Goal: Task Accomplishment & Management: Use online tool/utility

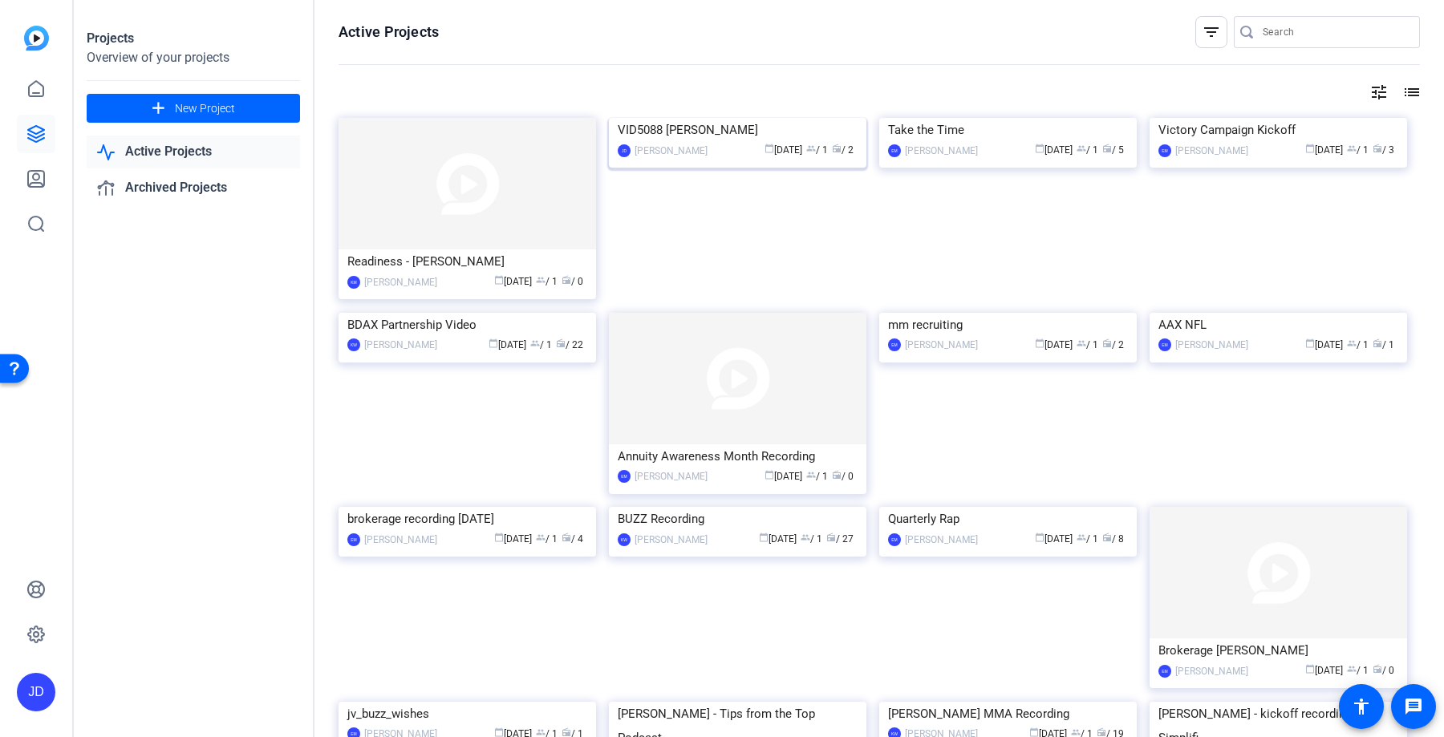
click at [709, 118] on img at bounding box center [737, 118] width 257 height 0
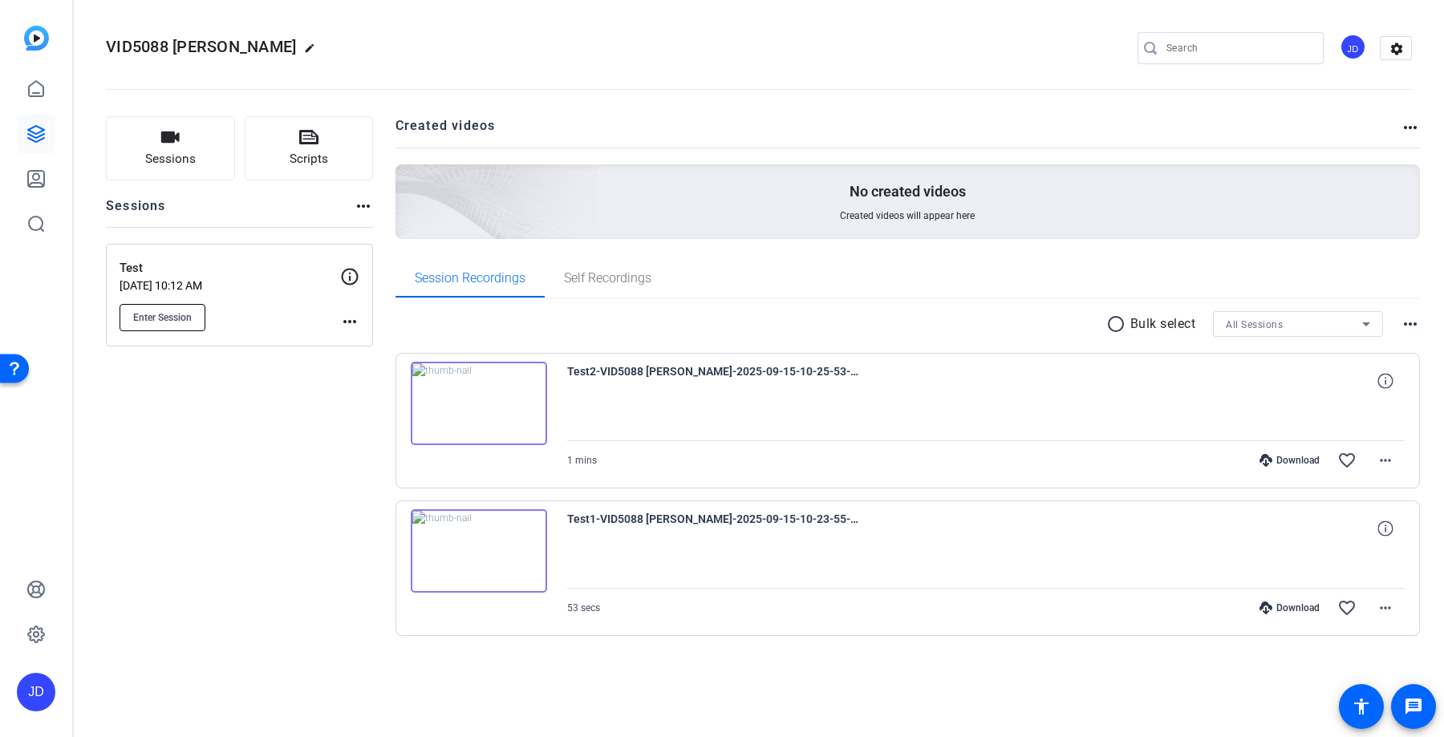
click at [156, 311] on span "Enter Session" at bounding box center [162, 317] width 59 height 13
drag, startPoint x: 639, startPoint y: 373, endPoint x: 600, endPoint y: 373, distance: 39.3
click at [600, 373] on span "Test2-VID5088 [PERSON_NAME]-2025-09-15-10-25-53-728-0" at bounding box center [715, 381] width 297 height 38
click at [175, 168] on span "Sessions" at bounding box center [170, 159] width 51 height 18
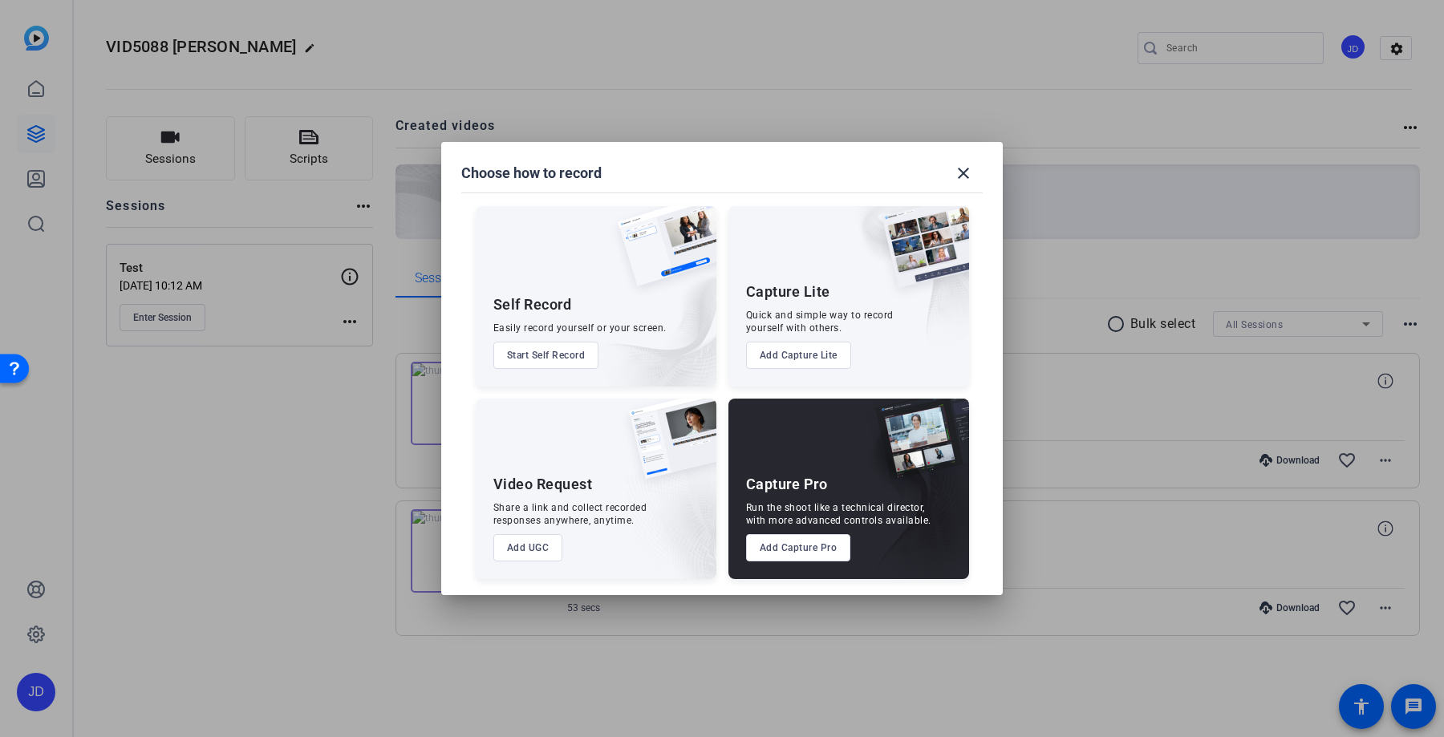
click at [800, 549] on button "Add Capture Pro" at bounding box center [798, 547] width 105 height 27
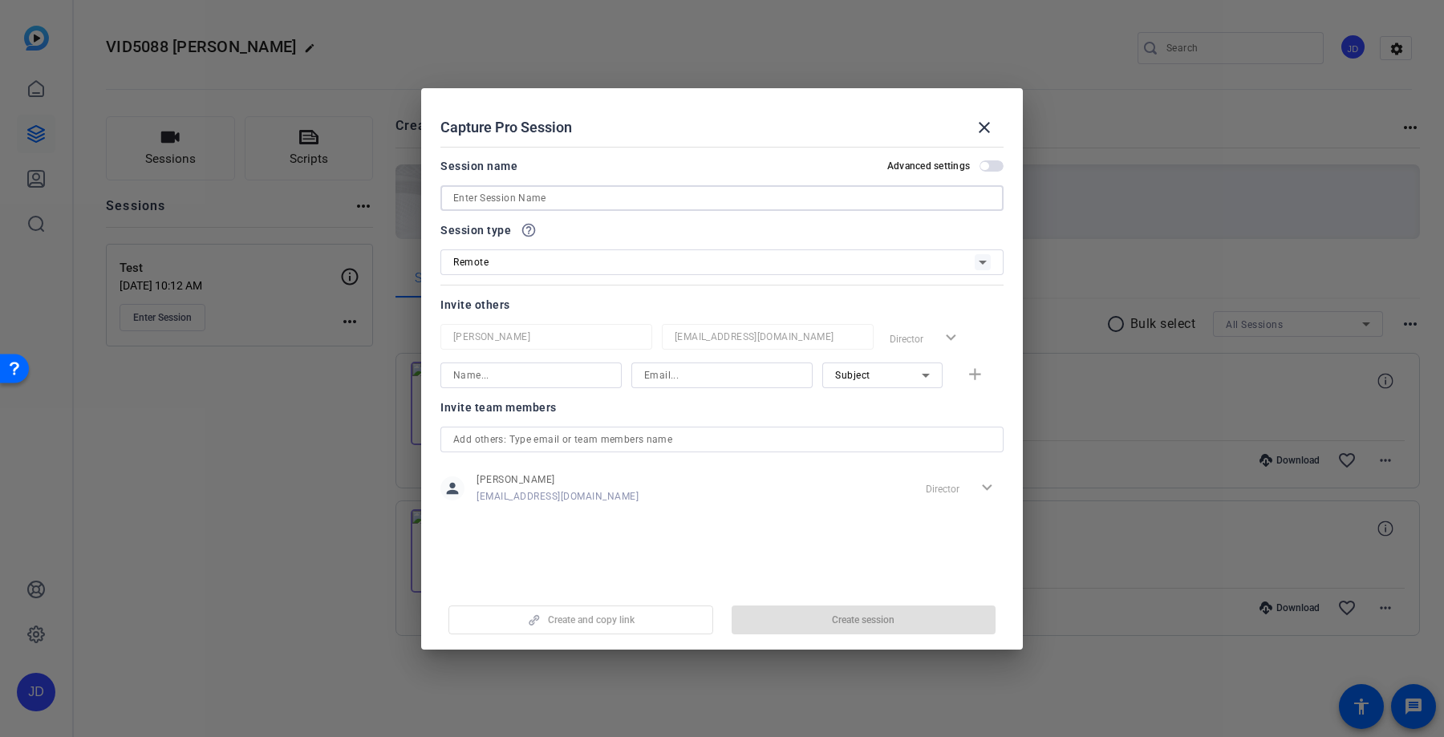
click at [673, 192] on input at bounding box center [721, 197] width 537 height 19
type input "VID5088"
click at [889, 622] on span "Create session" at bounding box center [863, 620] width 63 height 13
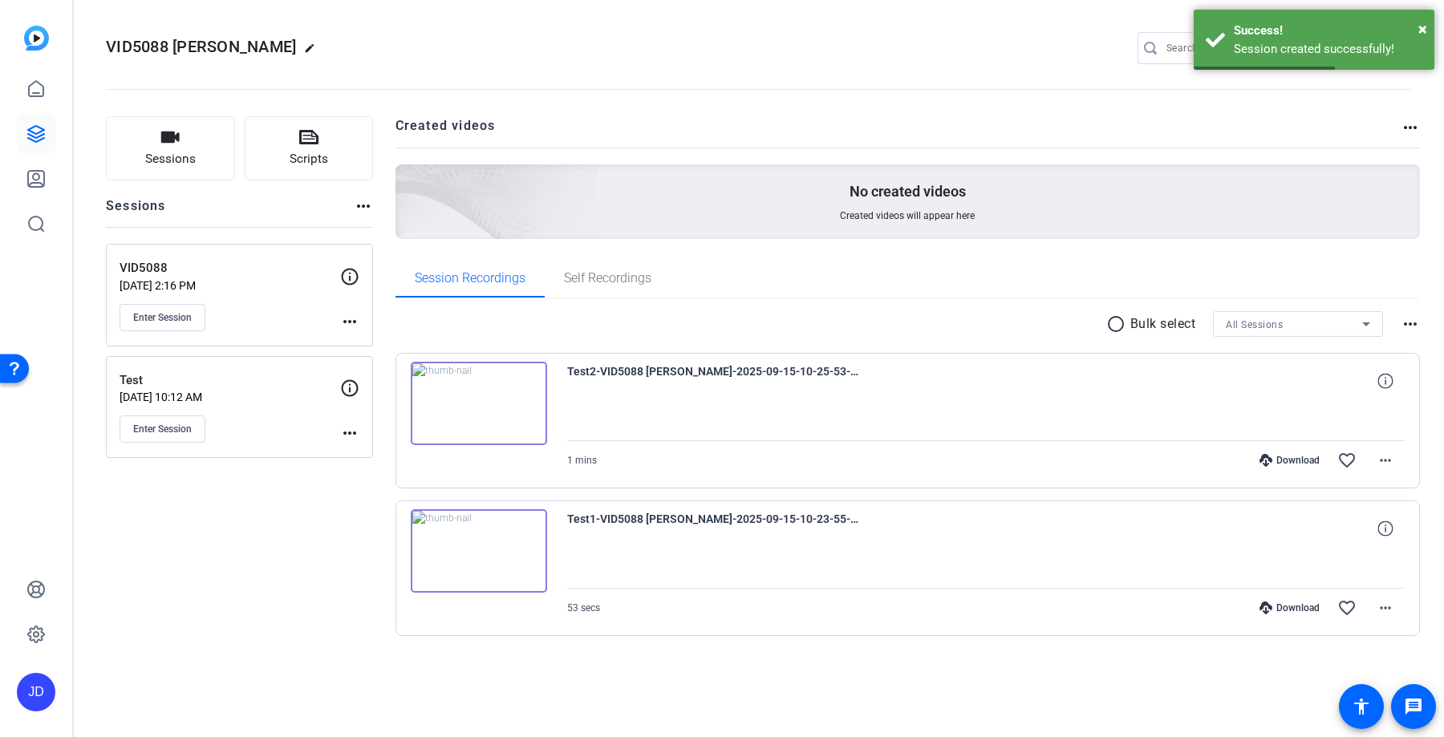
click at [338, 441] on div "Enter Session" at bounding box center [230, 428] width 221 height 27
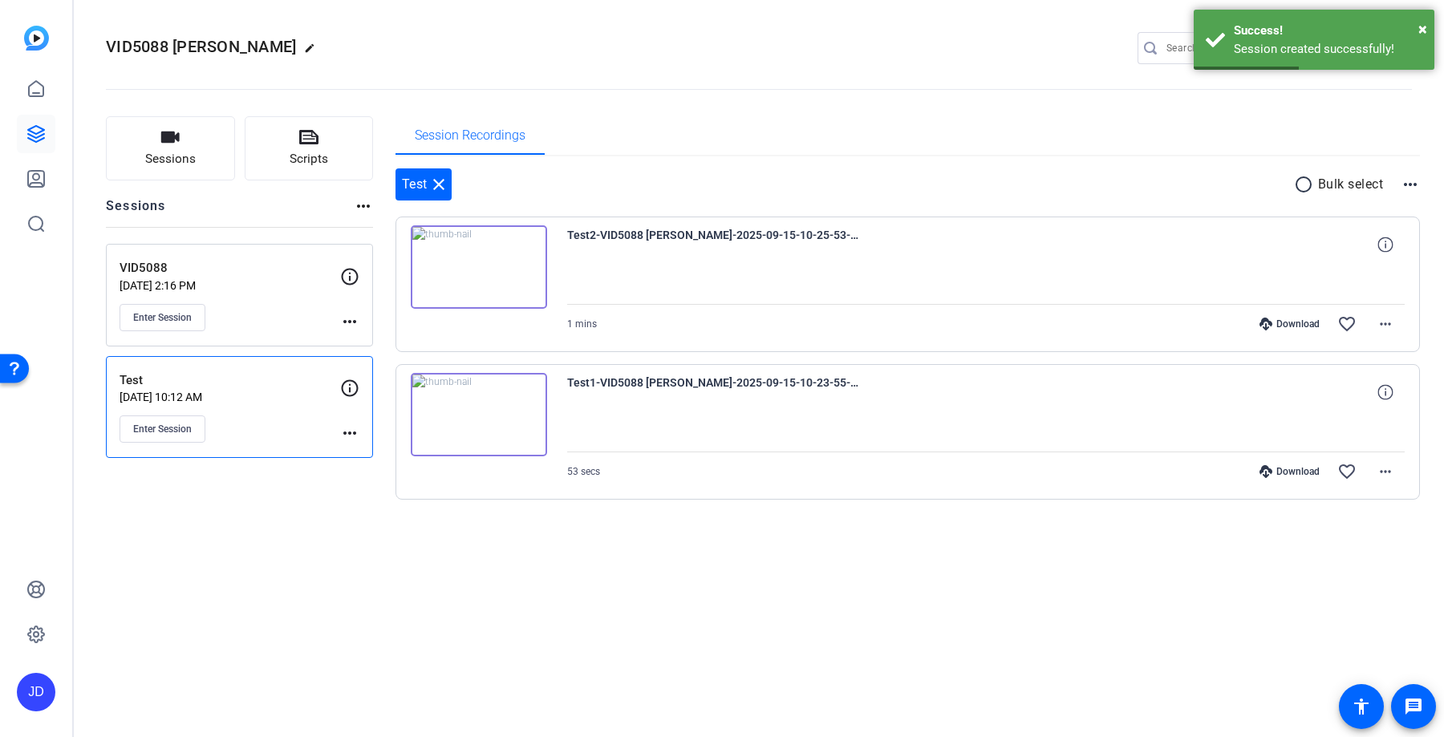
click at [348, 432] on mat-icon "more_horiz" at bounding box center [349, 432] width 19 height 19
click at [366, 484] on span "Archive Session" at bounding box center [389, 477] width 73 height 19
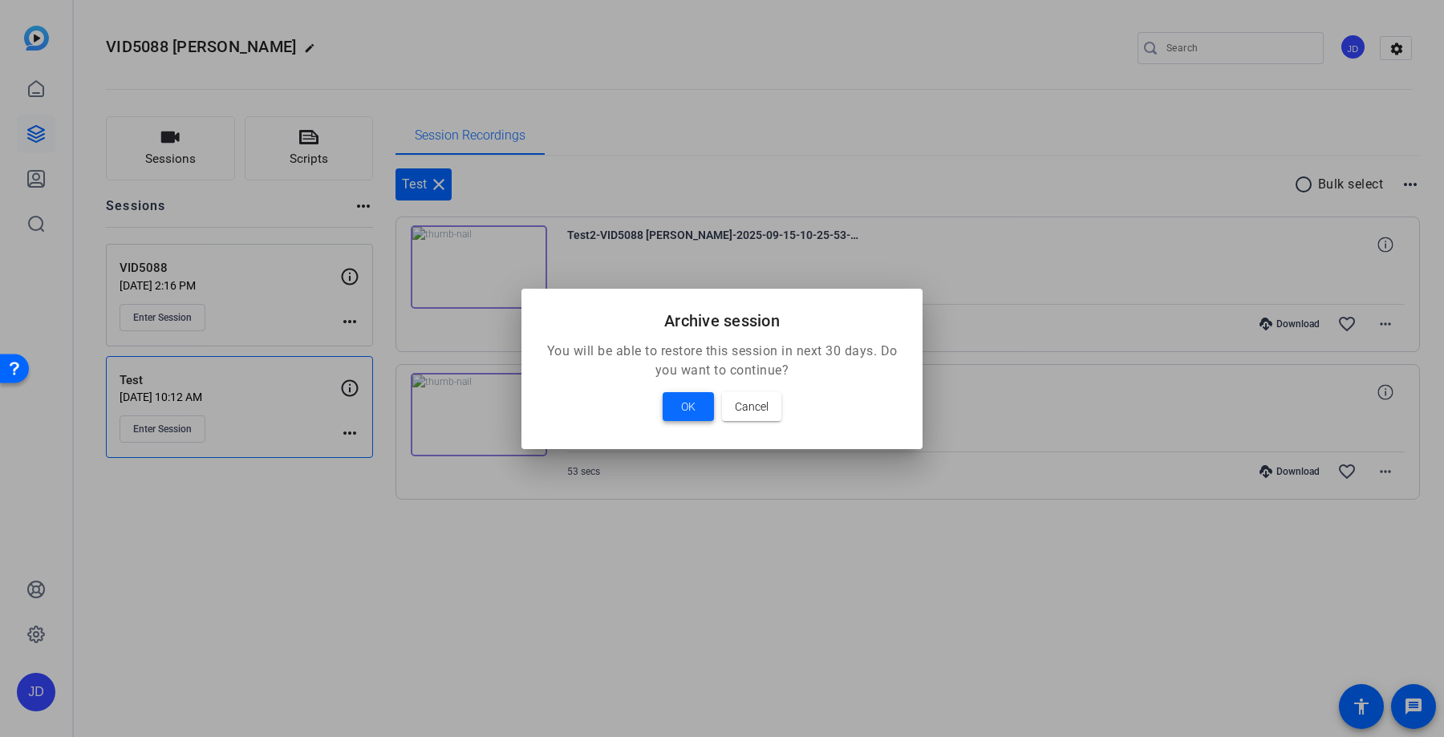
click at [717, 406] on div "OK Cancel" at bounding box center [722, 406] width 363 height 29
click at [711, 406] on span at bounding box center [687, 406] width 51 height 38
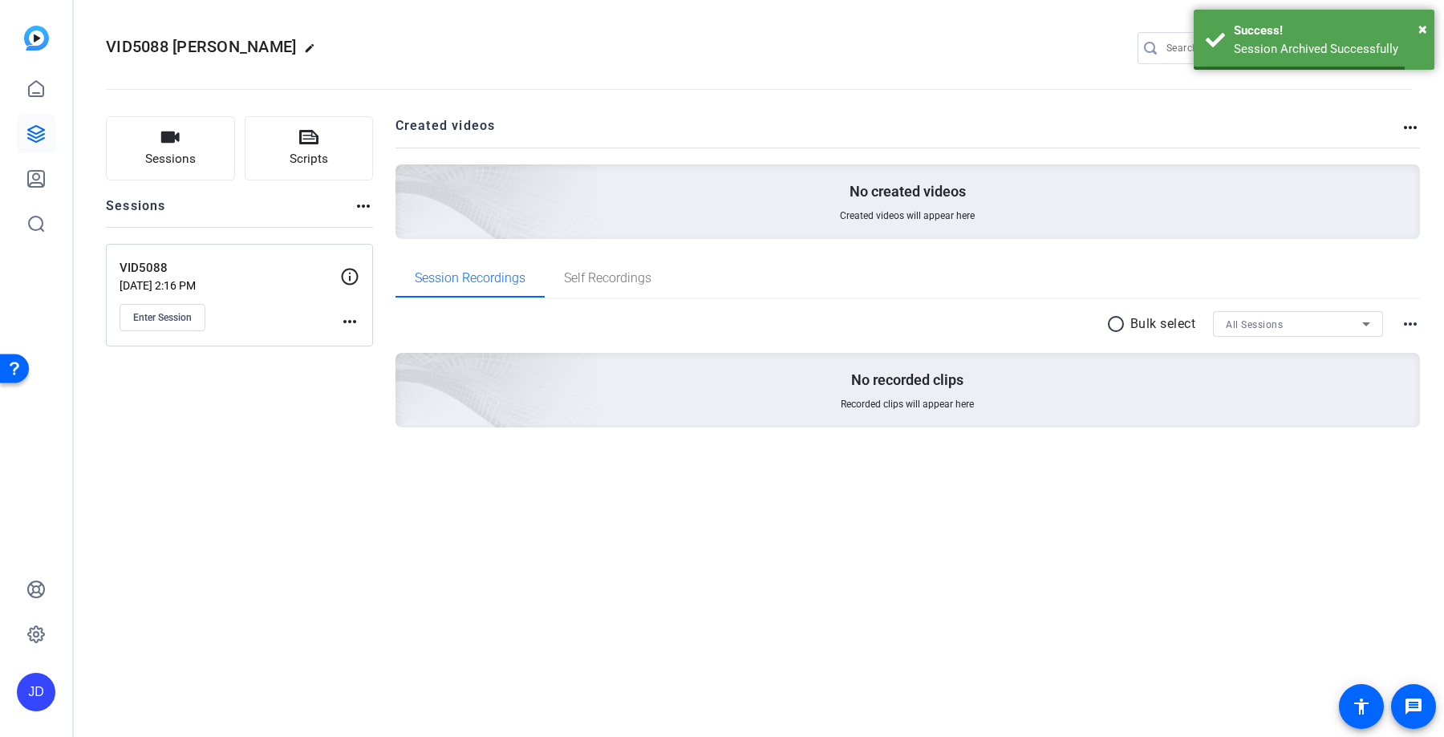
click at [210, 279] on p "[DATE] 2:16 PM" at bounding box center [230, 285] width 221 height 13
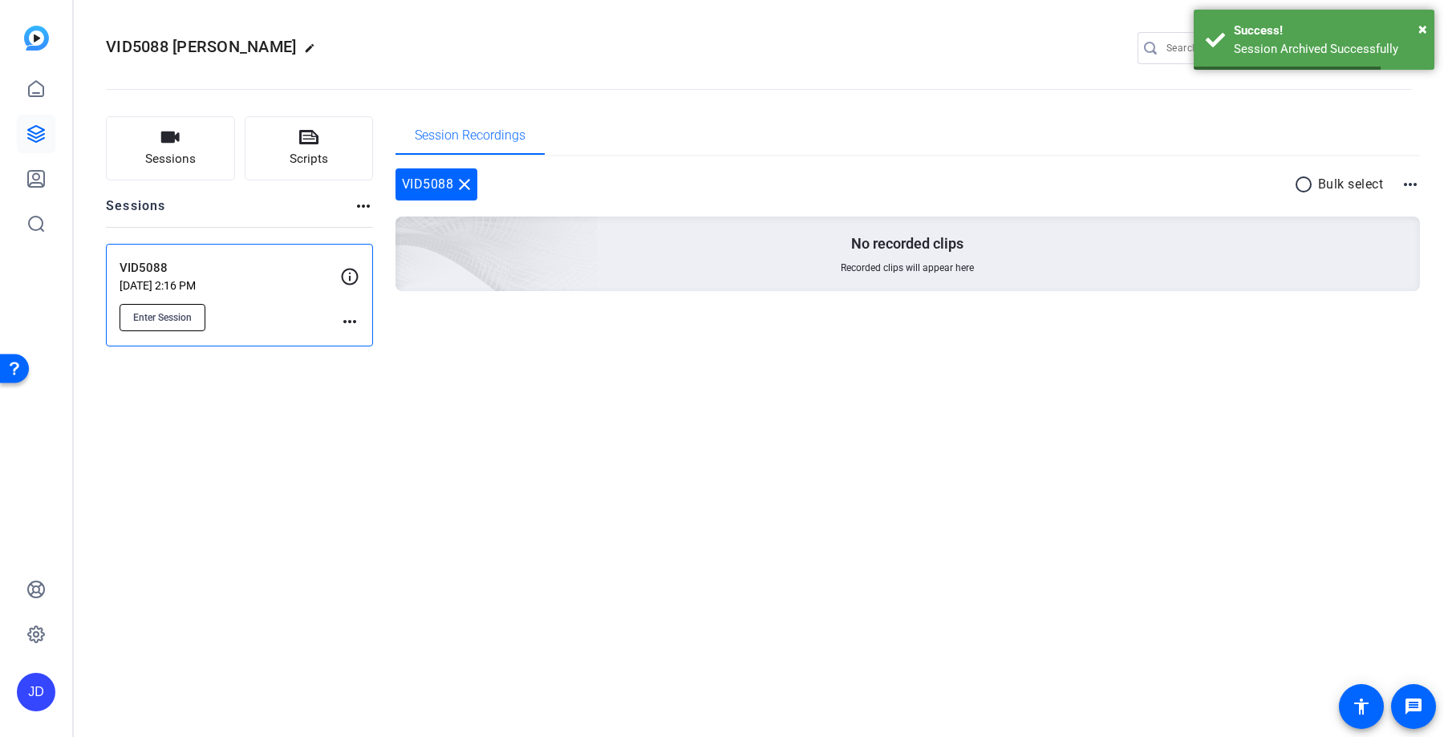
click at [170, 316] on span "Enter Session" at bounding box center [162, 317] width 59 height 13
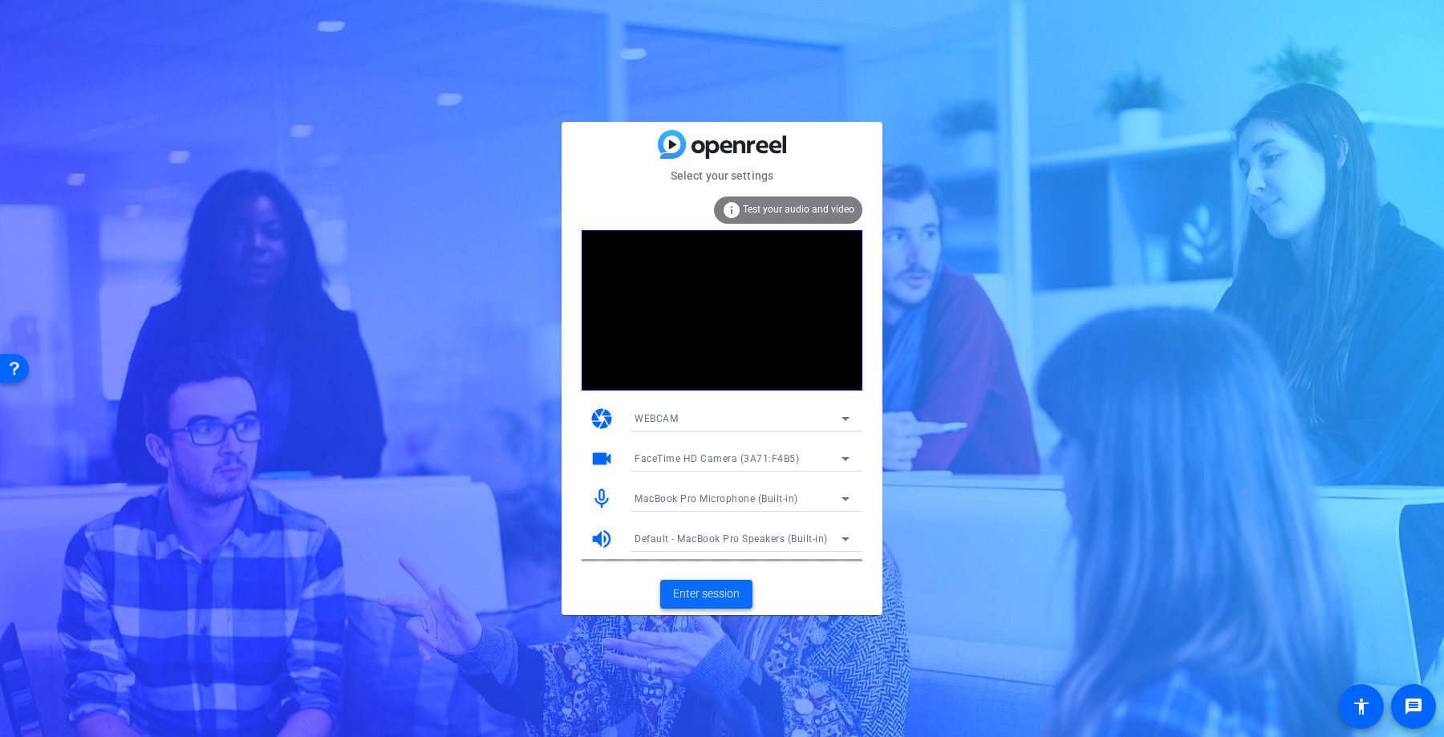
click at [690, 589] on span "Enter session" at bounding box center [706, 593] width 67 height 17
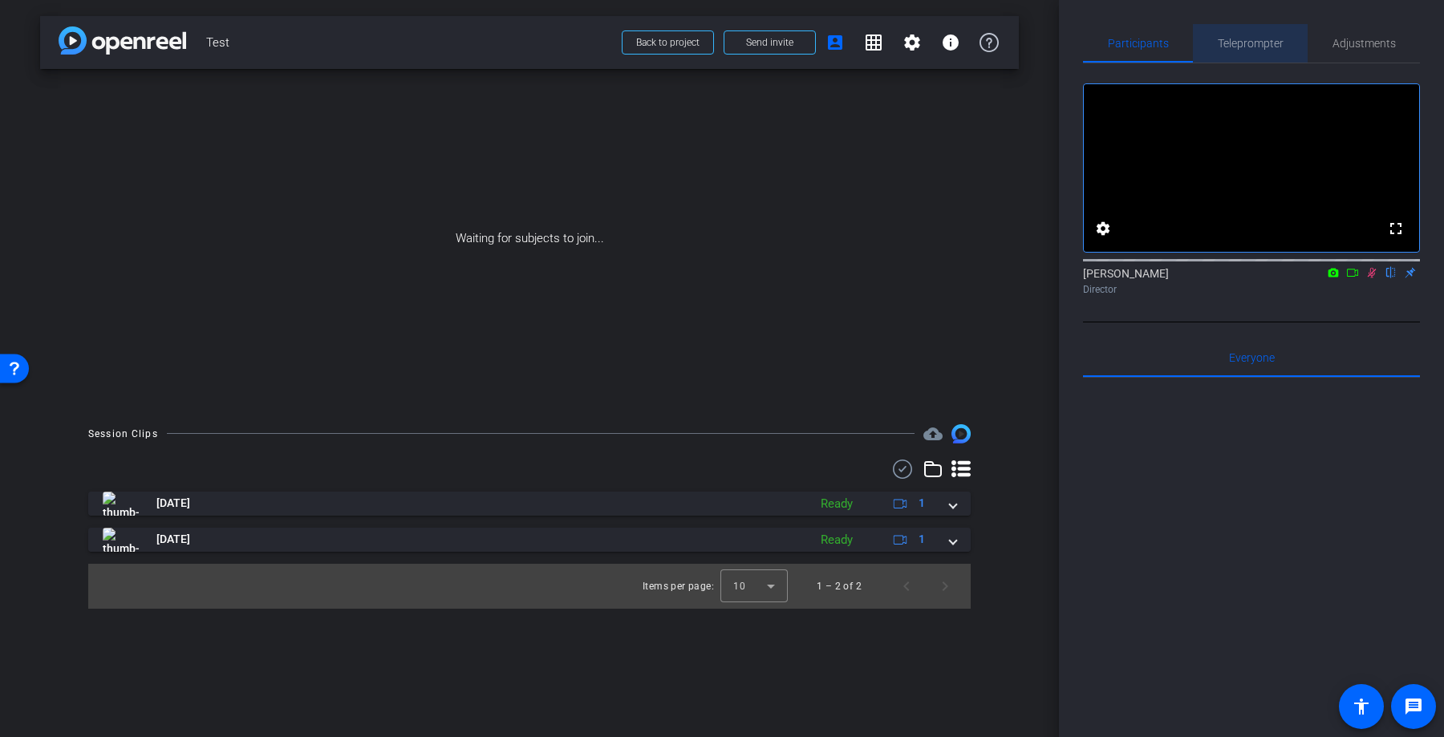
click at [1265, 30] on span "Teleprompter" at bounding box center [1250, 43] width 66 height 38
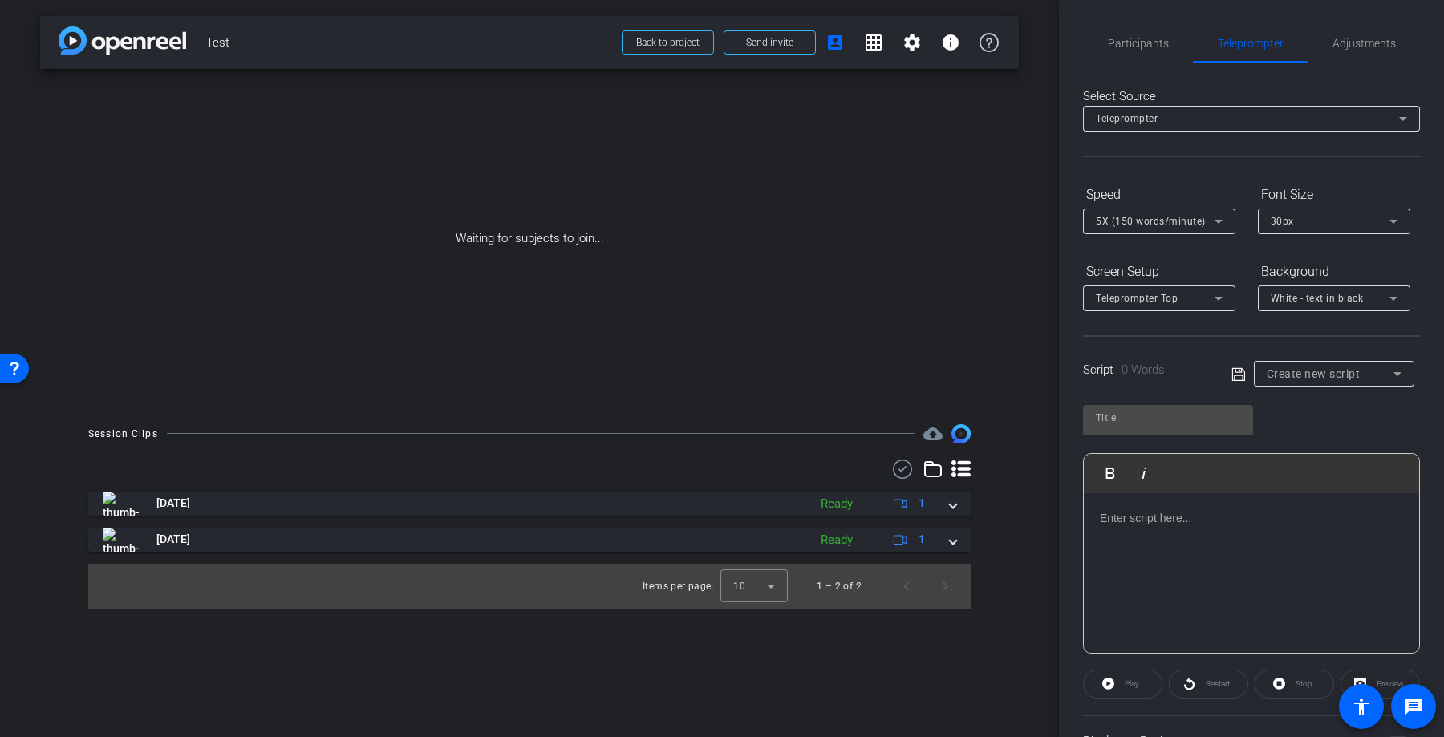
click at [1359, 393] on div "Play Play from this location Play Selected Play and display the selected text o…" at bounding box center [1251, 523] width 337 height 261
click at [1359, 371] on span "Create new script" at bounding box center [1313, 373] width 94 height 13
click at [1320, 433] on mat-option "Script" at bounding box center [1334, 432] width 160 height 26
type input "Script"
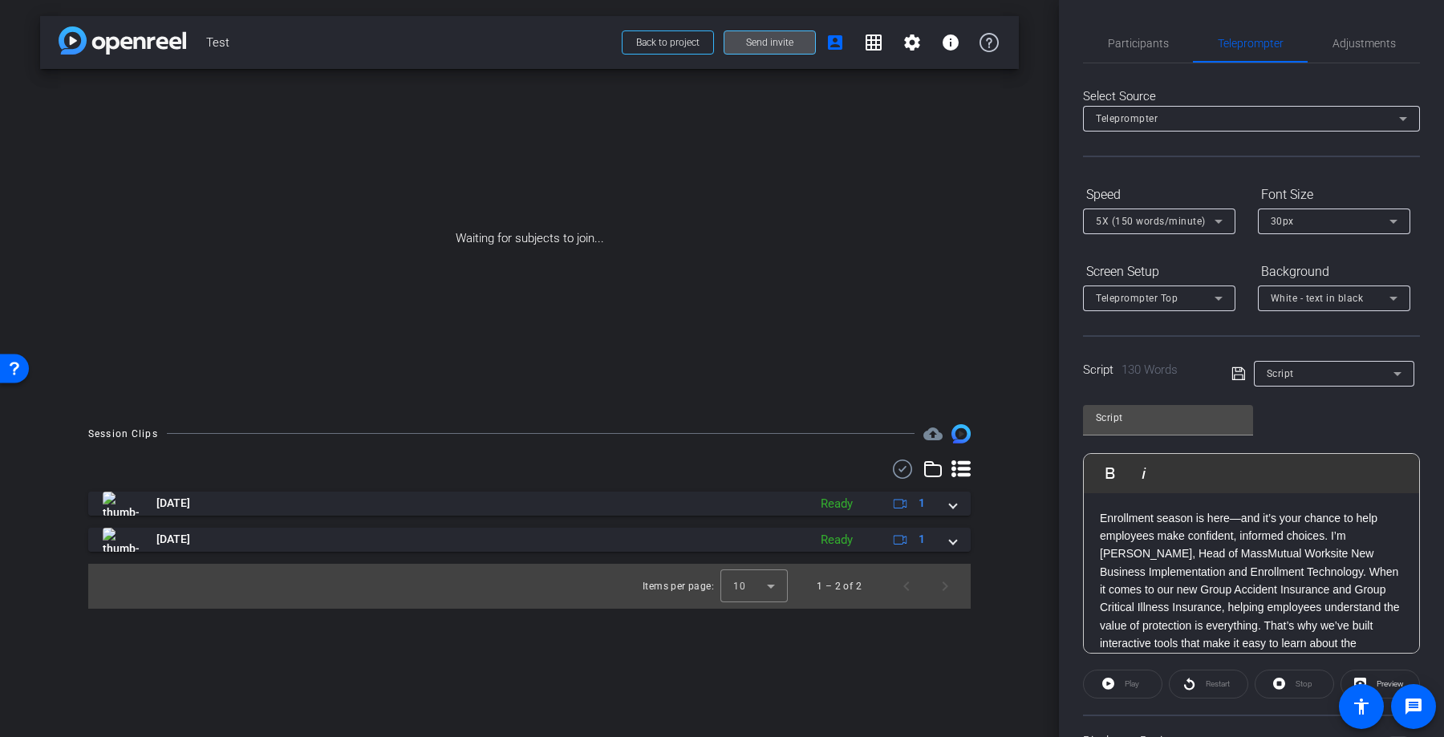
click at [768, 35] on span at bounding box center [769, 42] width 91 height 38
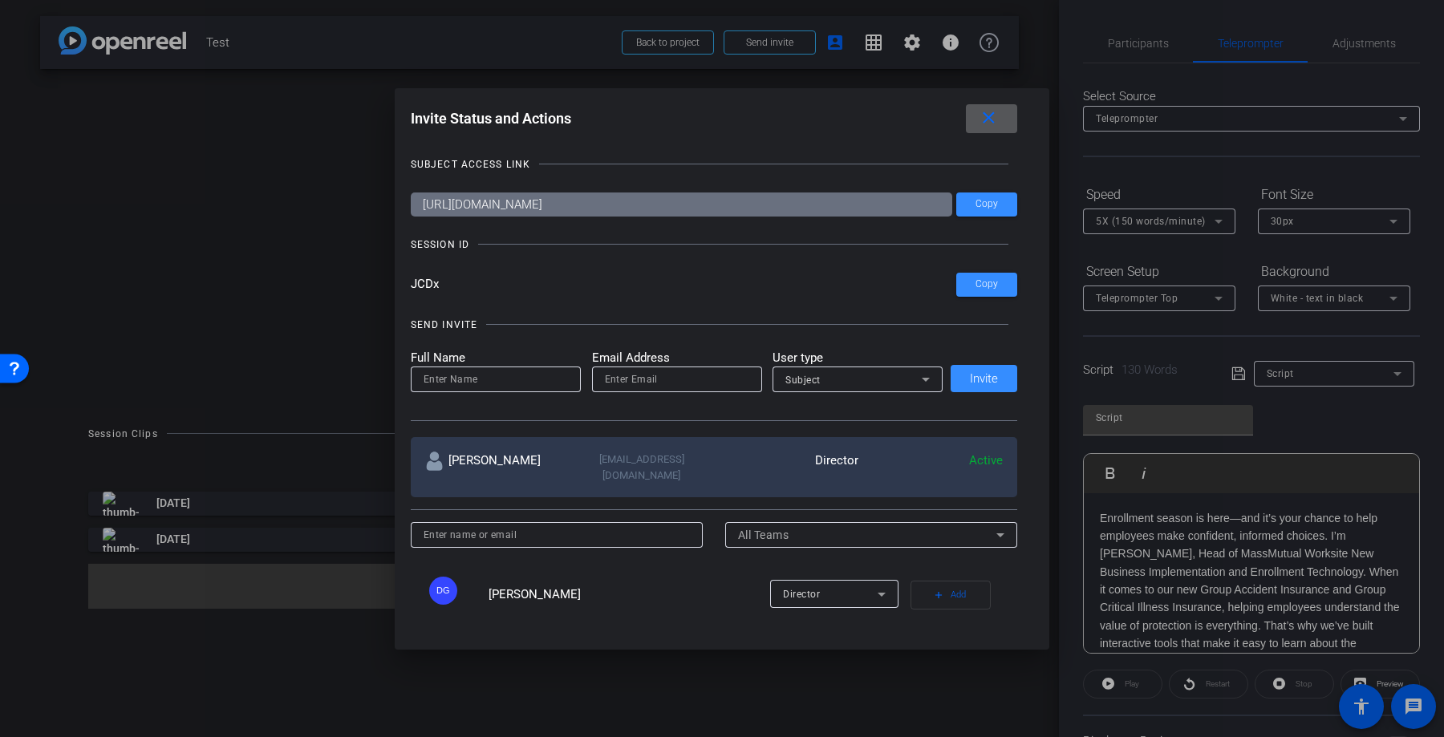
click at [987, 113] on mat-icon "close" at bounding box center [988, 118] width 20 height 20
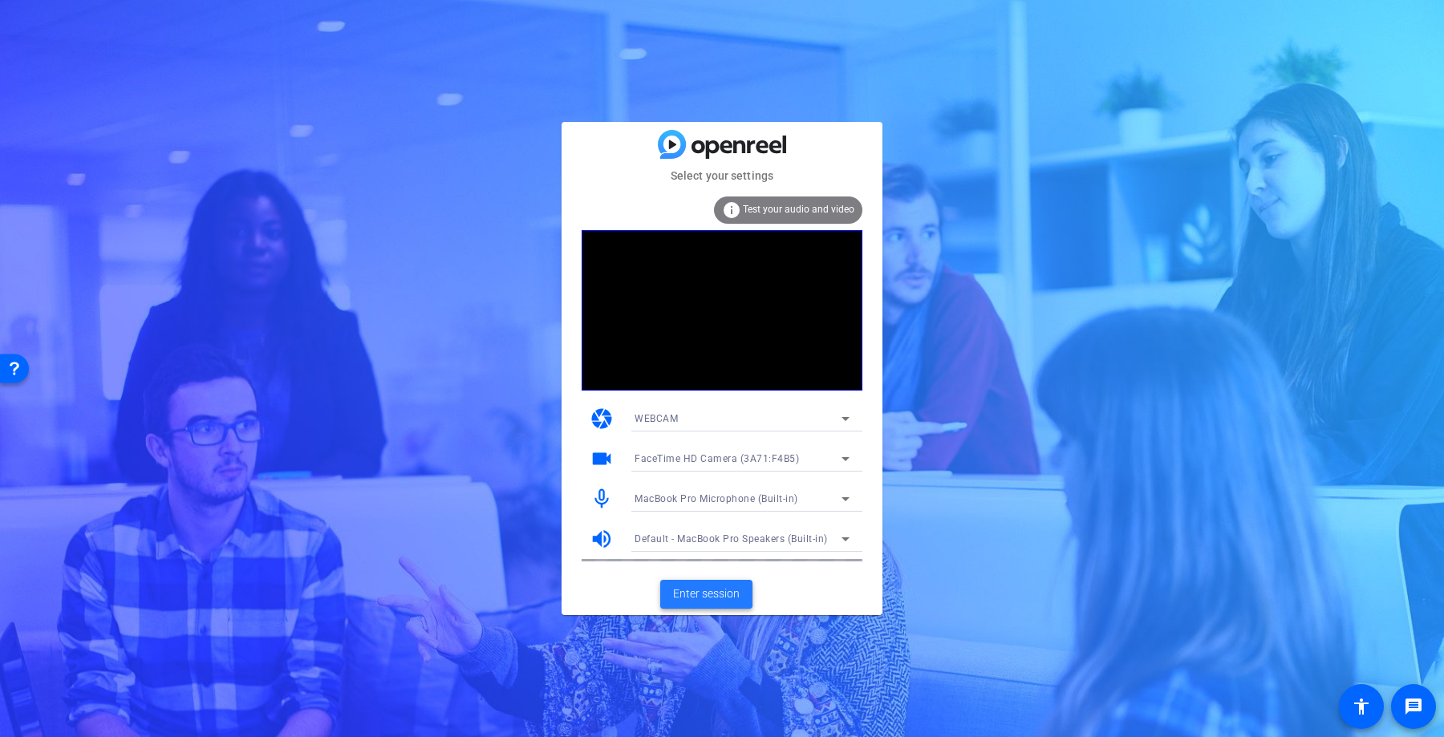
click at [695, 595] on span "Enter session" at bounding box center [706, 593] width 67 height 17
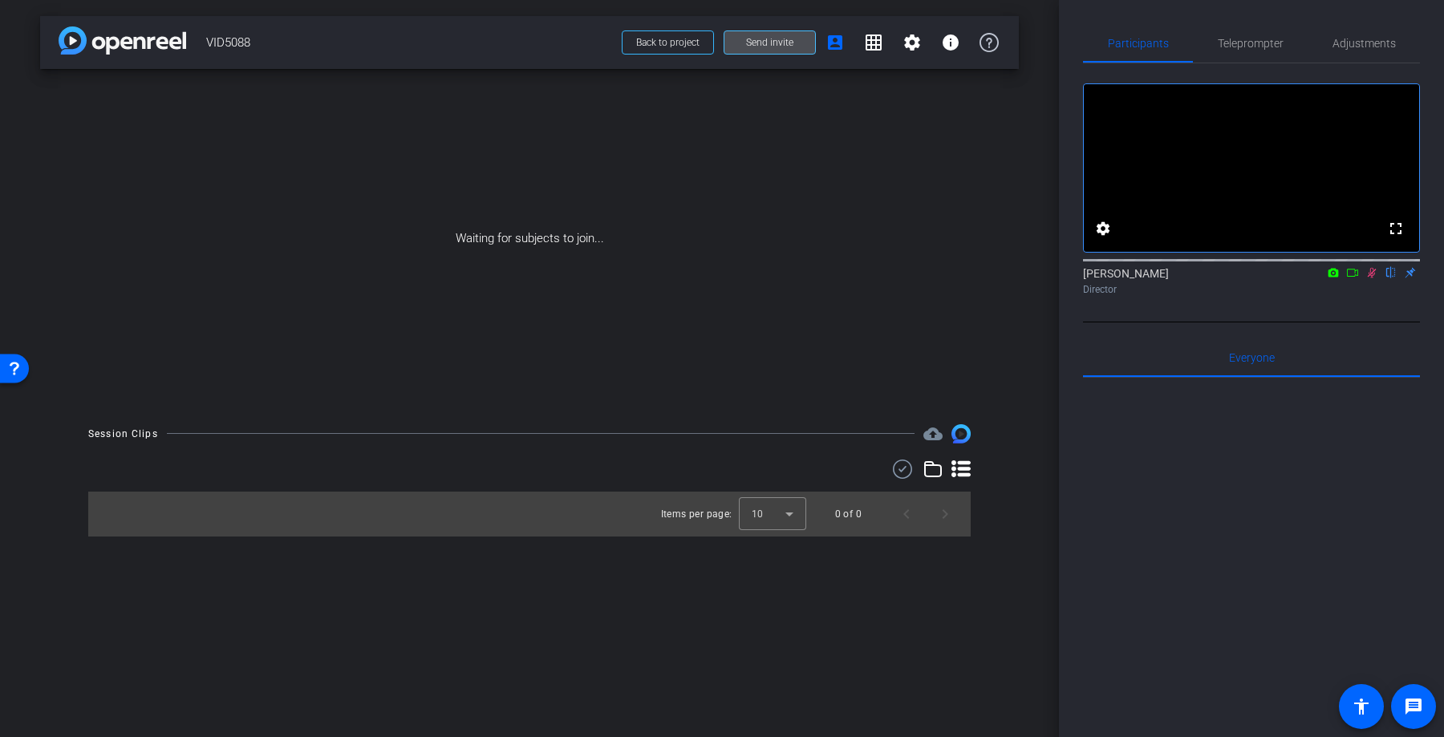
click at [789, 43] on span "Send invite" at bounding box center [769, 42] width 47 height 13
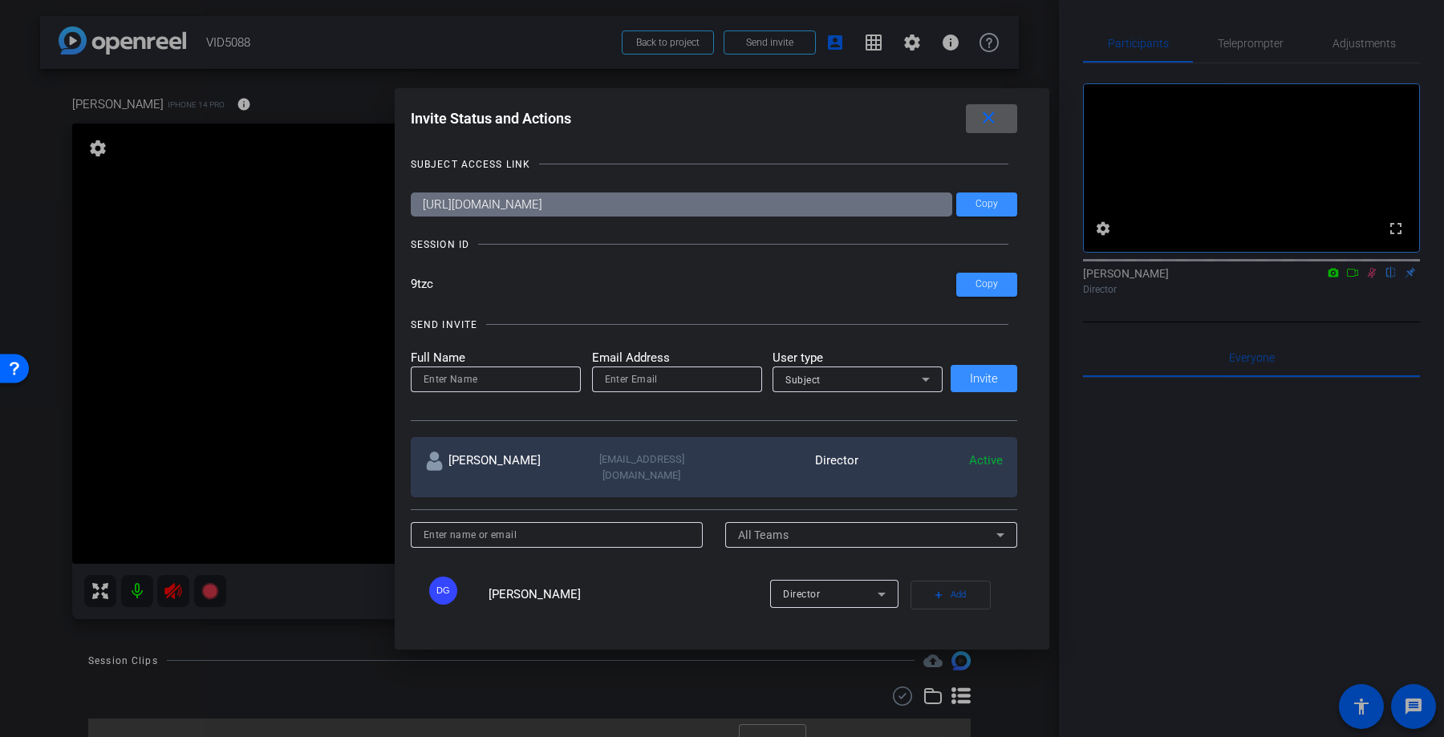
click at [999, 117] on button "close" at bounding box center [991, 118] width 51 height 29
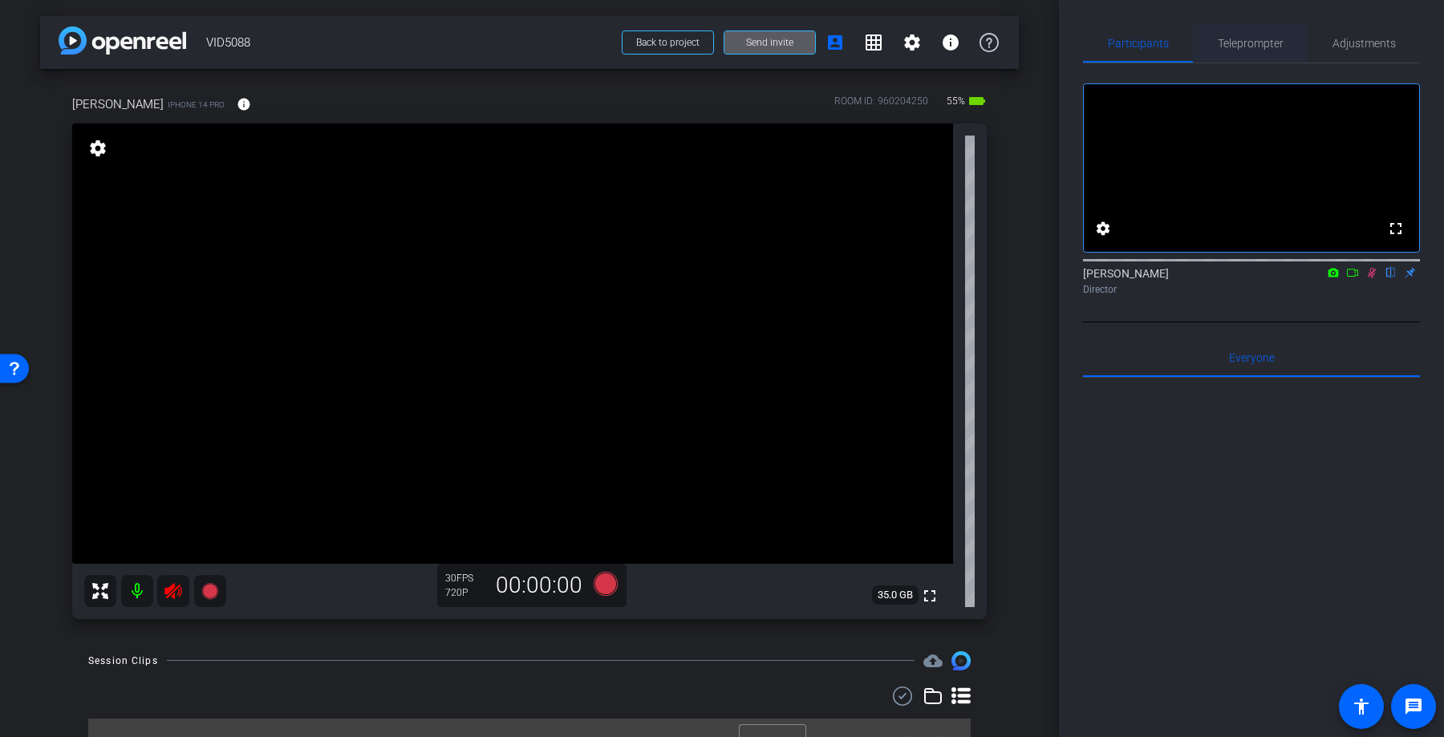
click at [1260, 33] on span "Teleprompter" at bounding box center [1250, 43] width 66 height 38
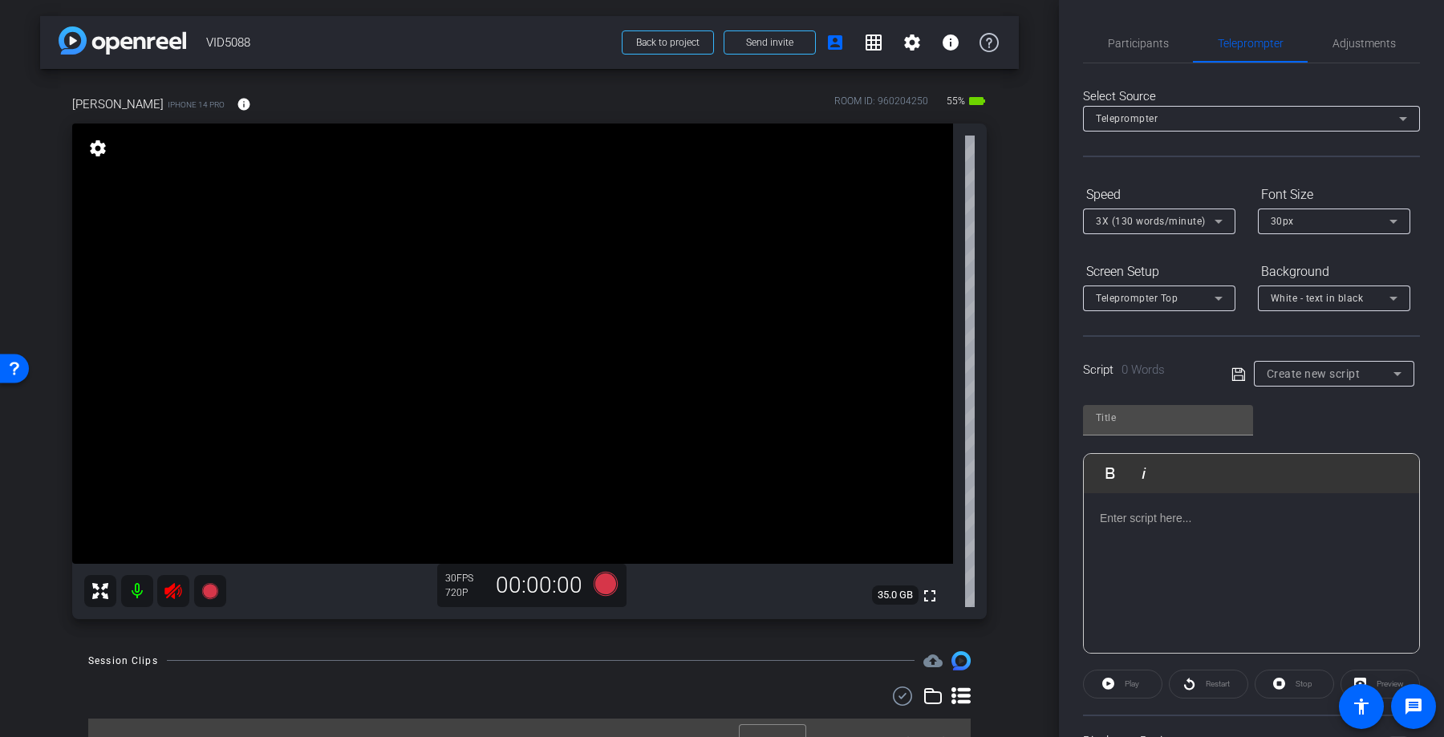
click at [1359, 375] on span "Create new script" at bounding box center [1313, 373] width 94 height 13
click at [1310, 427] on mat-option "Script" at bounding box center [1334, 432] width 160 height 26
type input "Script"
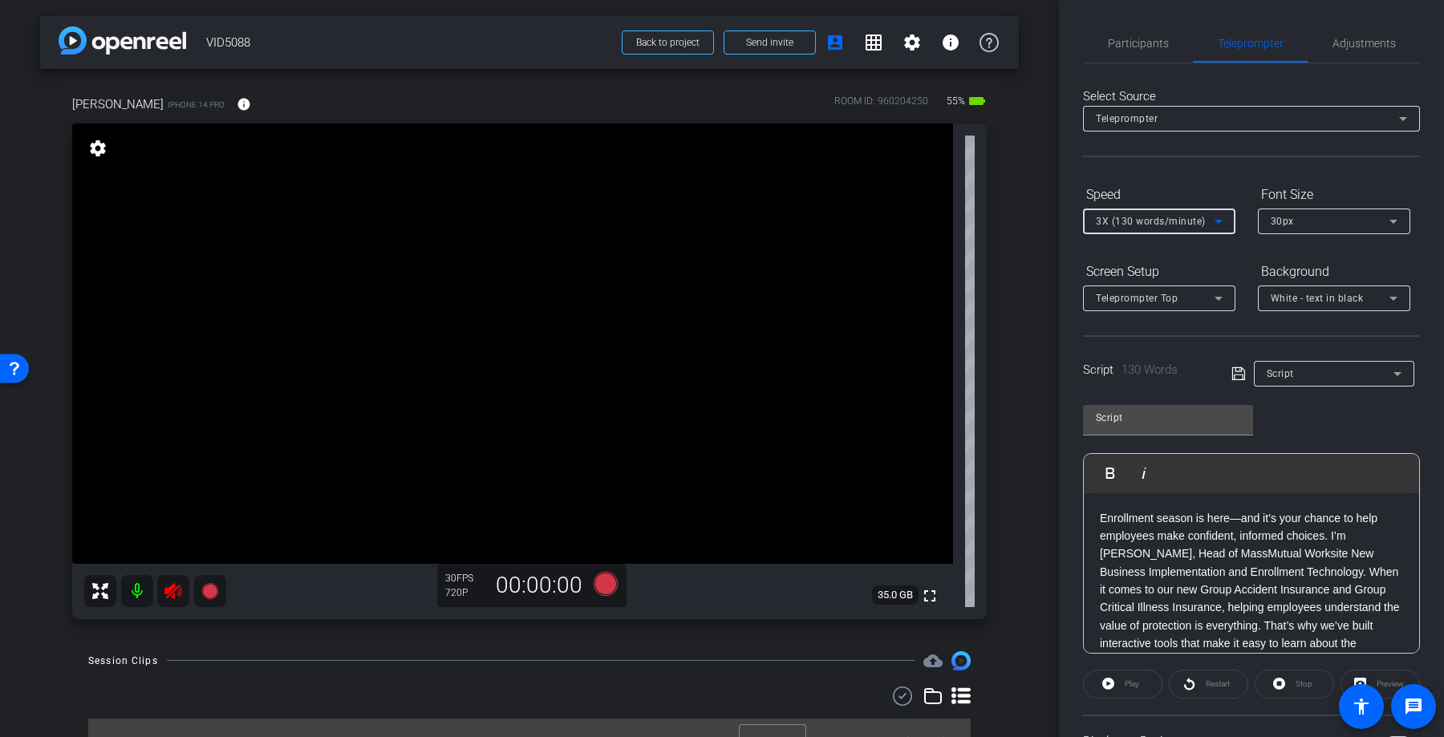
click at [1174, 215] on div "3X (130 words/minute)" at bounding box center [1155, 221] width 119 height 20
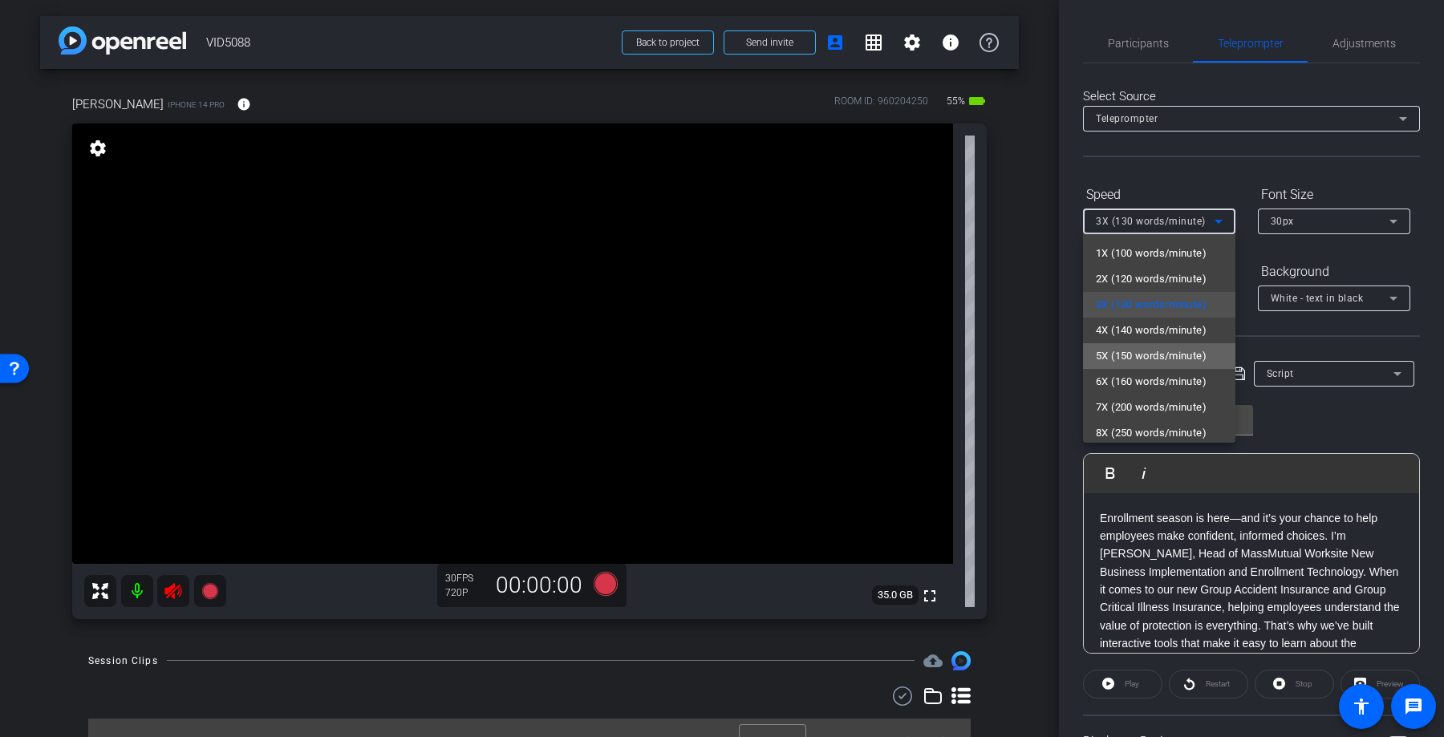
click at [1137, 359] on span "5X (150 words/minute)" at bounding box center [1151, 355] width 111 height 19
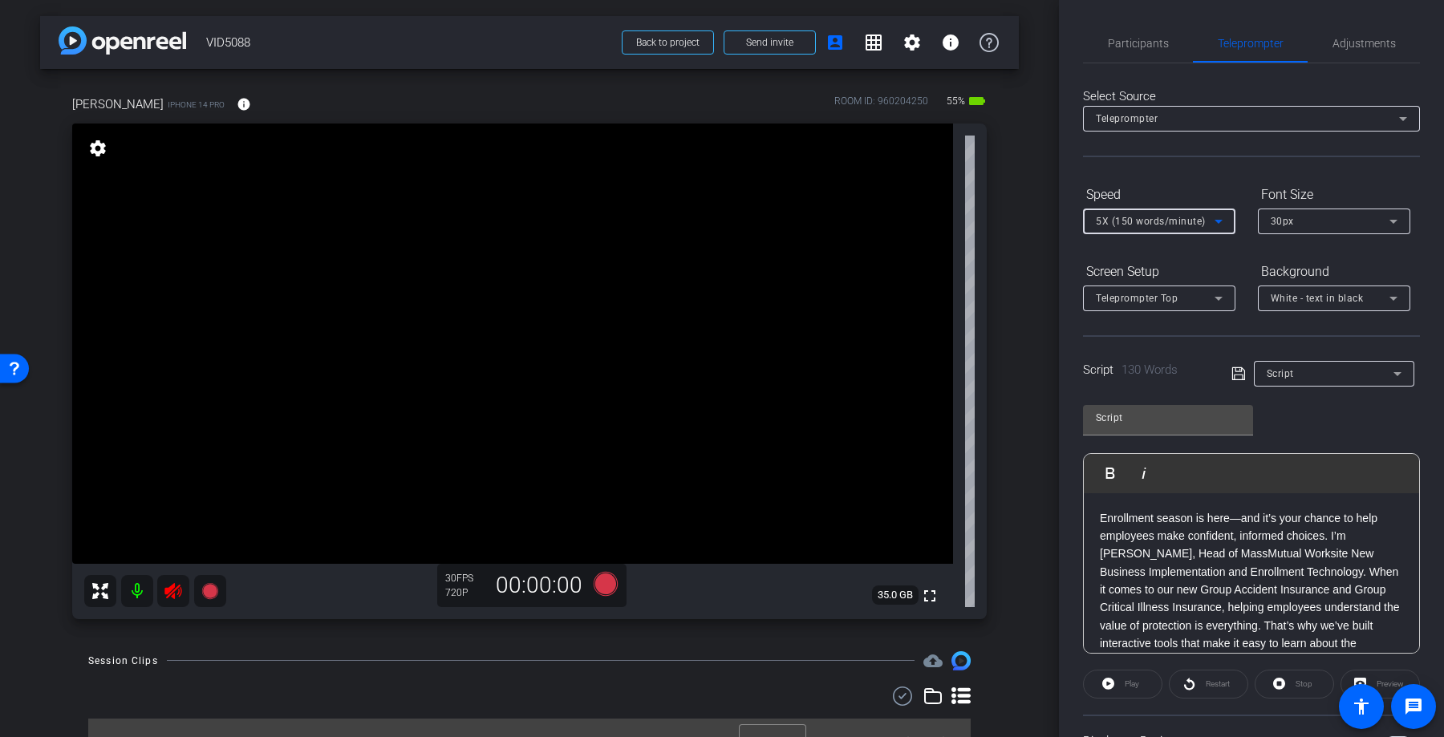
click at [1144, 162] on div "Select Source Teleprompter Speed 5X (150 words/minute) Font Size 30px Screen Se…" at bounding box center [1251, 457] width 337 height 789
click at [1360, 48] on span "Adjustments" at bounding box center [1363, 43] width 63 height 11
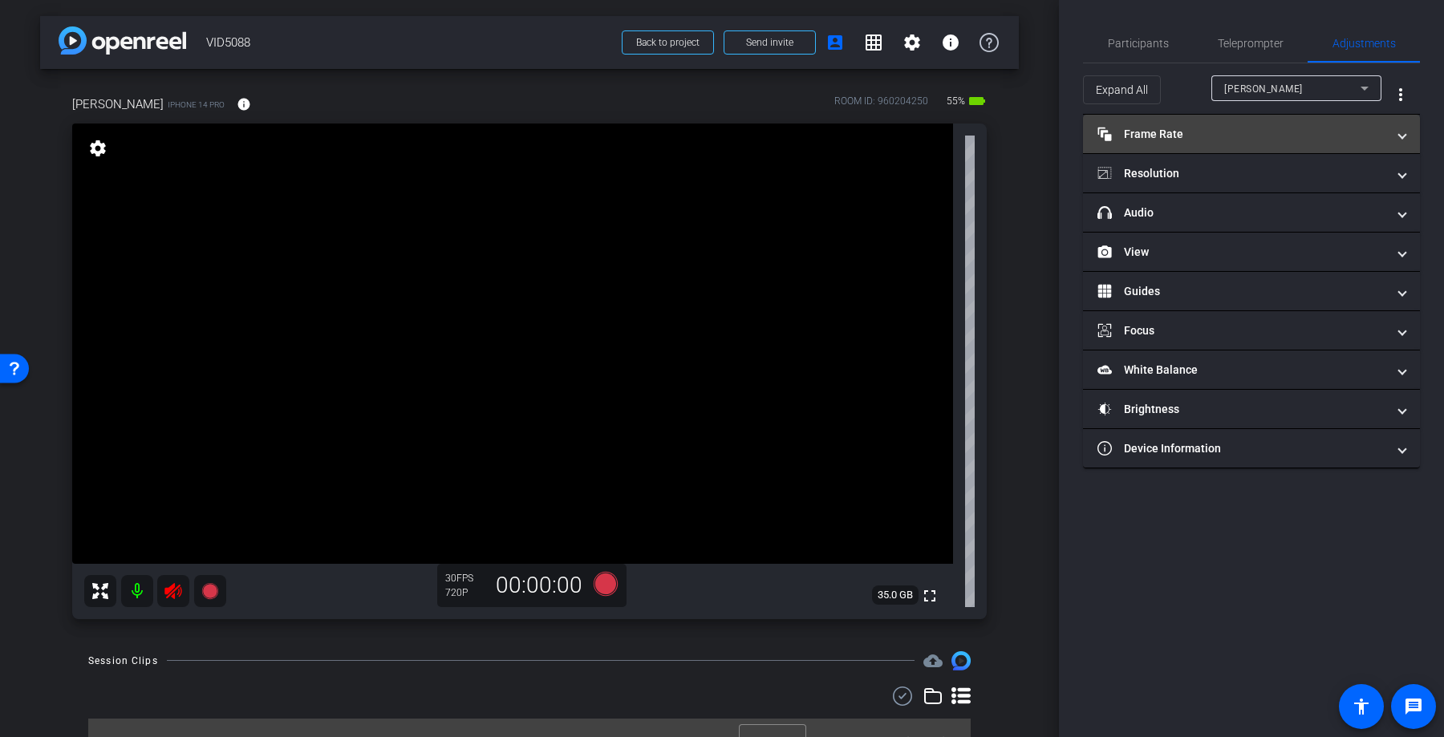
click at [1247, 128] on mat-panel-title "Frame Rate Frame Rate" at bounding box center [1241, 134] width 289 height 17
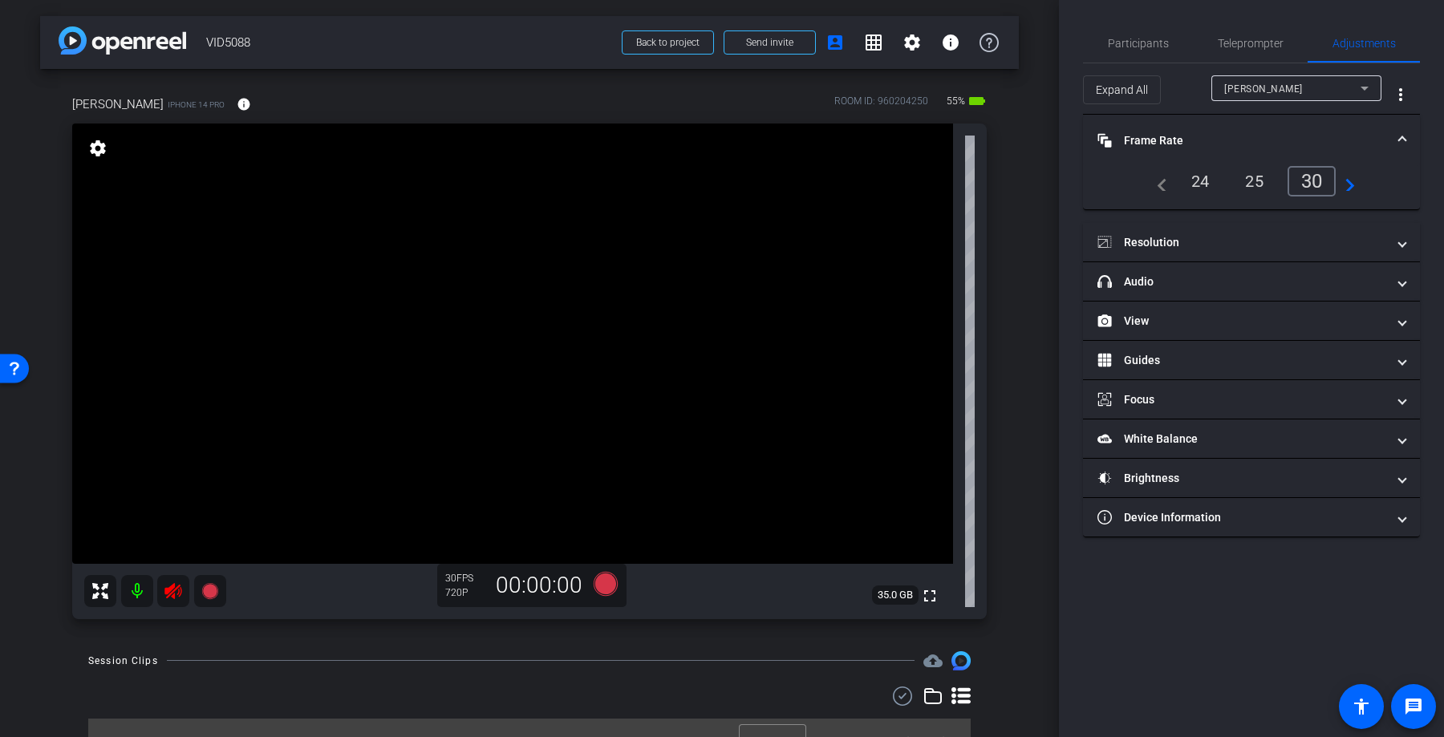
click at [1187, 173] on div "24" at bounding box center [1200, 181] width 43 height 27
click at [1192, 219] on mat-accordion "Frame Rate Frame Rate navigate_before 24 25 30 navigate_next Resolution navigat…" at bounding box center [1251, 326] width 337 height 423
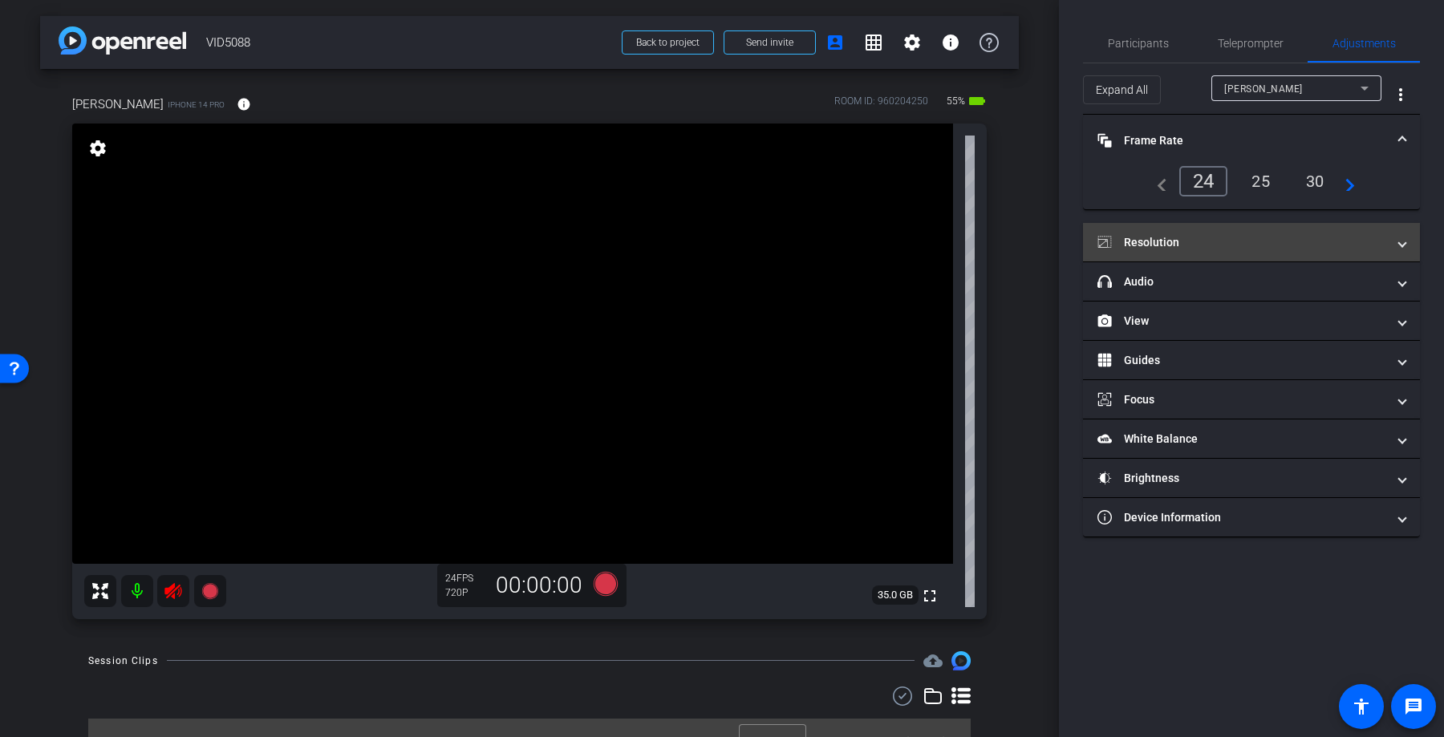
click at [1187, 229] on mat-expansion-panel-header "Resolution" at bounding box center [1251, 242] width 337 height 38
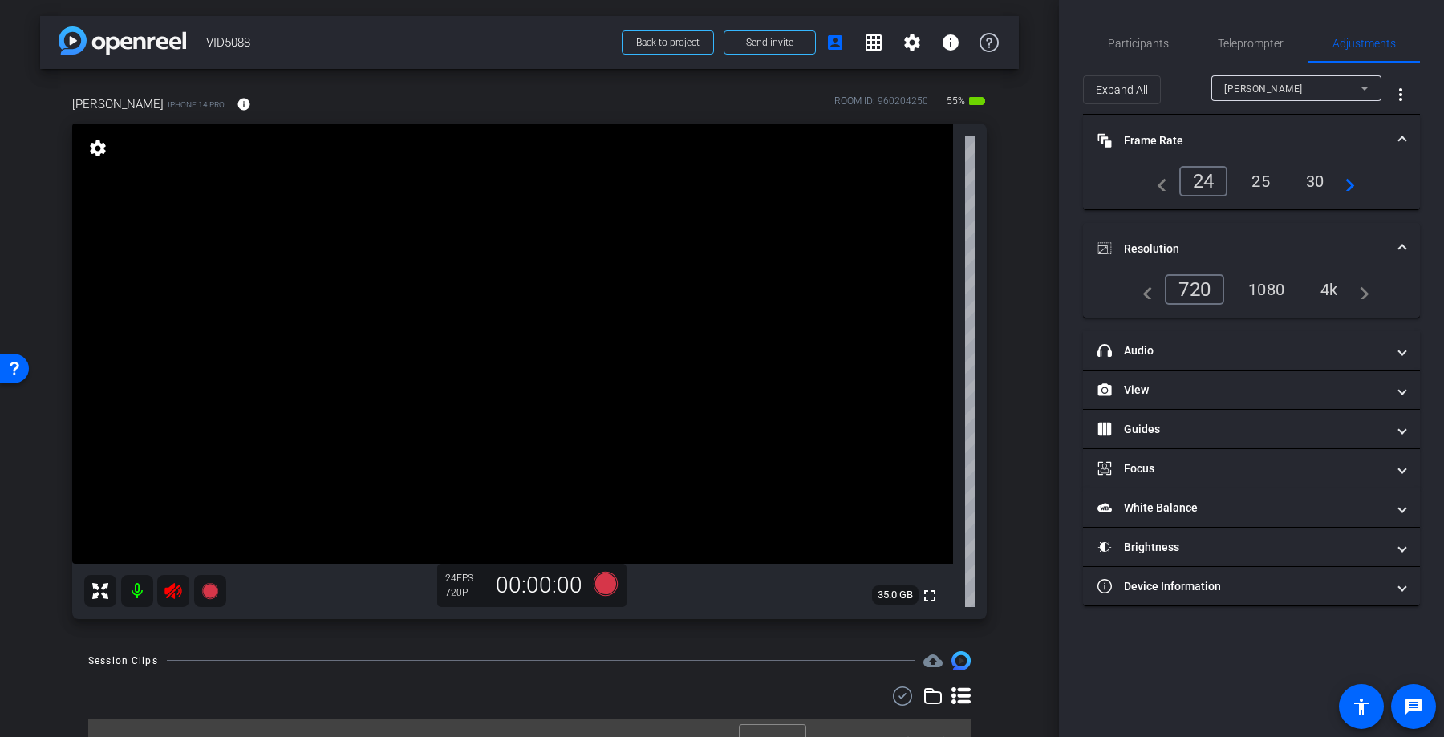
click at [1279, 284] on div "1080" at bounding box center [1266, 289] width 60 height 27
click at [1234, 47] on span "Teleprompter" at bounding box center [1250, 43] width 66 height 11
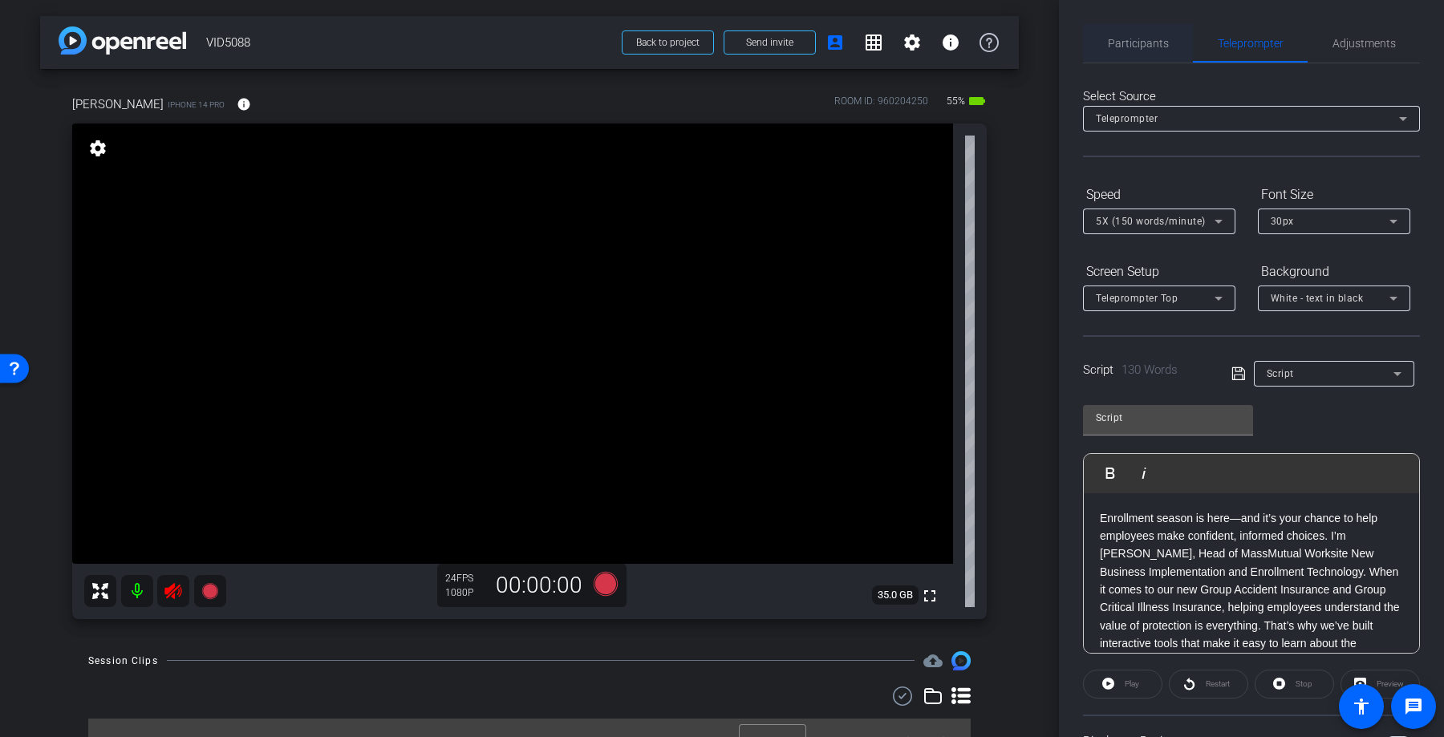
click at [1168, 47] on div "Participants" at bounding box center [1138, 43] width 110 height 38
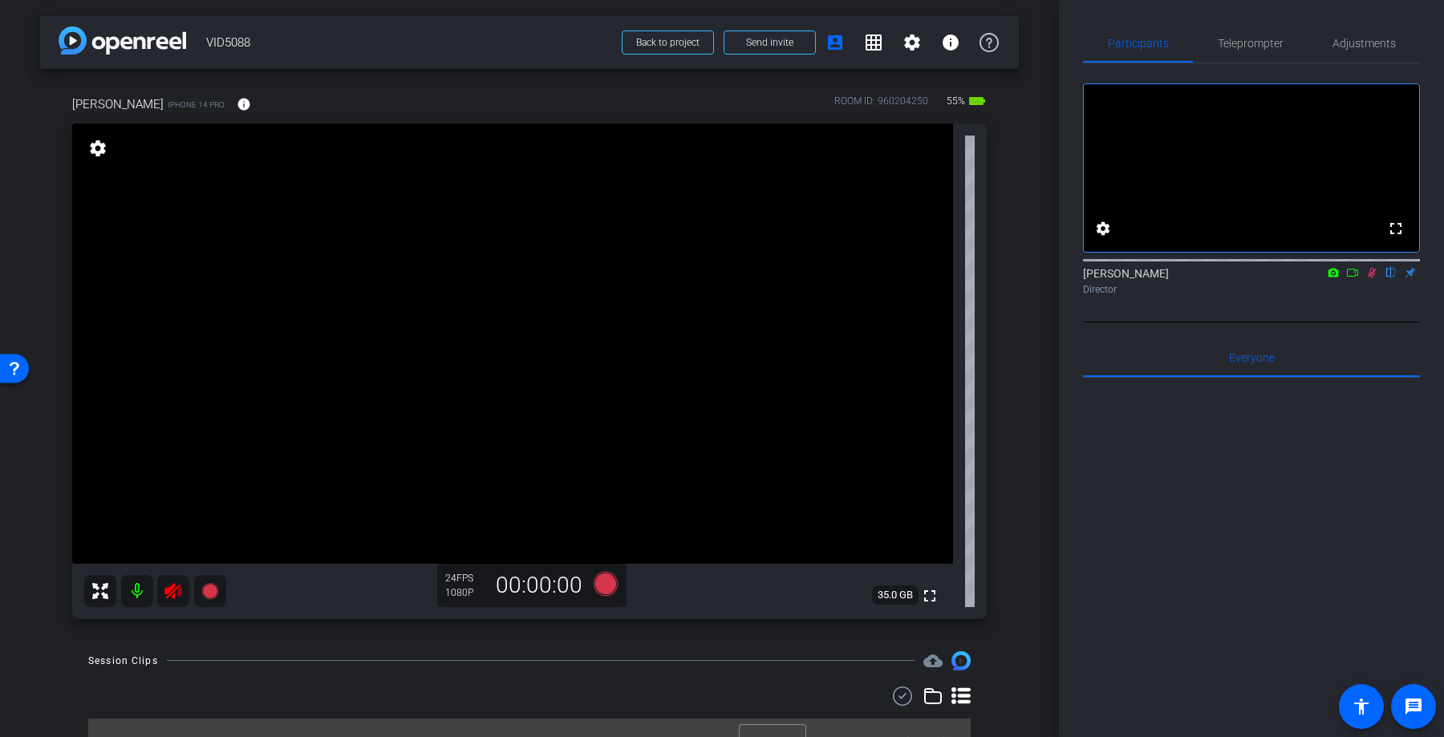
click at [171, 592] on icon at bounding box center [172, 591] width 17 height 16
click at [1259, 35] on span "Teleprompter" at bounding box center [1250, 43] width 66 height 38
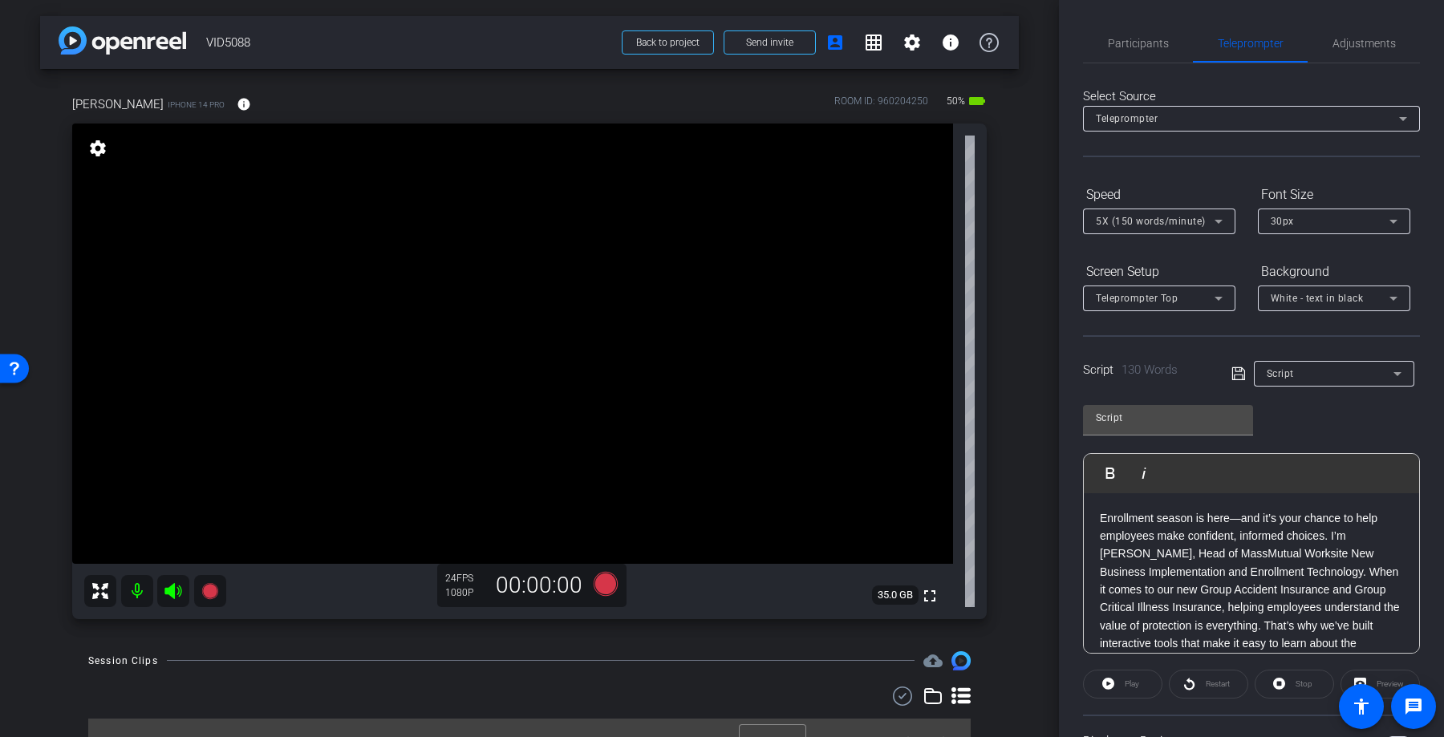
click at [1132, 683] on div "Play" at bounding box center [1122, 684] width 79 height 29
click at [614, 583] on icon at bounding box center [605, 583] width 24 height 24
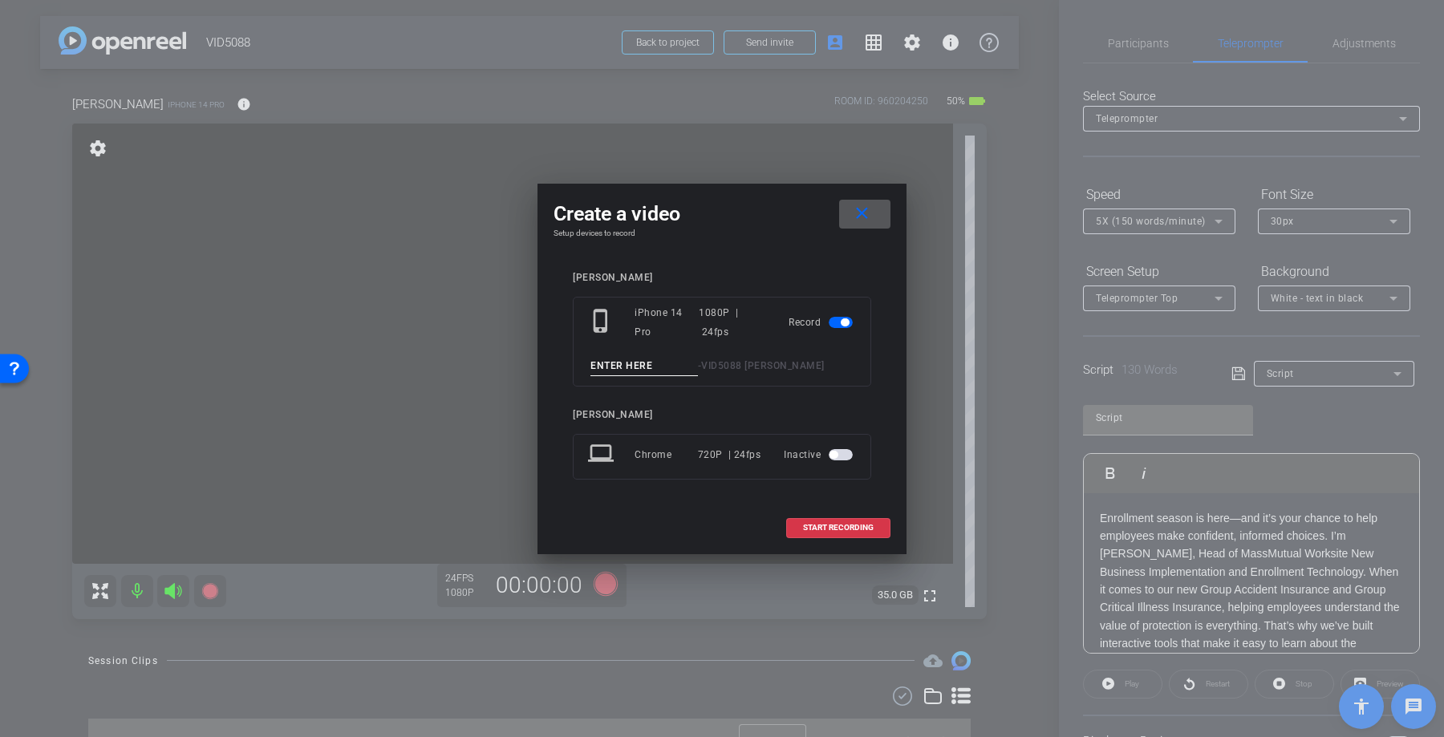
click at [663, 369] on input at bounding box center [643, 366] width 107 height 20
type input "T"
type input "Paul1"
click at [816, 526] on span "START RECORDING" at bounding box center [838, 528] width 71 height 8
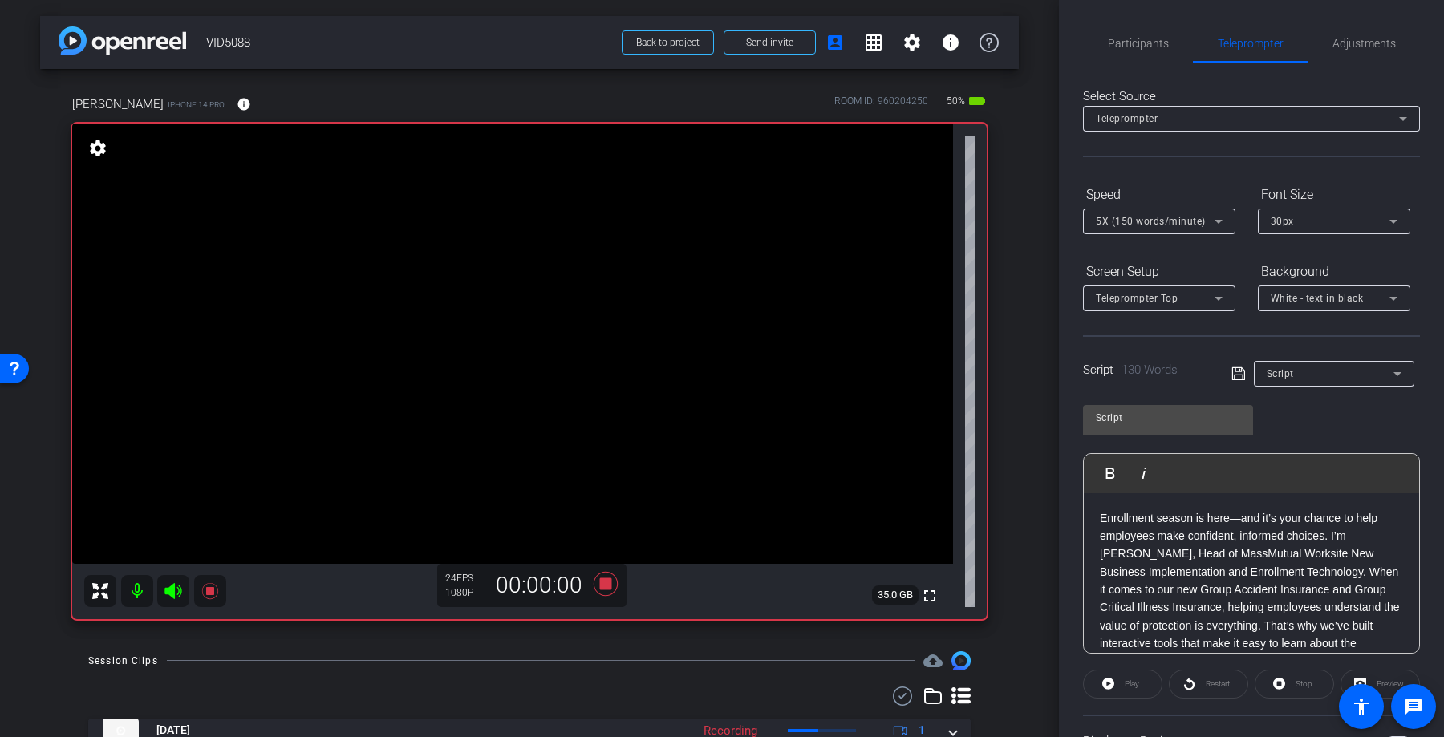
click at [1236, 594] on p "Enrollment season is here—and it’s your chance to help employees make confident…" at bounding box center [1251, 652] width 303 height 287
click at [1129, 682] on div "Play" at bounding box center [1122, 684] width 79 height 29
click at [1101, 683] on div "Play" at bounding box center [1122, 684] width 79 height 29
click at [1230, 578] on p "Enrollment season is here—and it’s your chance to help employees make confident…" at bounding box center [1251, 652] width 303 height 287
click at [1343, 414] on div "Script Play Play from this location Play Selected Play and display the selected…" at bounding box center [1251, 523] width 337 height 261
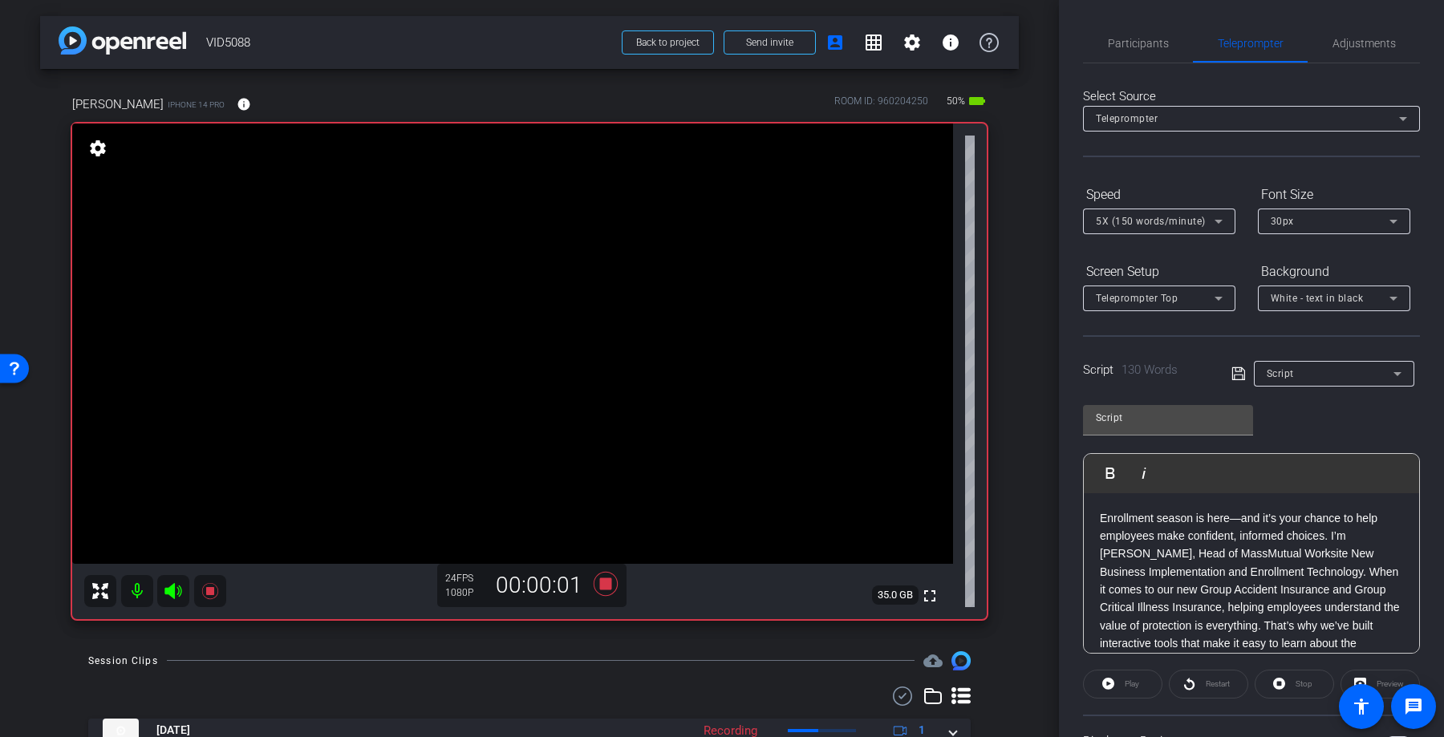
click at [1222, 531] on p "Enrollment season is here—and it’s your chance to help employees make confident…" at bounding box center [1251, 652] width 303 height 287
click at [1290, 676] on div "Stop" at bounding box center [1293, 684] width 79 height 29
click at [1287, 684] on div "Stop" at bounding box center [1293, 684] width 79 height 29
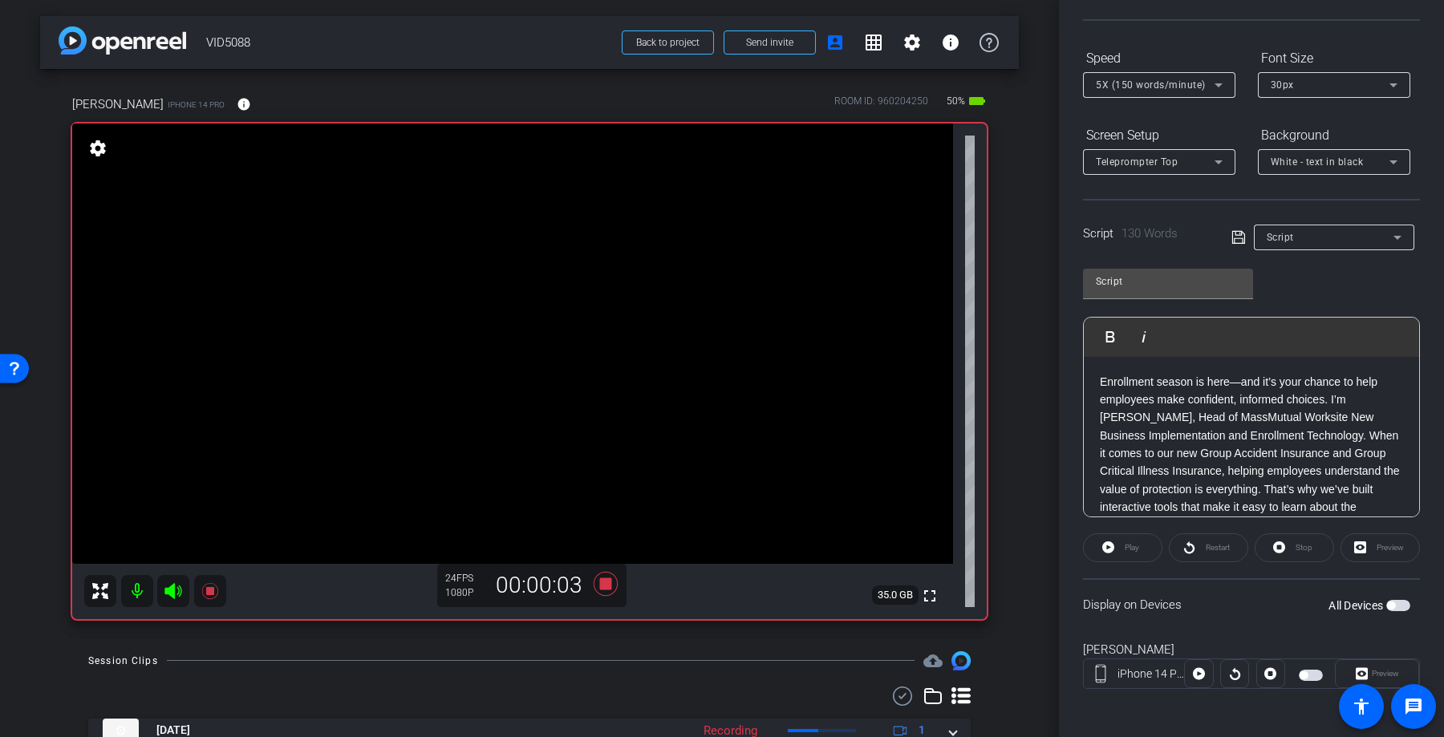
scroll to position [140, 0]
click at [1128, 552] on div "Play" at bounding box center [1122, 544] width 79 height 29
click at [1343, 241] on div "Script" at bounding box center [1329, 234] width 127 height 20
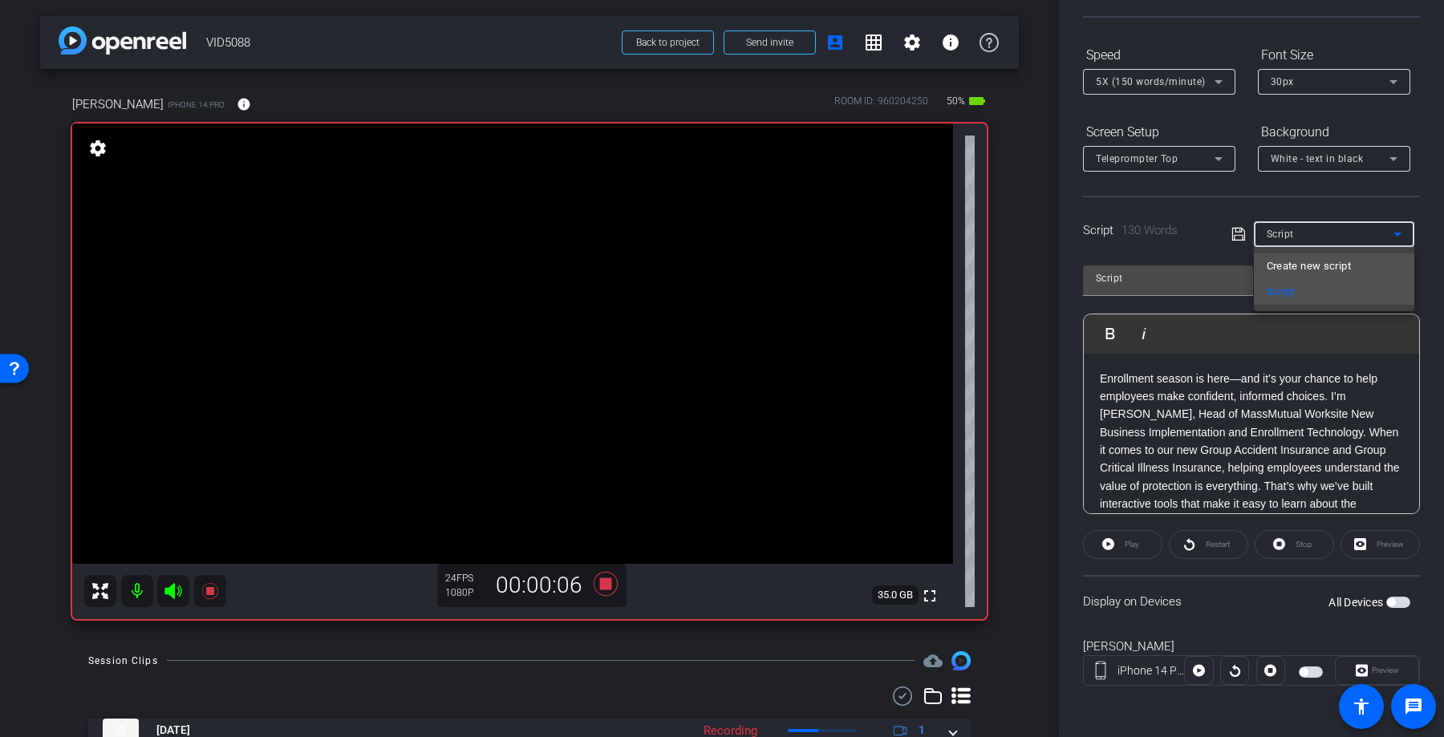
drag, startPoint x: 1327, startPoint y: 279, endPoint x: 1345, endPoint y: 254, distance: 30.5
click at [1345, 254] on div "Create new script Script" at bounding box center [1334, 279] width 160 height 64
click at [1345, 254] on mat-option "Create new script" at bounding box center [1334, 266] width 160 height 26
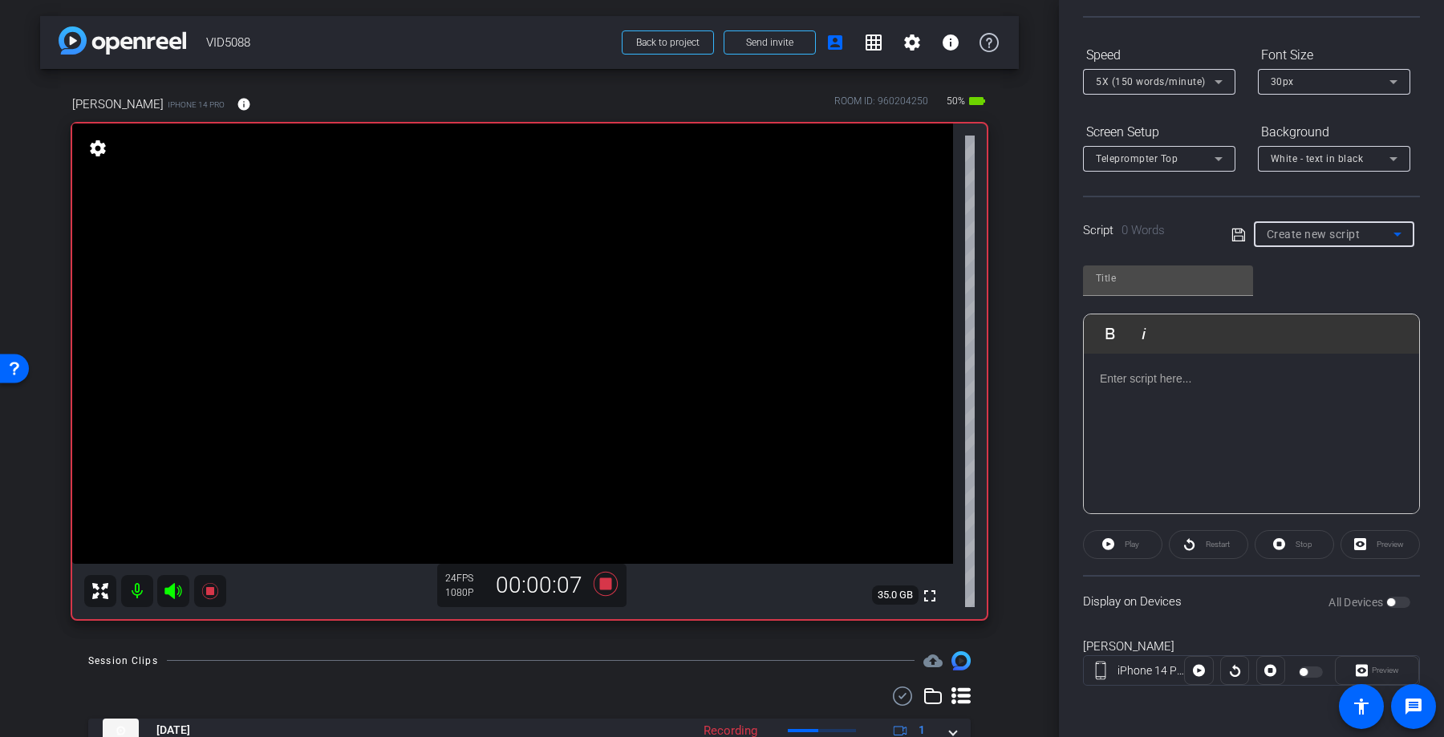
click at [1359, 229] on span "Create new script" at bounding box center [1313, 234] width 94 height 13
click at [1327, 282] on mat-option "Script" at bounding box center [1334, 292] width 160 height 26
type input "Script"
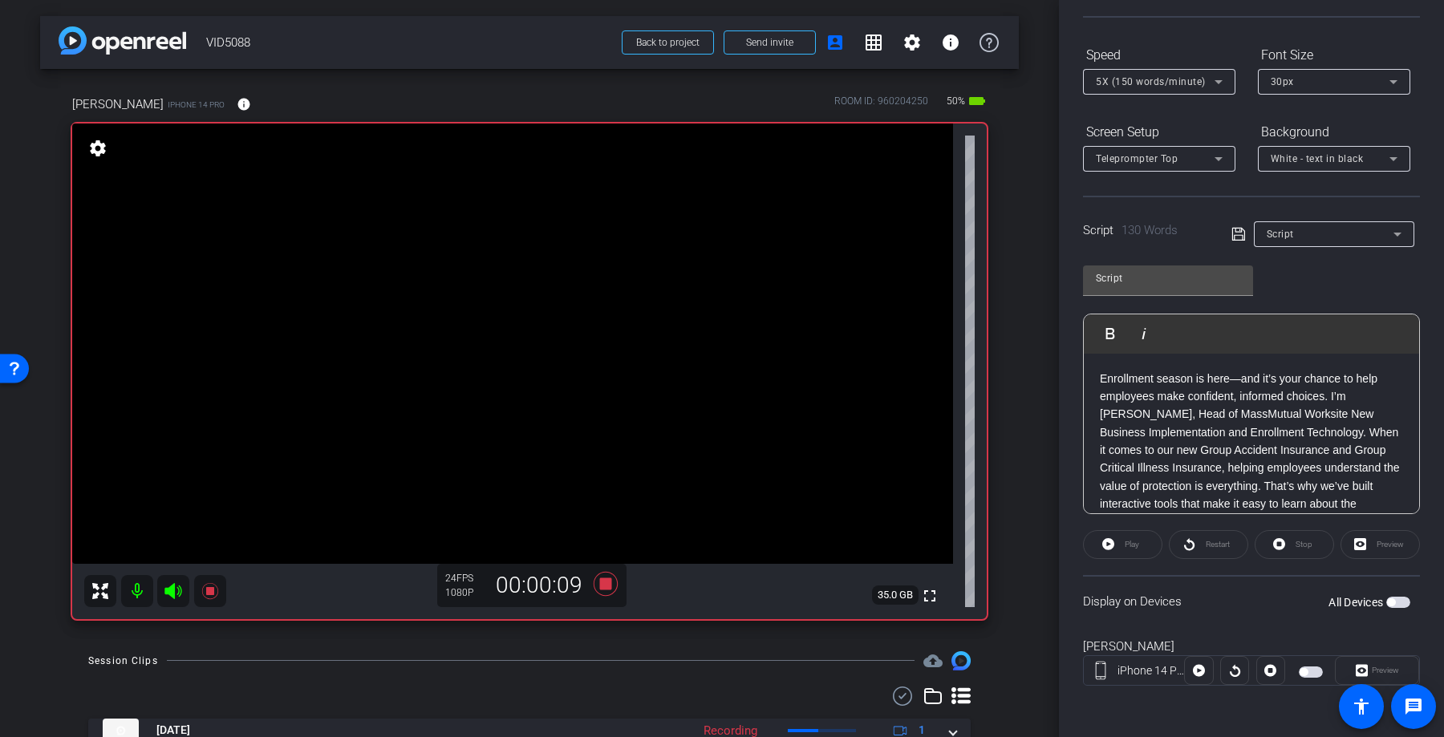
click at [1131, 550] on div "Play" at bounding box center [1122, 544] width 79 height 29
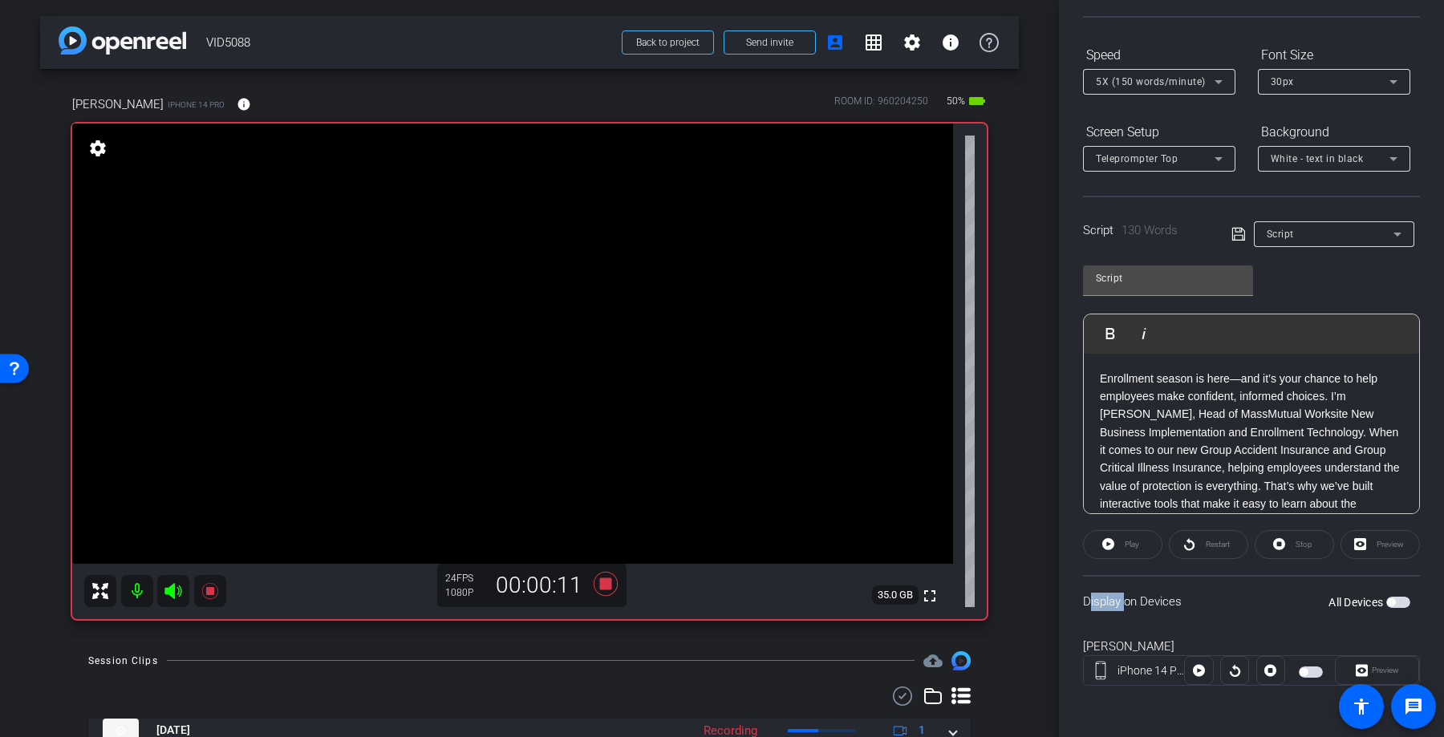
click at [1131, 550] on div "Play" at bounding box center [1122, 544] width 79 height 29
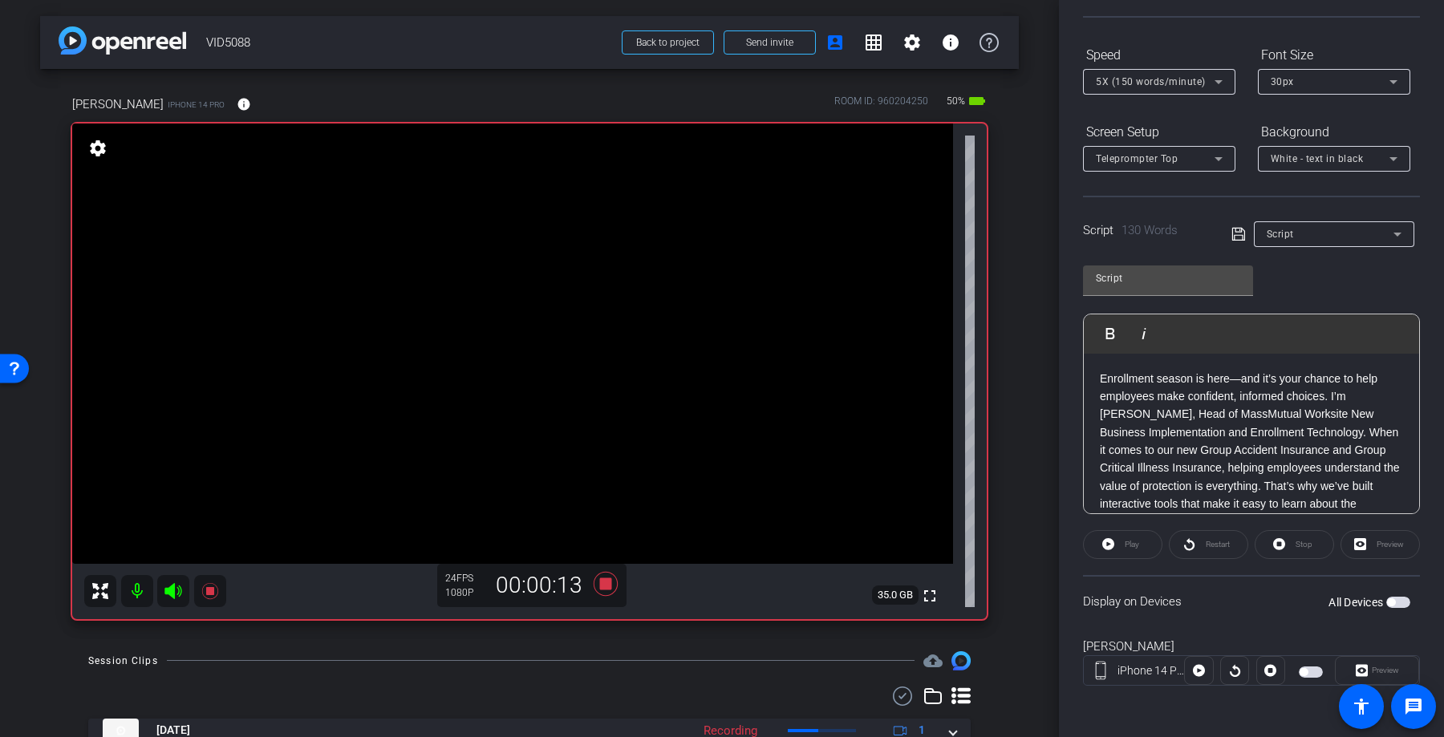
scroll to position [0, 0]
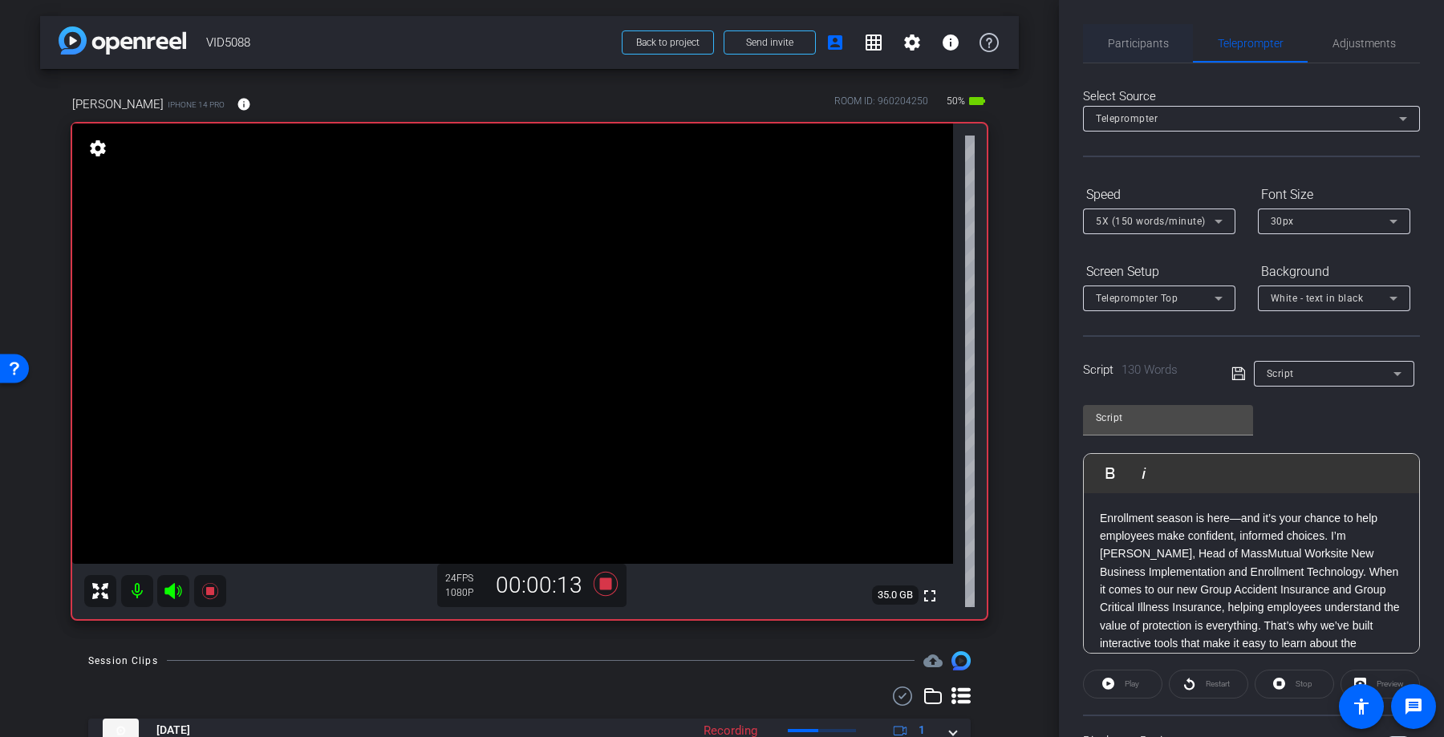
click at [1139, 31] on span "Participants" at bounding box center [1138, 43] width 61 height 38
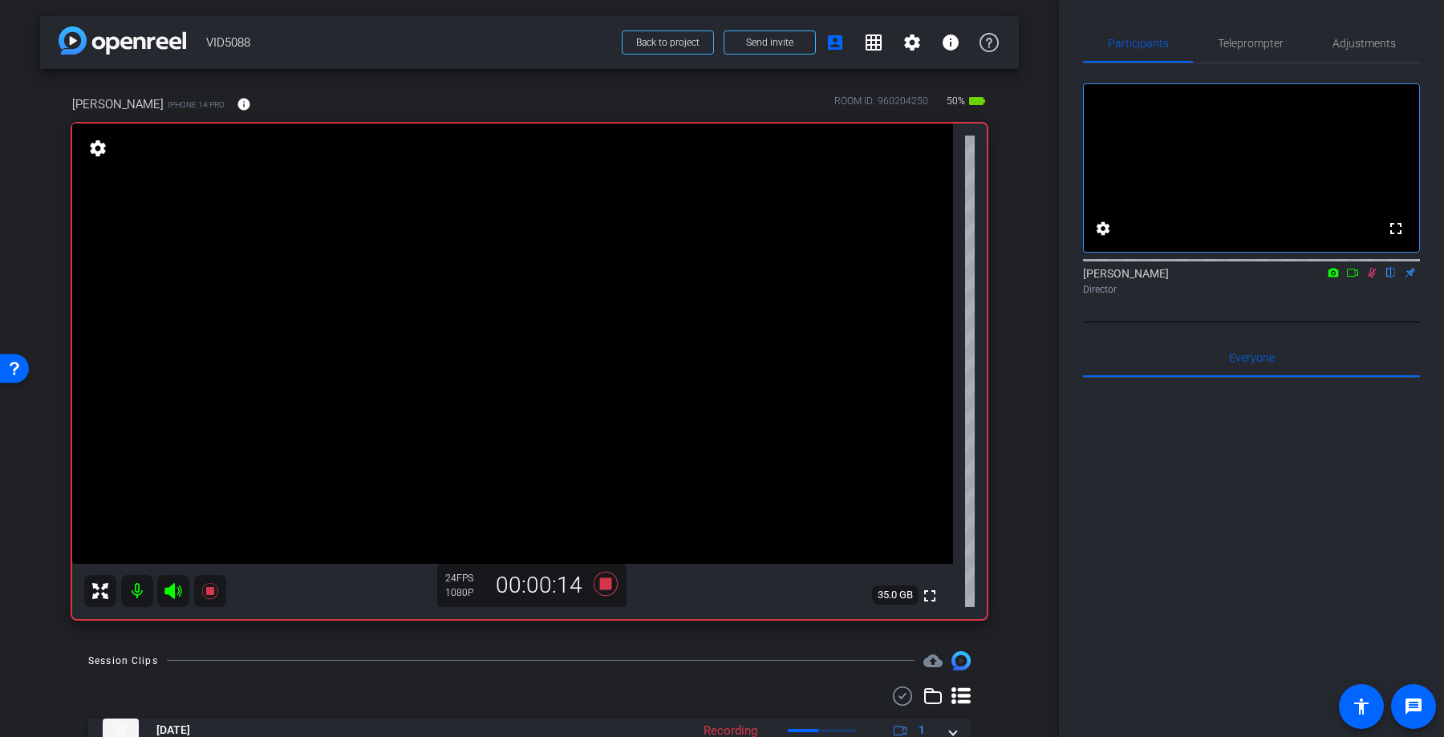
click at [1261, 63] on div "fullscreen settings Jared Dobiecki flip Director" at bounding box center [1251, 182] width 337 height 238
click at [1247, 43] on span "Teleprompter" at bounding box center [1250, 43] width 66 height 11
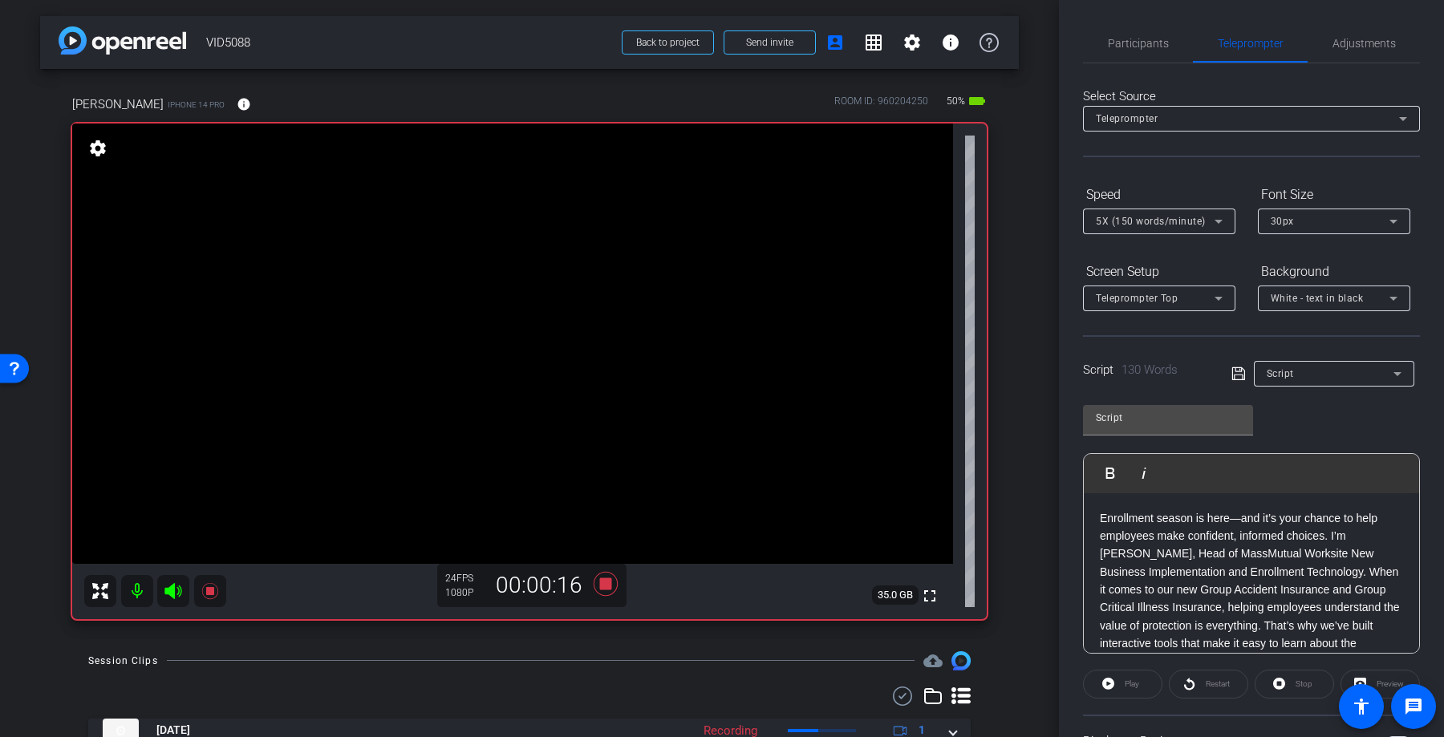
click at [1125, 692] on div "Play" at bounding box center [1122, 684] width 79 height 29
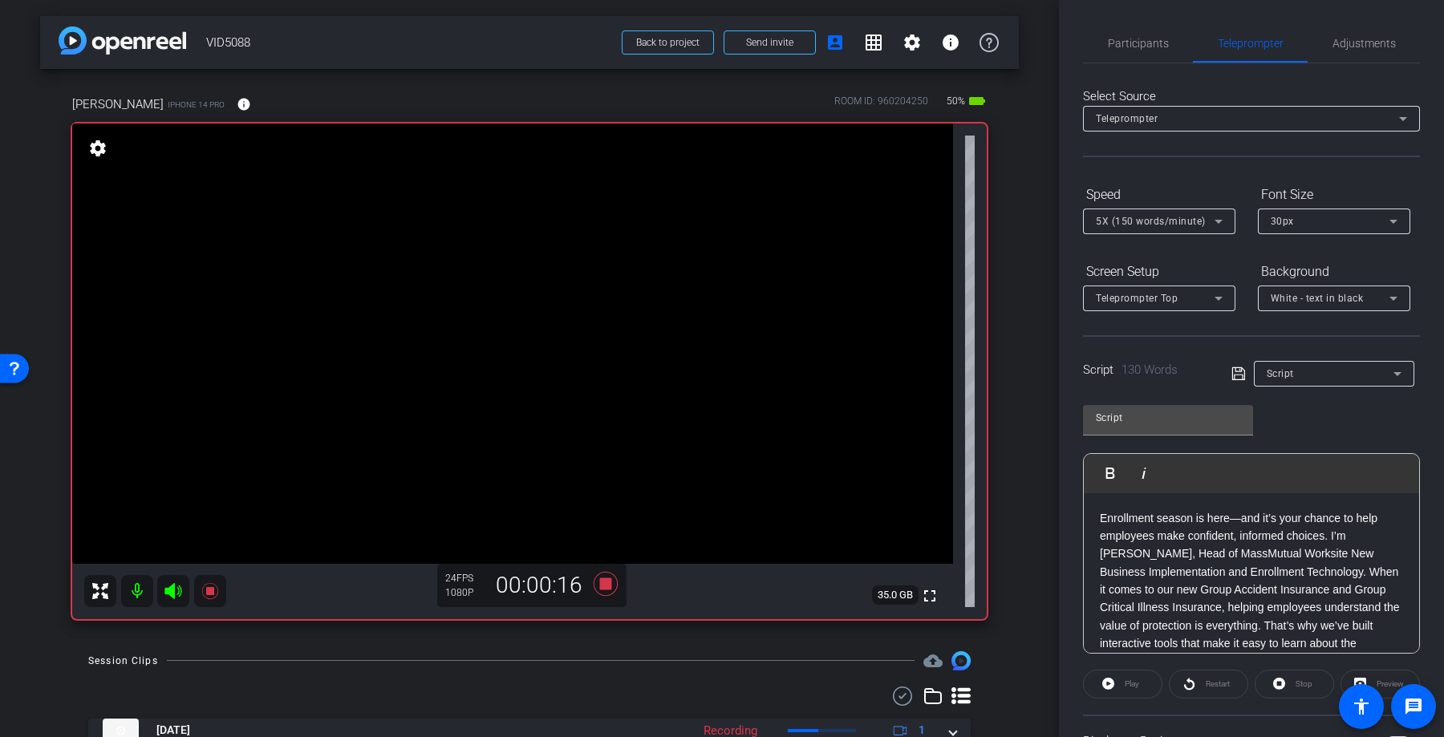
click at [1125, 692] on div "Play" at bounding box center [1122, 684] width 79 height 29
click at [1124, 692] on div "Play" at bounding box center [1122, 684] width 79 height 29
click at [1365, 673] on div "Preview" at bounding box center [1379, 684] width 79 height 29
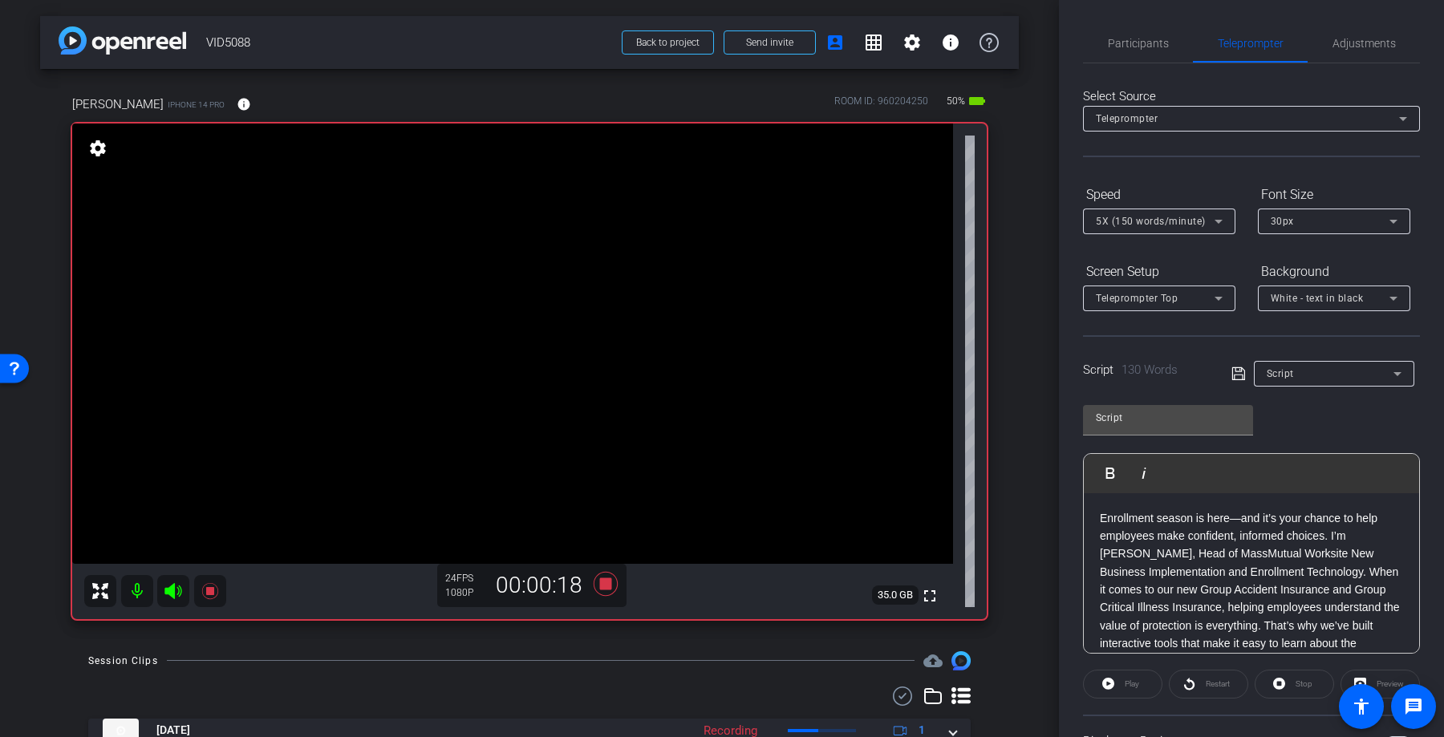
scroll to position [140, 0]
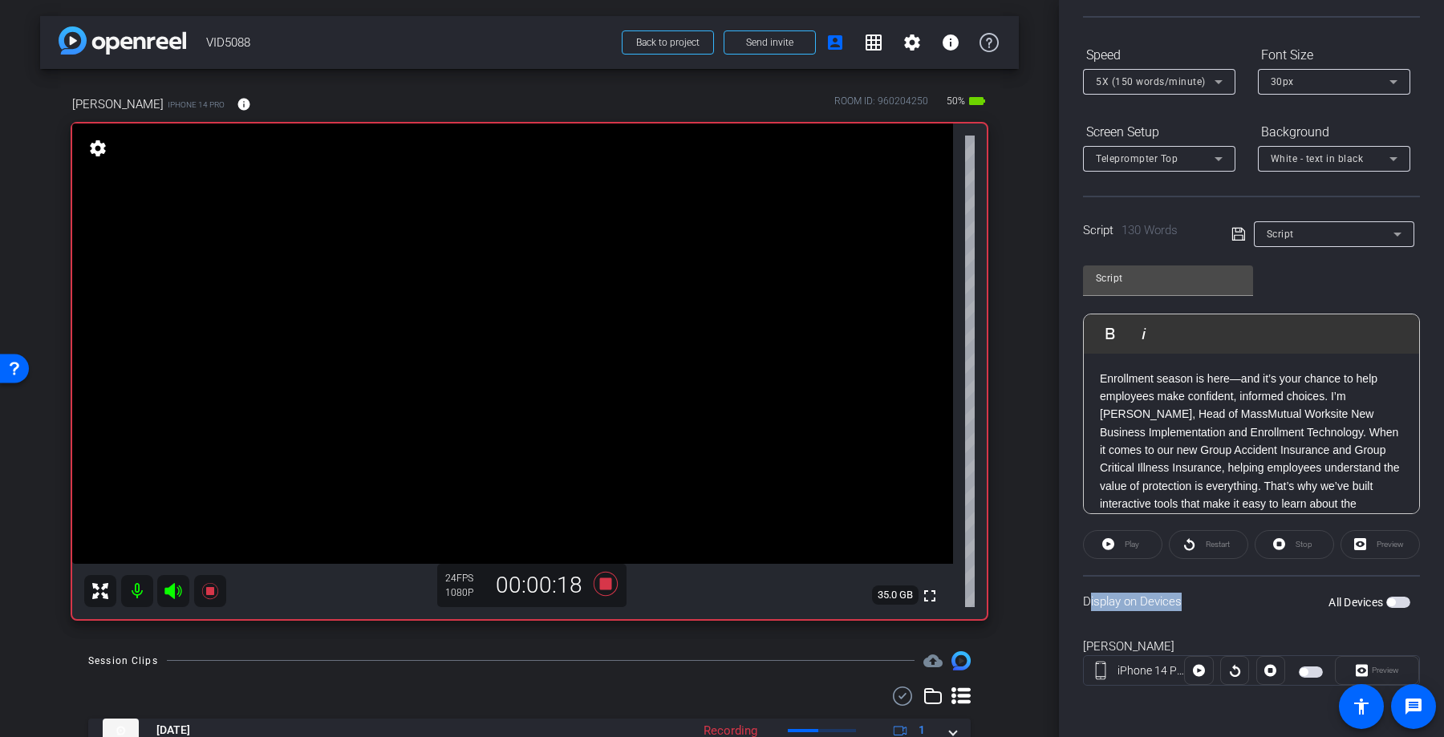
click at [1371, 549] on div "Preview" at bounding box center [1379, 544] width 79 height 29
click at [1387, 598] on span "button" at bounding box center [1398, 602] width 24 height 11
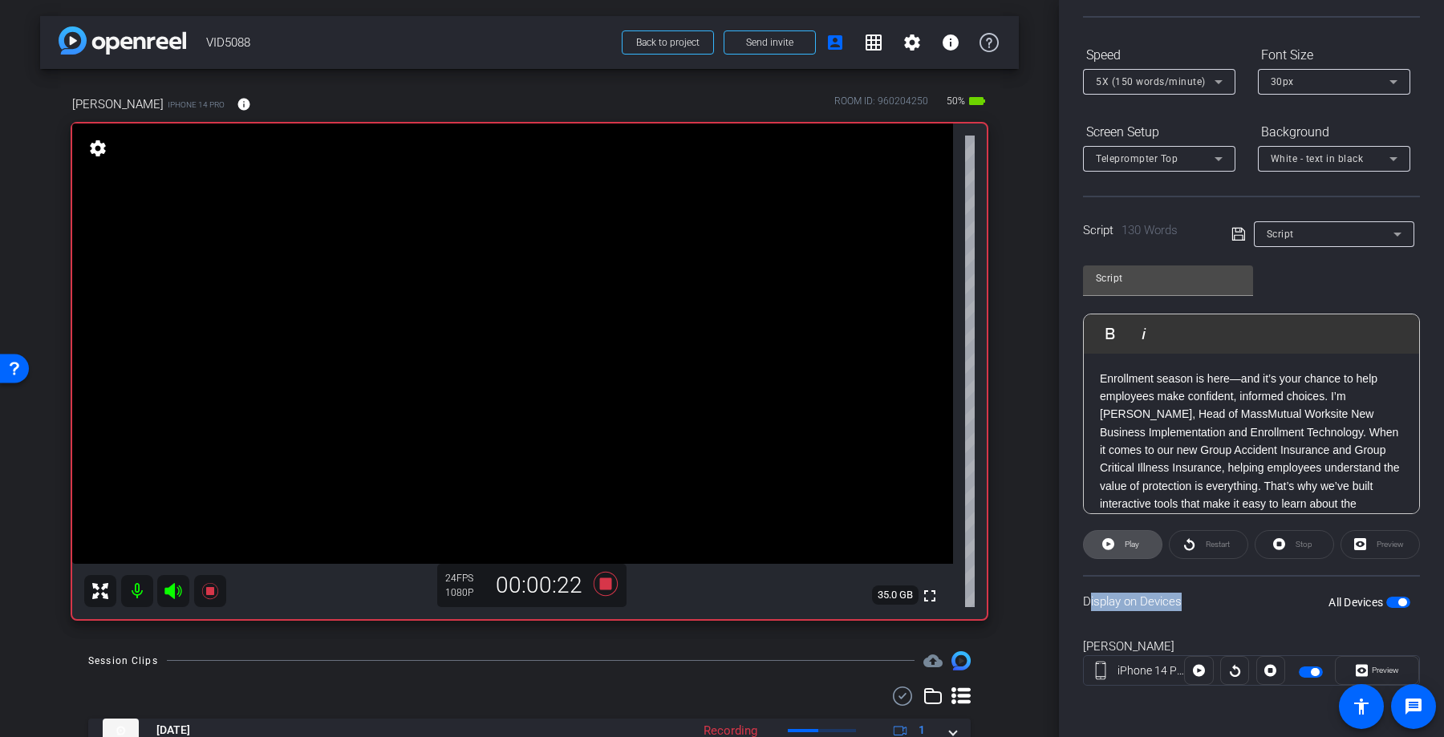
click at [1120, 549] on span "Play" at bounding box center [1129, 544] width 18 height 22
click at [1282, 548] on icon at bounding box center [1279, 544] width 12 height 12
click at [606, 592] on icon at bounding box center [605, 583] width 38 height 29
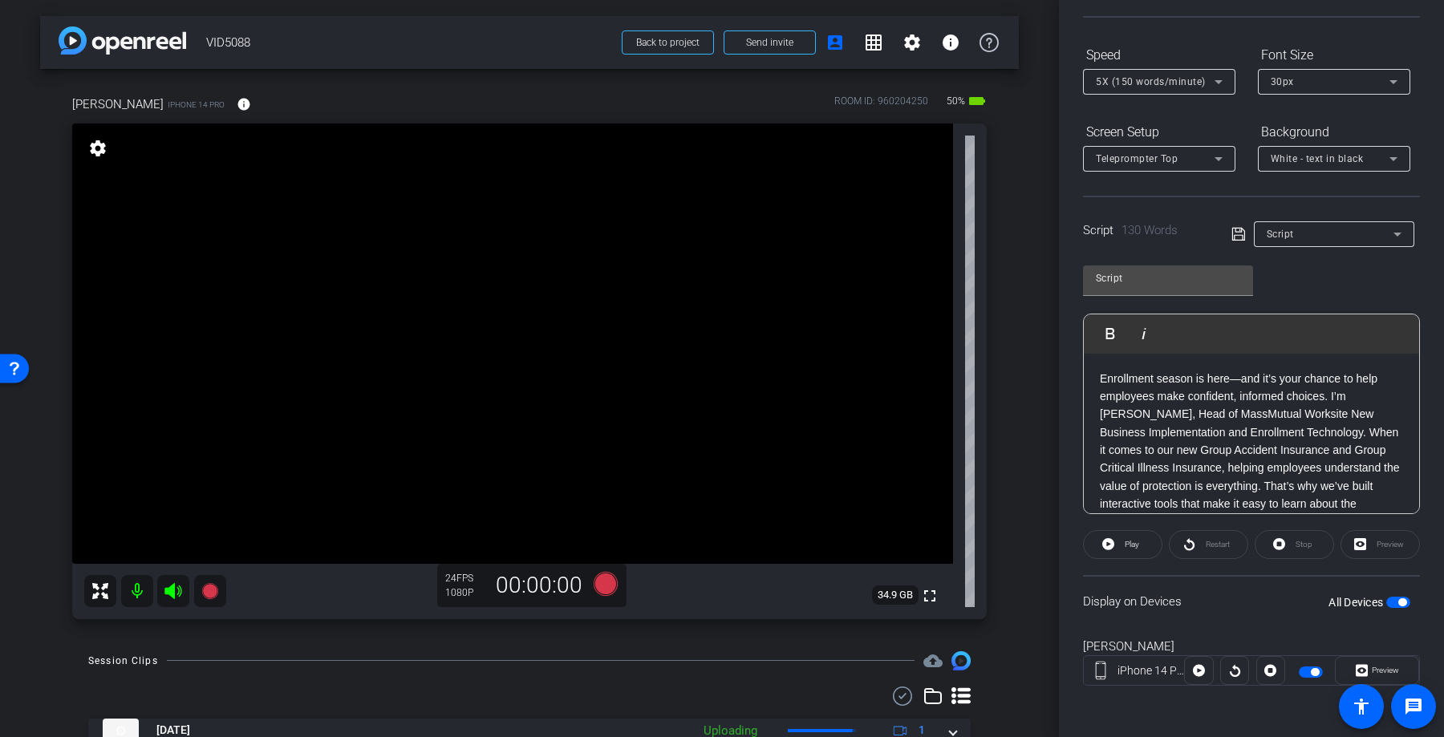
click at [1381, 552] on div "Preview" at bounding box center [1379, 544] width 79 height 29
click at [1373, 545] on div "Preview" at bounding box center [1379, 544] width 79 height 29
click at [1373, 543] on div "Preview" at bounding box center [1379, 544] width 79 height 29
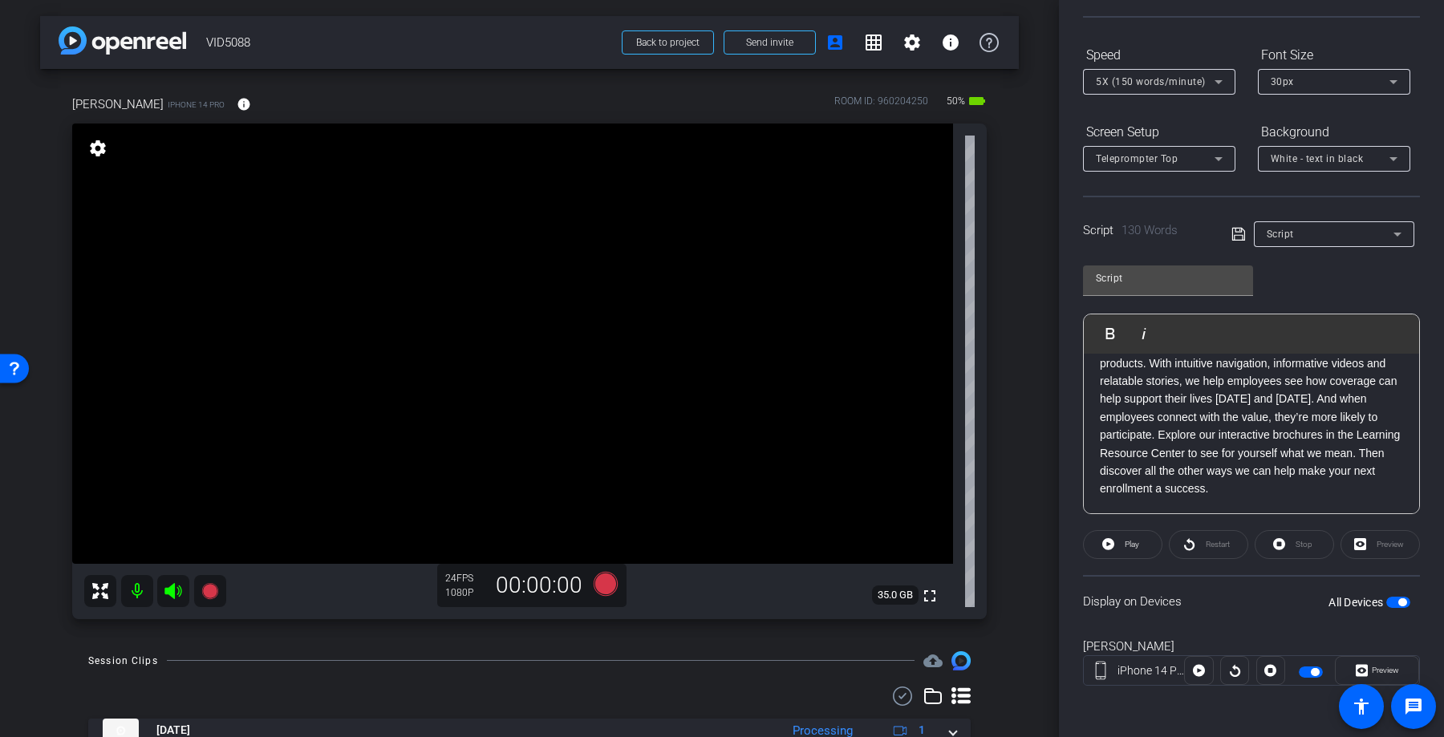
click at [1229, 452] on p "Enrollment season is here—and it’s your chance to help employees make confident…" at bounding box center [1251, 354] width 303 height 287
click at [1309, 286] on div "Script Play Play from this location Play Selected Play and display the selected…" at bounding box center [1251, 383] width 337 height 261
click at [607, 589] on icon at bounding box center [605, 583] width 24 height 24
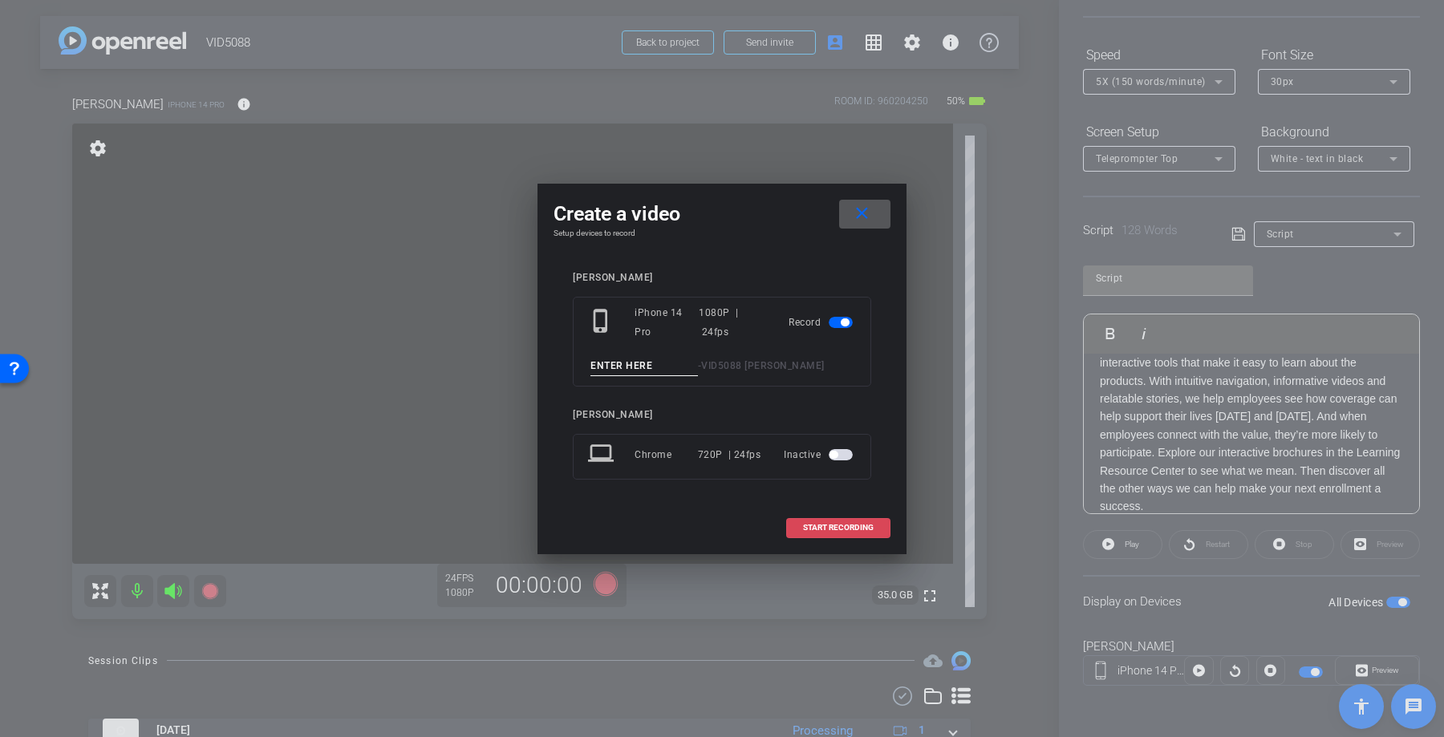
click at [838, 530] on span "START RECORDING" at bounding box center [838, 528] width 71 height 8
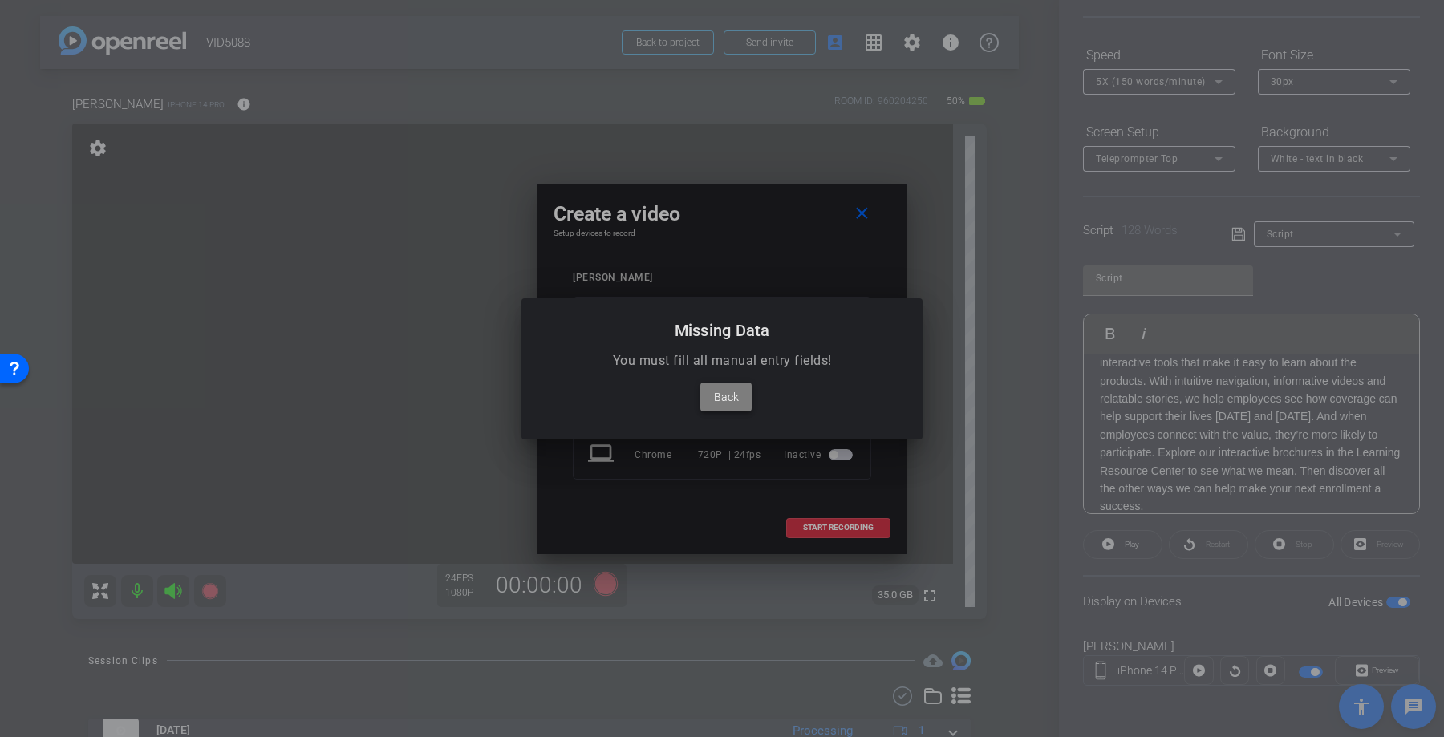
click at [733, 392] on span "Back" at bounding box center [726, 396] width 25 height 19
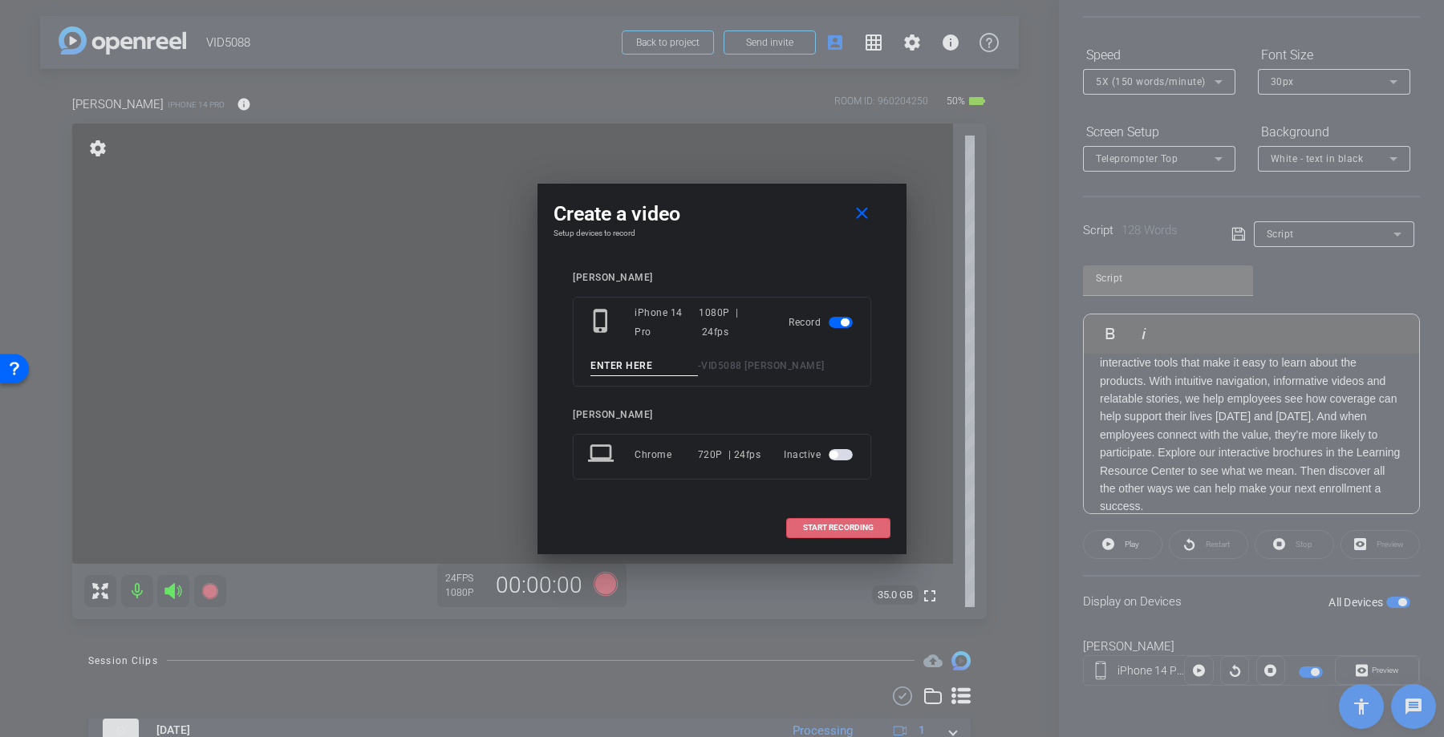
click at [648, 375] on input at bounding box center [643, 366] width 107 height 20
type input "Paul2"
click at [809, 525] on span "START RECORDING" at bounding box center [838, 528] width 71 height 8
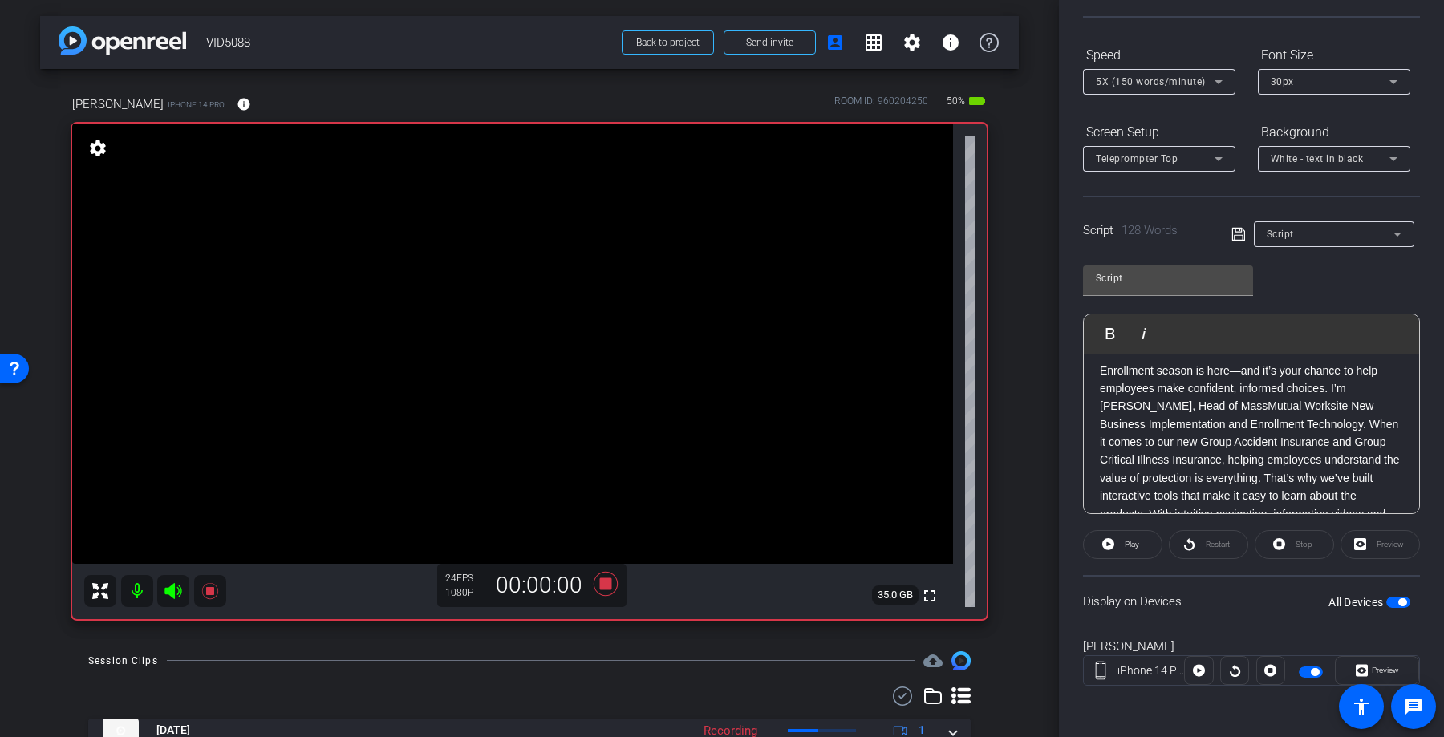
scroll to position [0, 0]
click at [1220, 545] on div "Restart" at bounding box center [1208, 544] width 79 height 29
click at [1107, 374] on p "Enrollment season is here—and it’s your chance to help employees make confident…" at bounding box center [1251, 513] width 303 height 287
click at [1100, 374] on p "Enrollment season is here—and it’s your chance to help employees make confident…" at bounding box center [1251, 513] width 303 height 287
click at [1278, 538] on div "Stop" at bounding box center [1293, 544] width 79 height 29
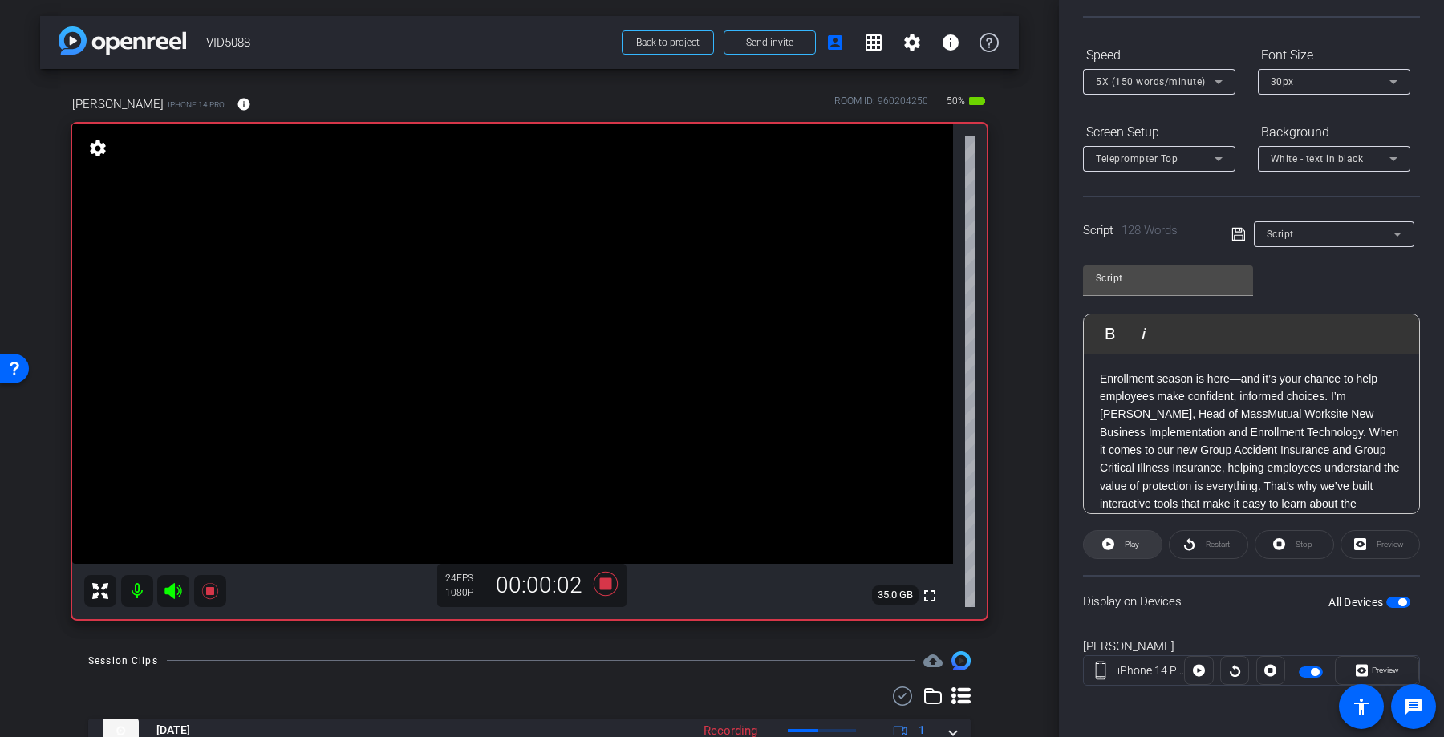
click at [1126, 554] on span "Play" at bounding box center [1129, 544] width 18 height 22
click at [605, 581] on icon at bounding box center [605, 583] width 24 height 24
click at [1297, 541] on div "Stop" at bounding box center [1293, 544] width 79 height 29
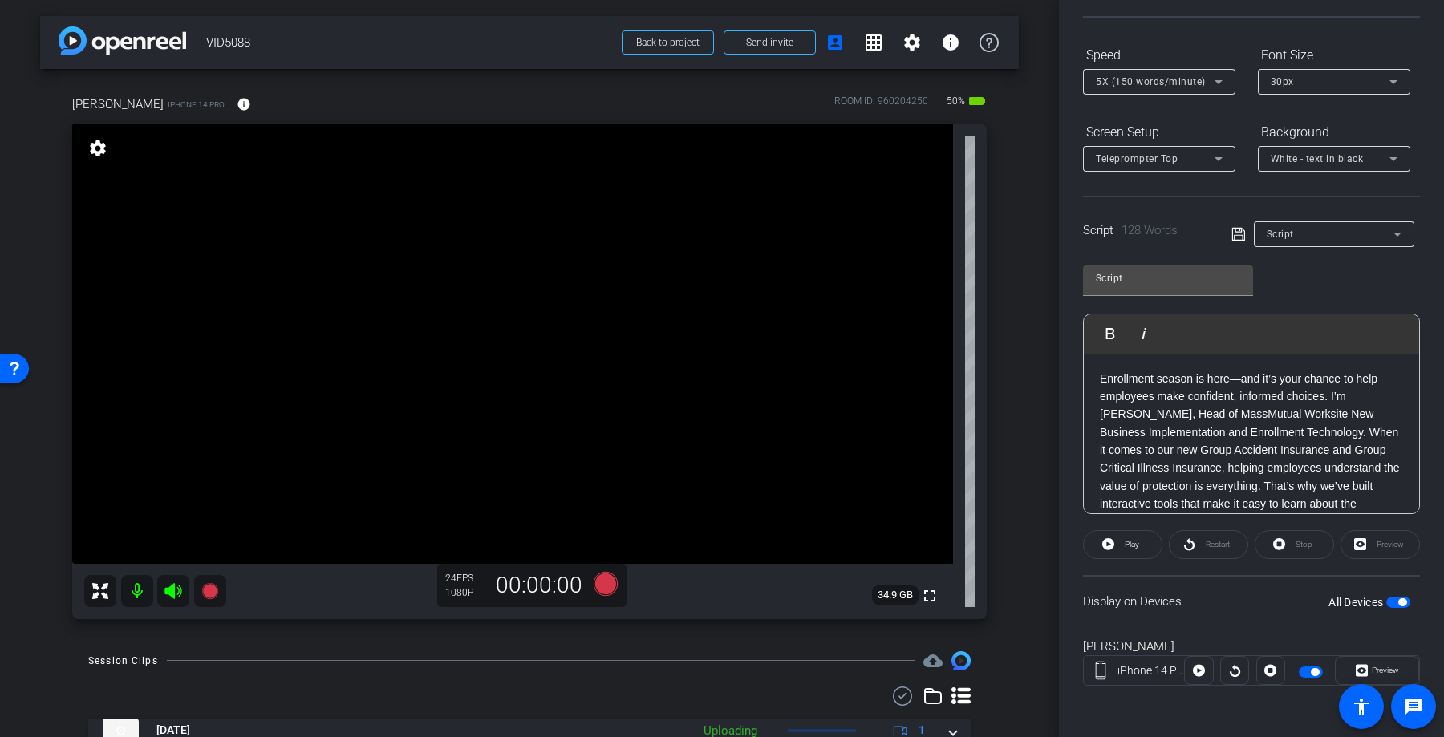
click at [1291, 541] on div "Stop" at bounding box center [1293, 544] width 79 height 29
click at [1096, 371] on div "Enrollment season is here—and it’s your chance to help employees make confident…" at bounding box center [1251, 513] width 335 height 319
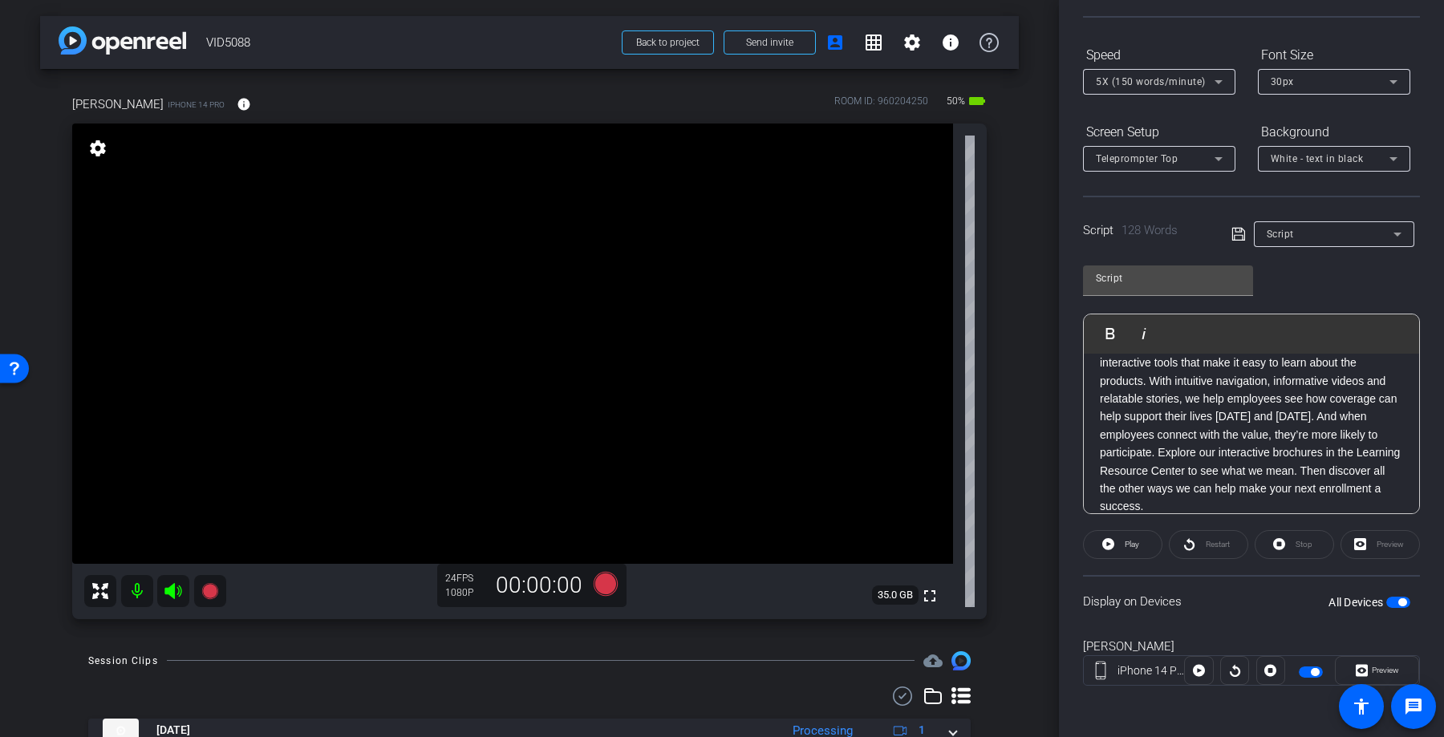
click at [1193, 510] on div "Enrollment season is here—and it’s your chance to help employees make confident…" at bounding box center [1251, 372] width 335 height 319
click at [1202, 549] on div "Restart" at bounding box center [1208, 544] width 79 height 29
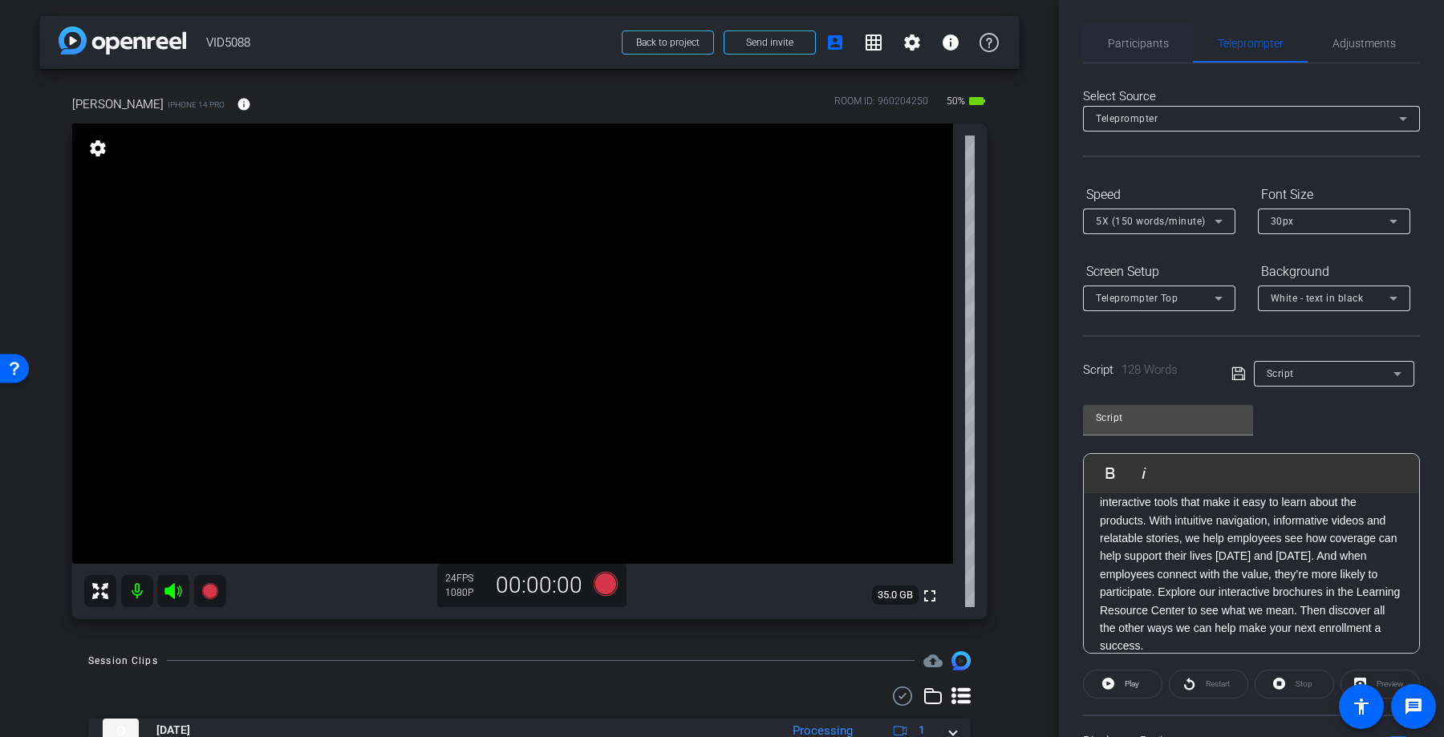
click at [1165, 38] on span "Participants" at bounding box center [1138, 43] width 61 height 11
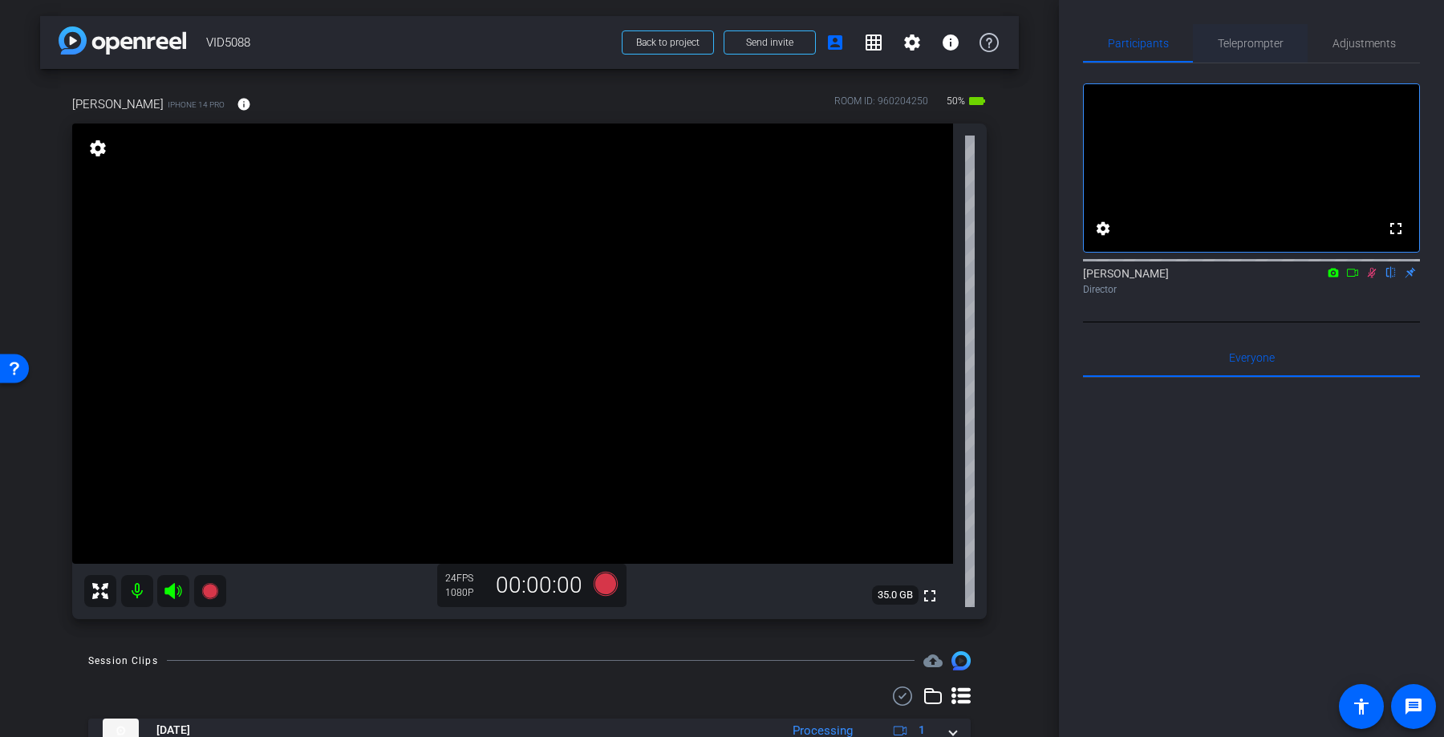
click at [1220, 33] on span "Teleprompter" at bounding box center [1250, 43] width 66 height 38
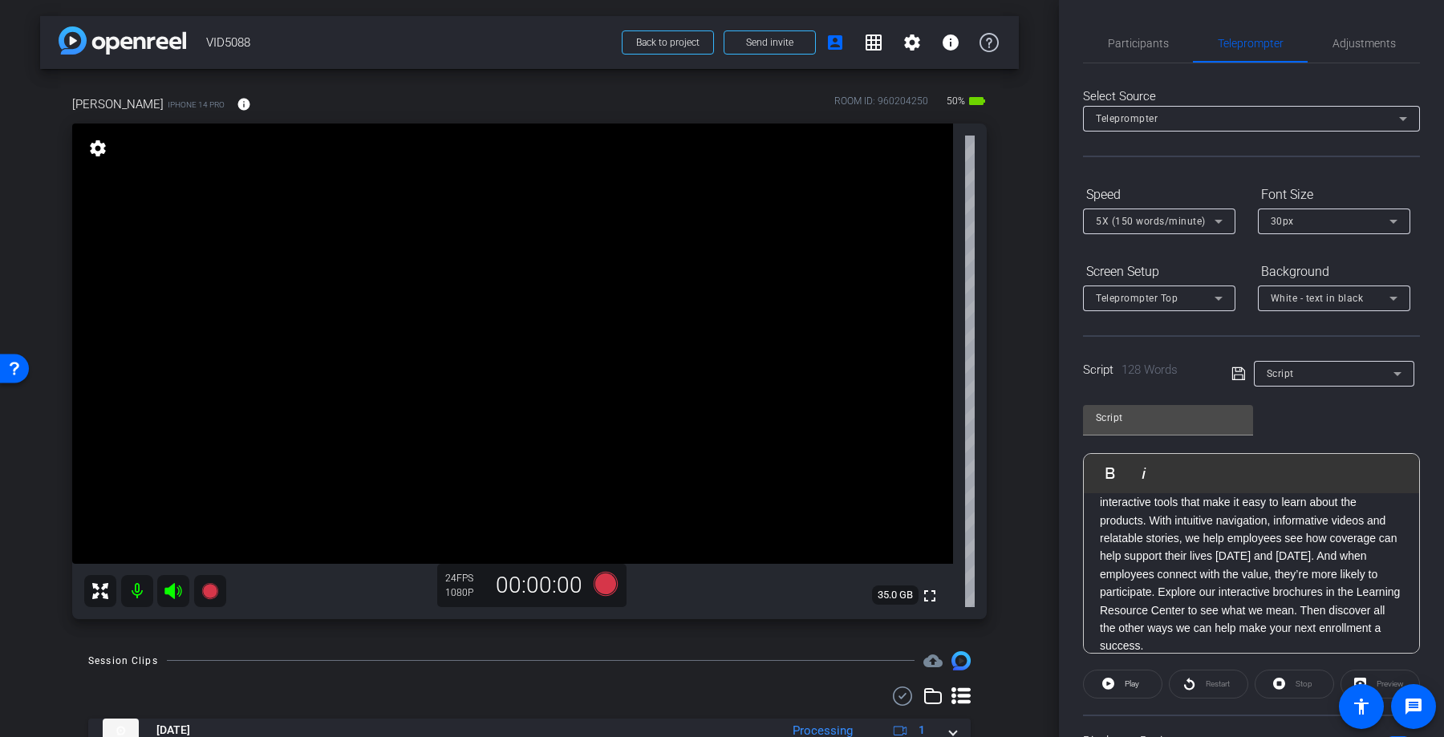
click at [1180, 573] on p "Enrollment season is here—and it’s your chance to help employees make confident…" at bounding box center [1251, 511] width 303 height 287
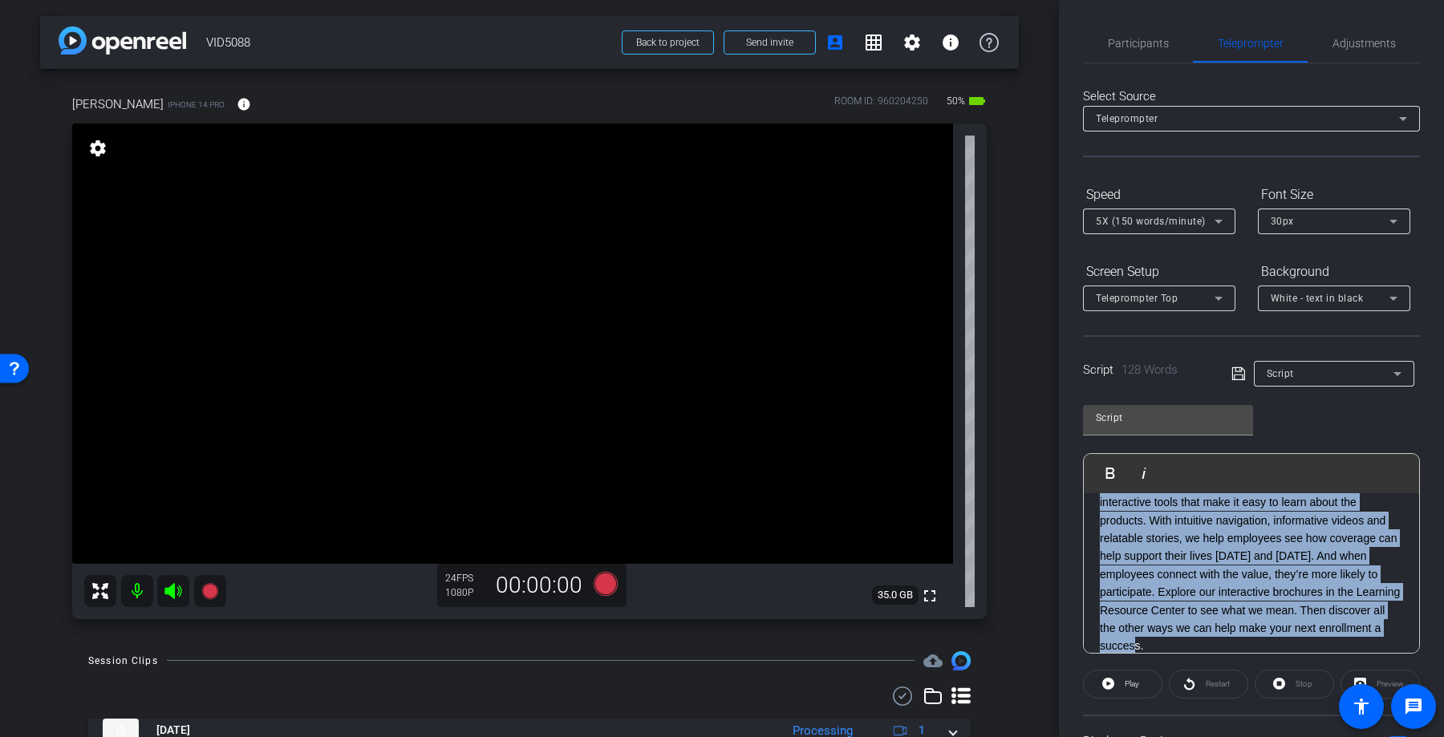
click at [1180, 573] on p "Enrollment season is here—and it’s your chance to help employees make confident…" at bounding box center [1251, 511] width 303 height 287
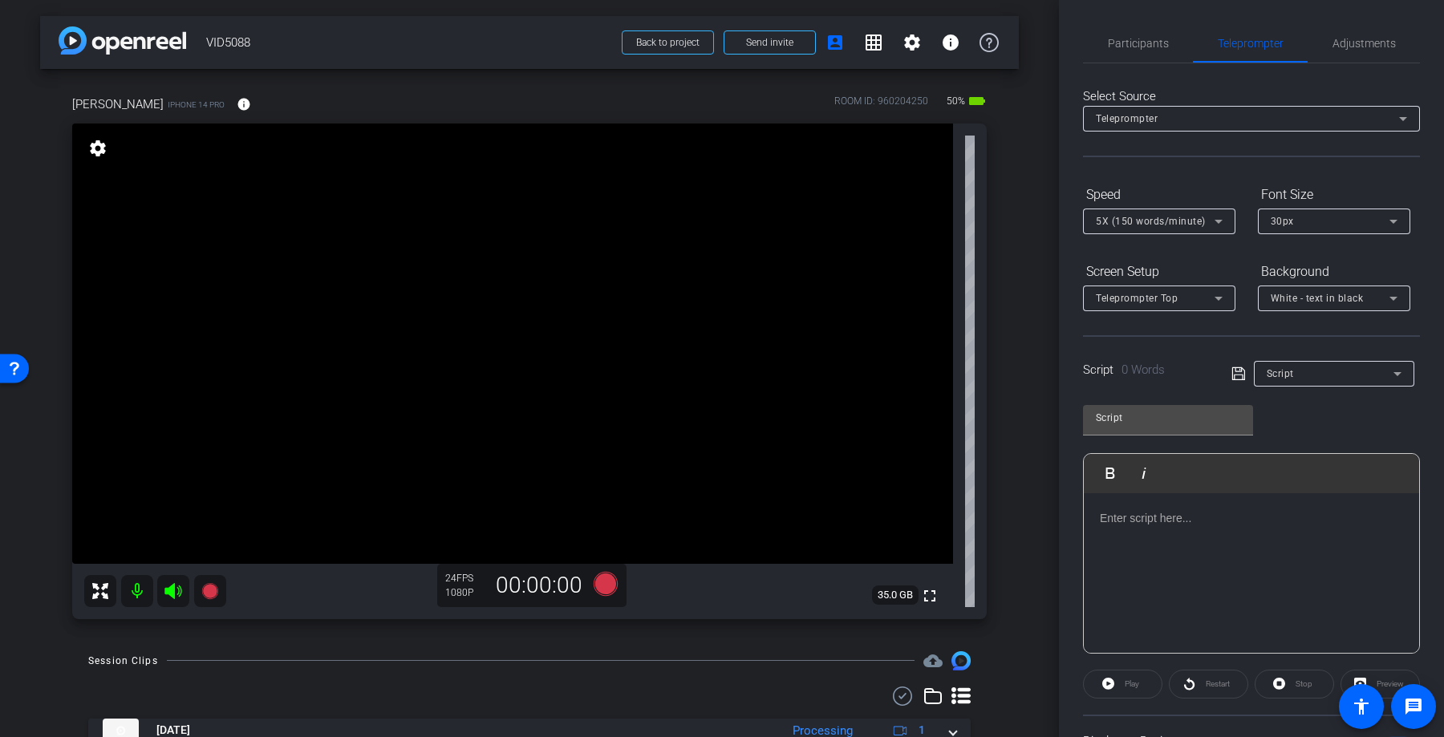
click at [1336, 417] on div "Script Play Play from this location Play Selected Play and display the selected…" at bounding box center [1251, 523] width 337 height 261
click at [1350, 397] on div "Script Play Play from this location Play Selected Play and display the selected…" at bounding box center [1251, 523] width 337 height 261
click at [1368, 374] on div "Script" at bounding box center [1329, 373] width 127 height 20
click at [1348, 396] on span "Create new script" at bounding box center [1308, 405] width 84 height 19
click at [1216, 531] on div at bounding box center [1251, 573] width 335 height 160
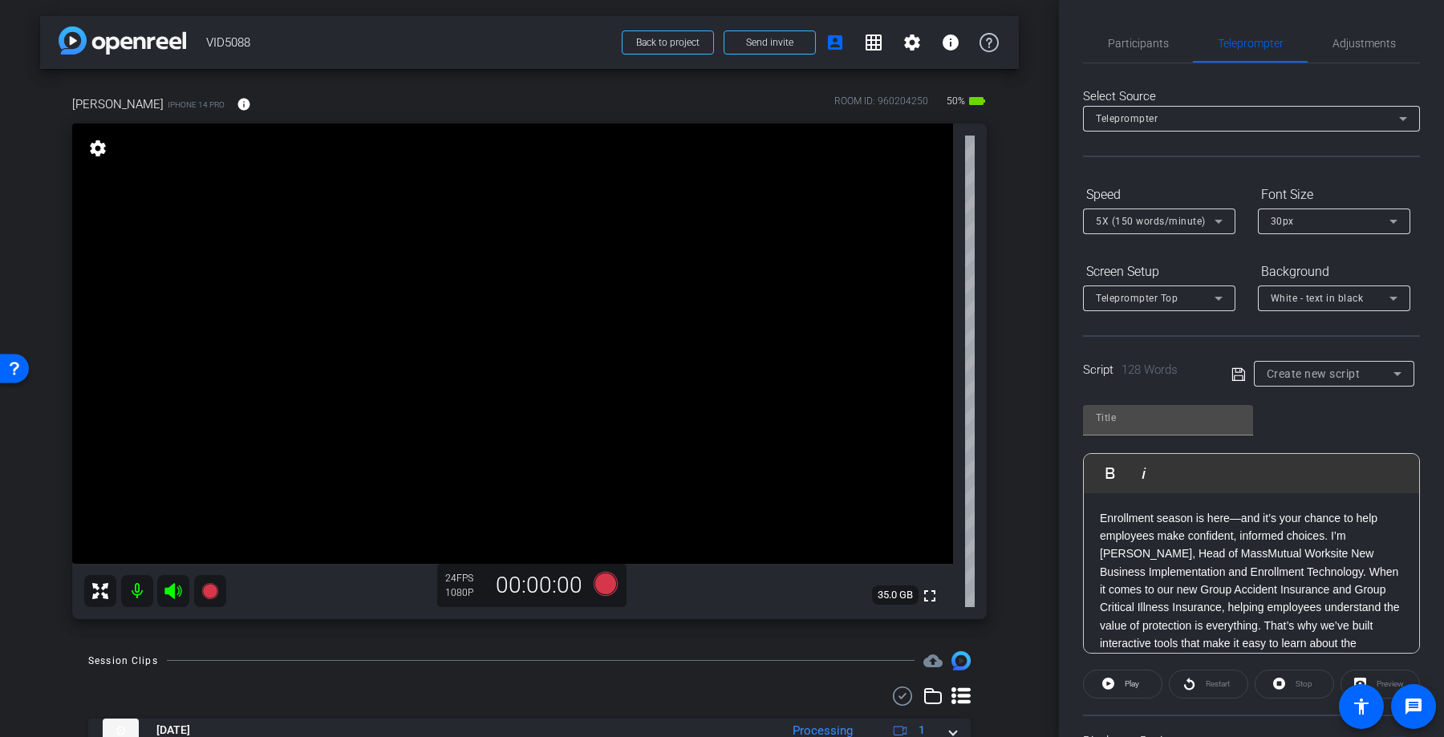
click at [1098, 512] on div "Enrollment season is here—and it’s your chance to help employees make confident…" at bounding box center [1251, 652] width 335 height 319
click at [605, 589] on icon at bounding box center [605, 583] width 24 height 24
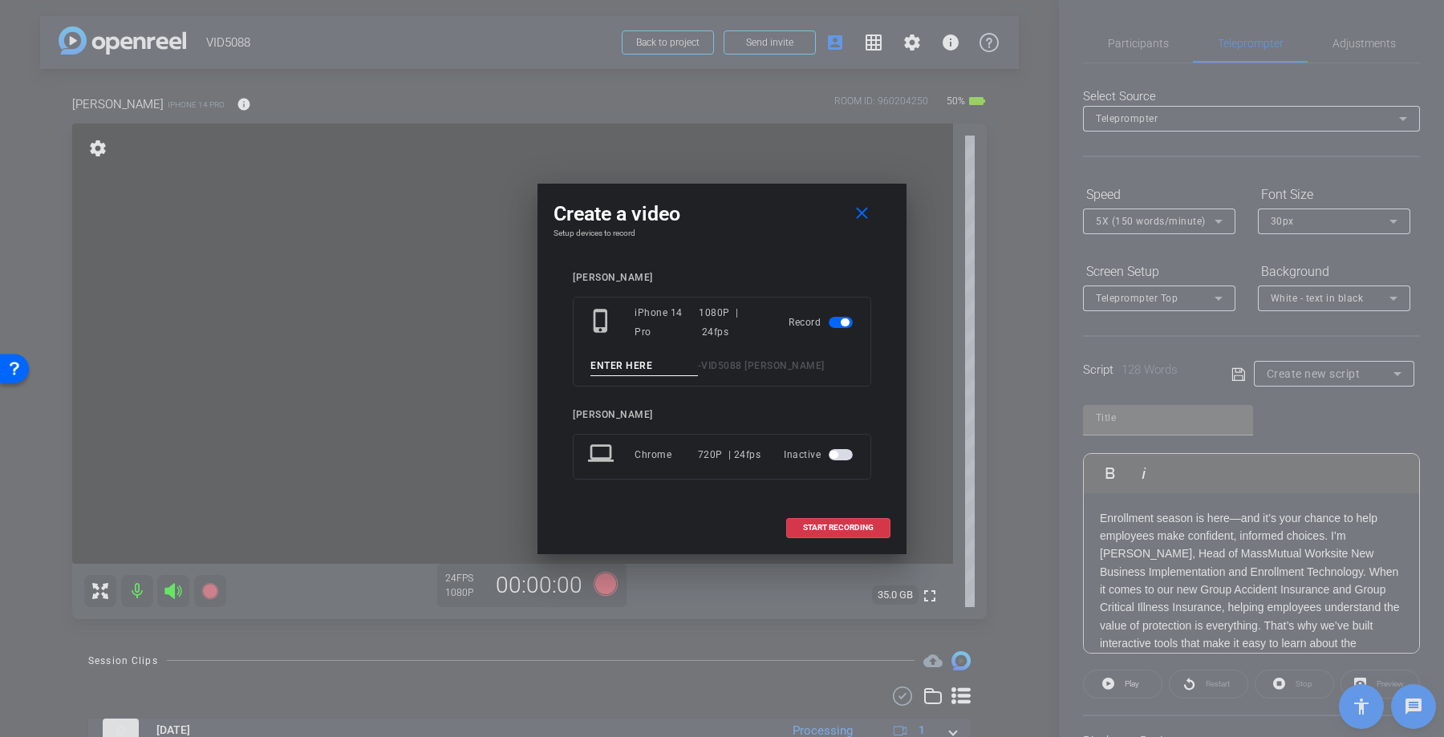
click at [648, 349] on div "phone_iphone iPhone 14 Pro 1080P | 24fps Record - VID5088 Paul Cicco" at bounding box center [722, 342] width 298 height 90
click at [646, 364] on input at bounding box center [643, 366] width 107 height 20
type input "Paul3"
click at [830, 528] on span "START RECORDING" at bounding box center [838, 528] width 71 height 8
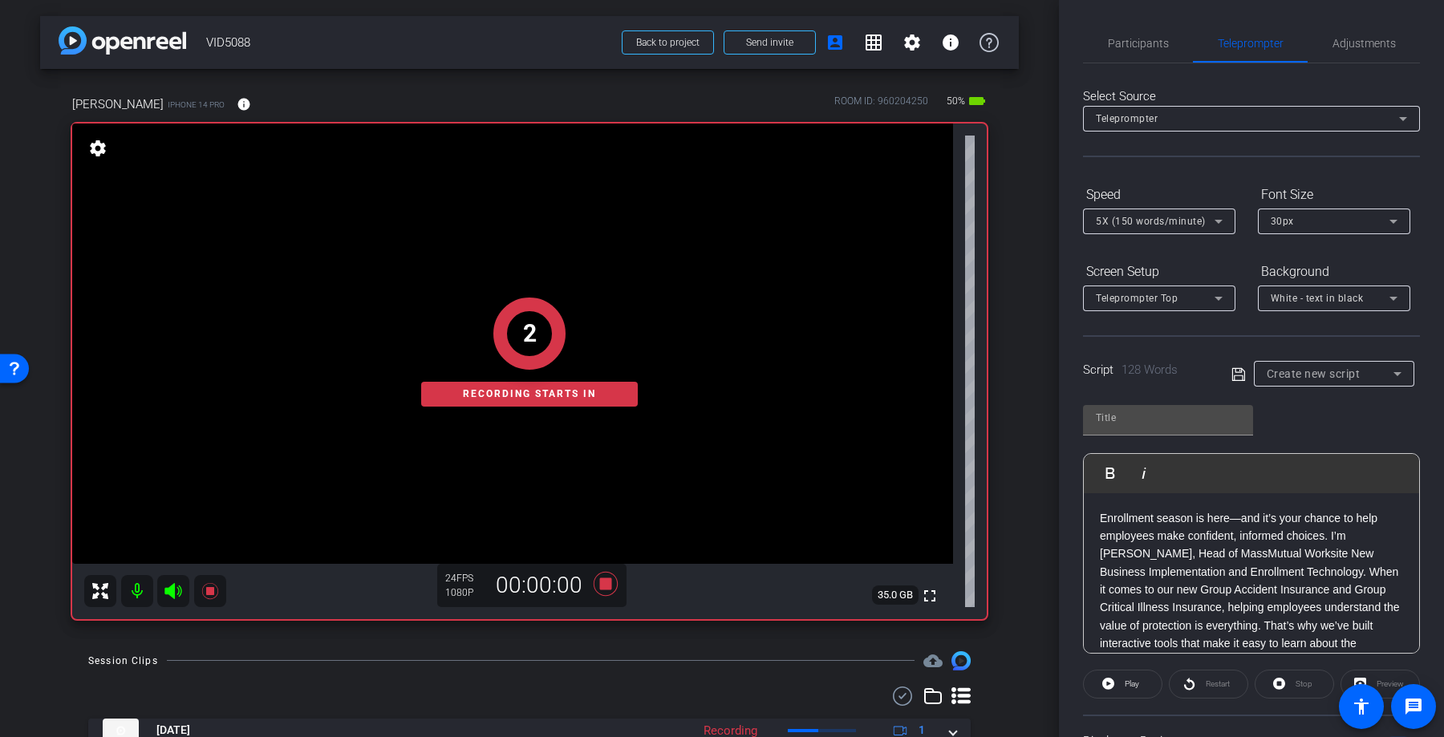
click at [1100, 513] on p "Enrollment season is here—and it’s your chance to help employees make confident…" at bounding box center [1251, 652] width 303 height 287
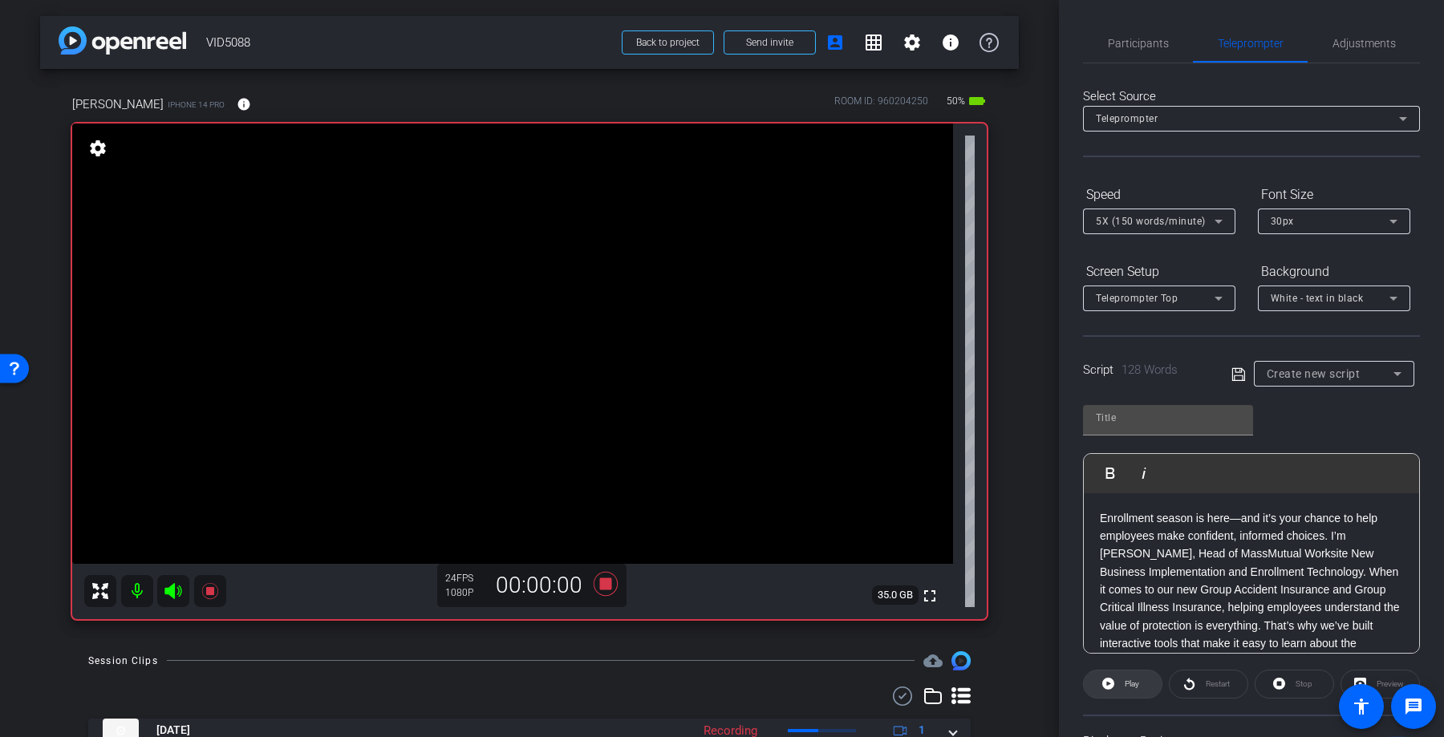
click at [1115, 683] on span at bounding box center [1123, 684] width 78 height 38
type input "Default title 7780"
click at [606, 582] on icon at bounding box center [605, 583] width 24 height 24
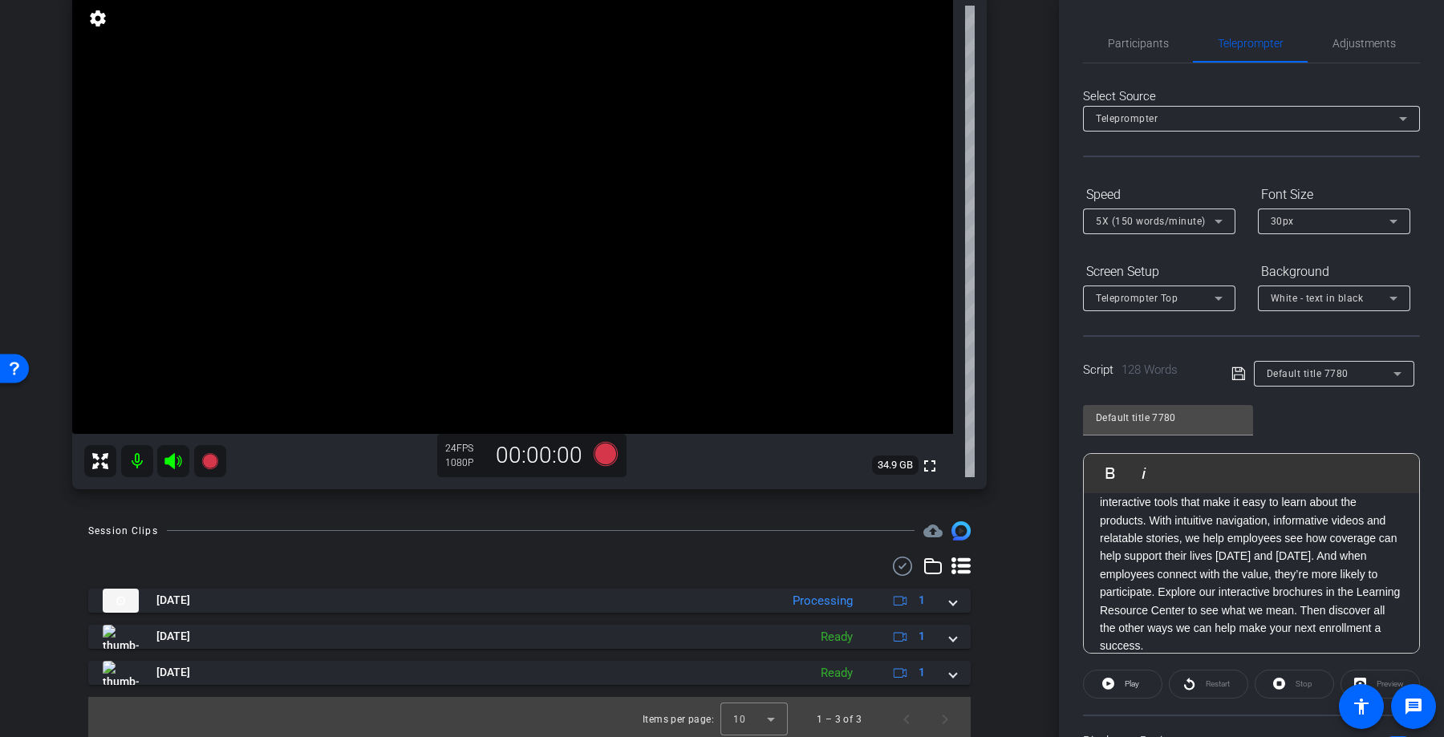
scroll to position [135, 0]
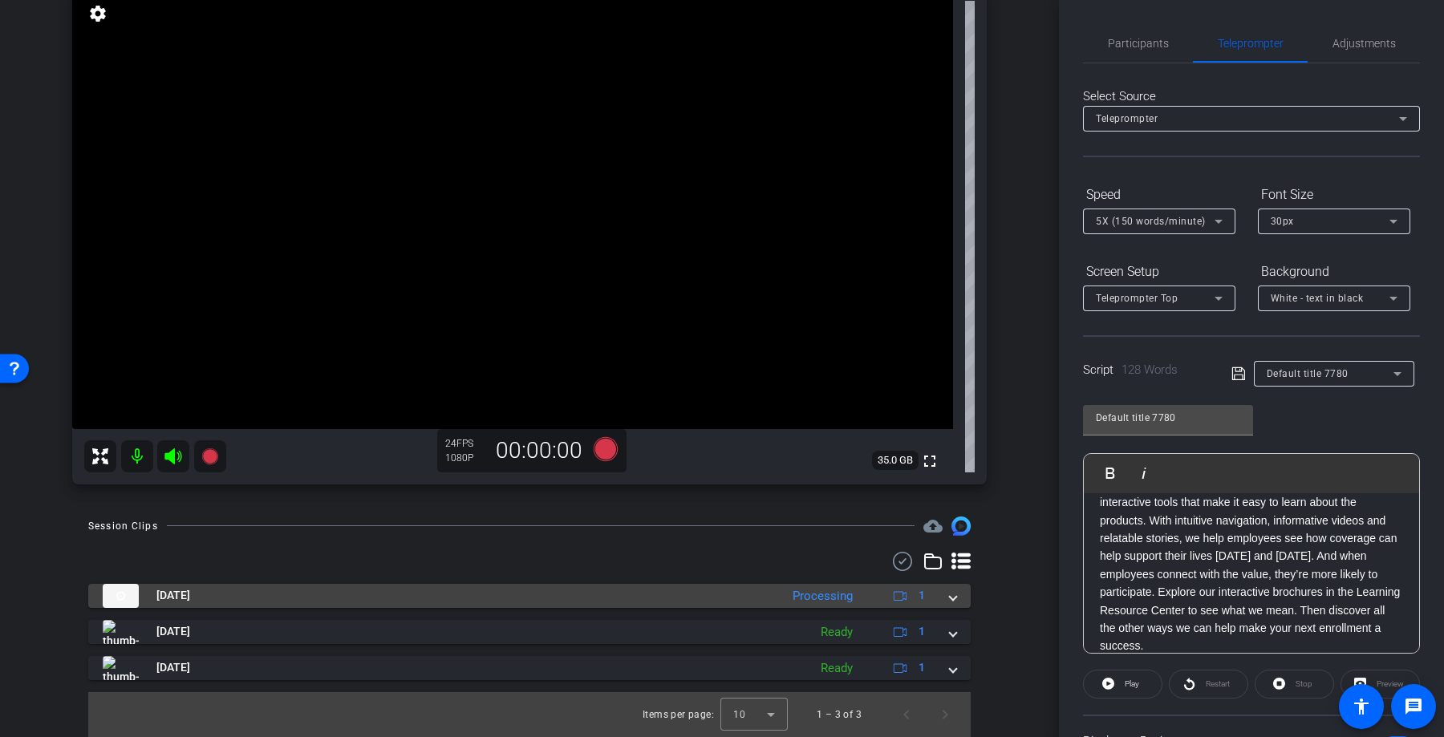
click at [957, 594] on mat-expansion-panel-header "Sep 15, 2025 Processing 1" at bounding box center [529, 596] width 882 height 24
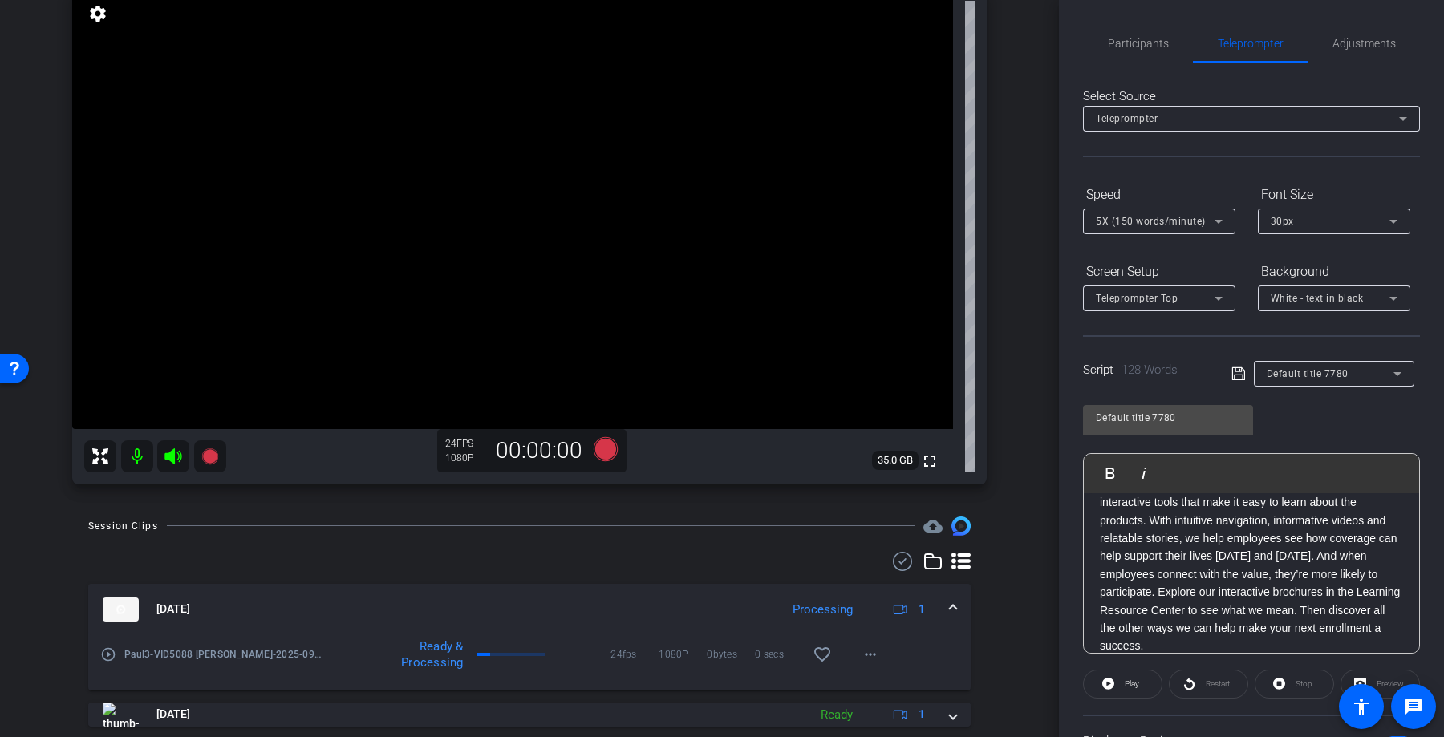
click at [954, 607] on span at bounding box center [953, 609] width 6 height 17
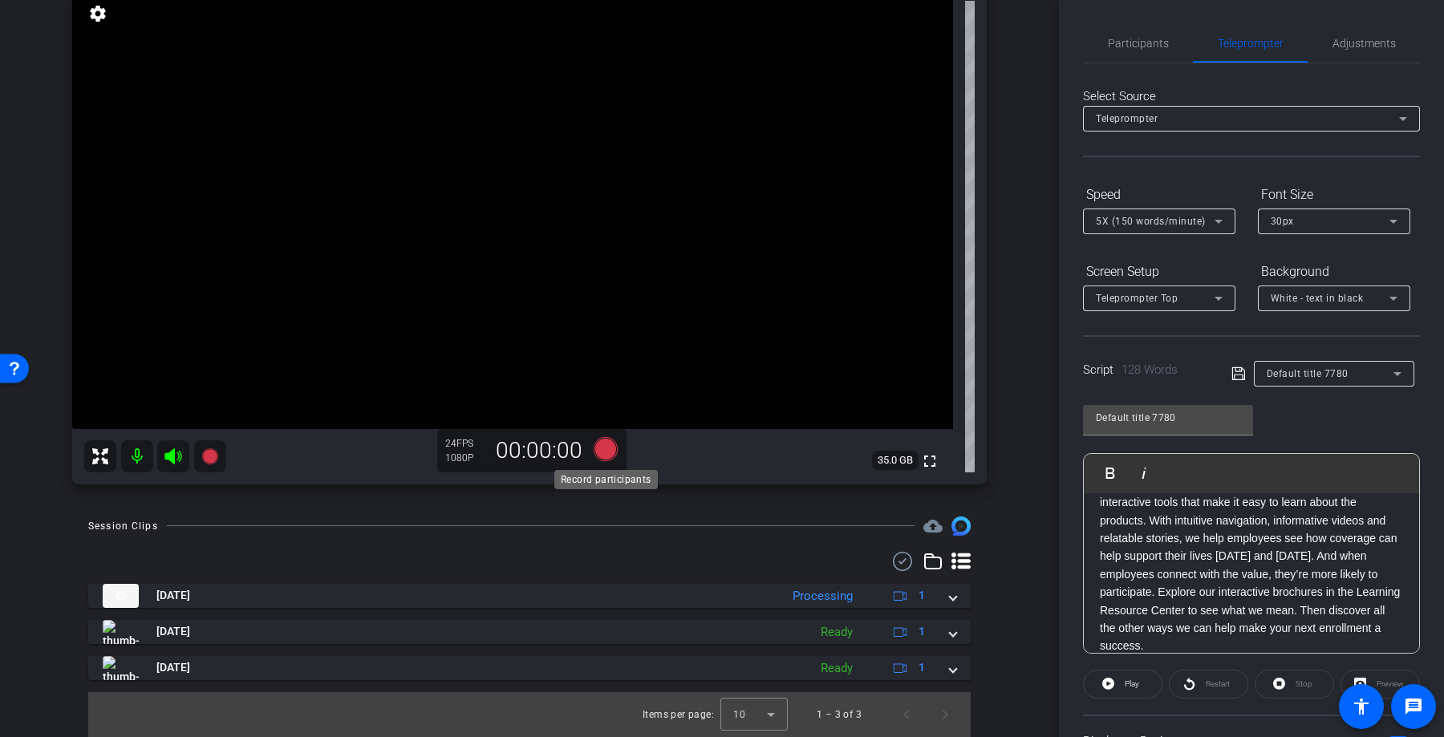
click at [611, 448] on icon at bounding box center [605, 448] width 24 height 24
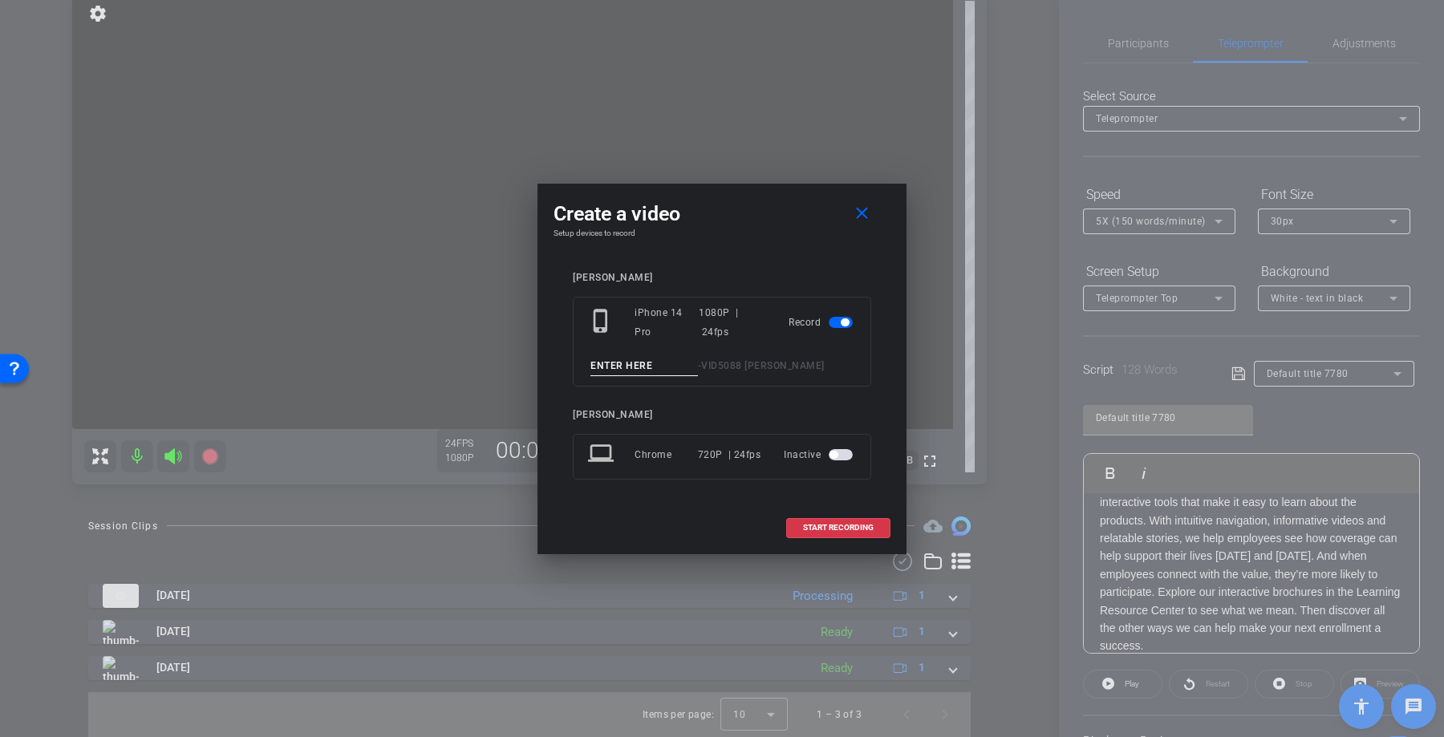
click at [649, 363] on input at bounding box center [643, 366] width 107 height 20
type input "Paul4"
click at [863, 531] on span "START RECORDING" at bounding box center [838, 528] width 71 height 8
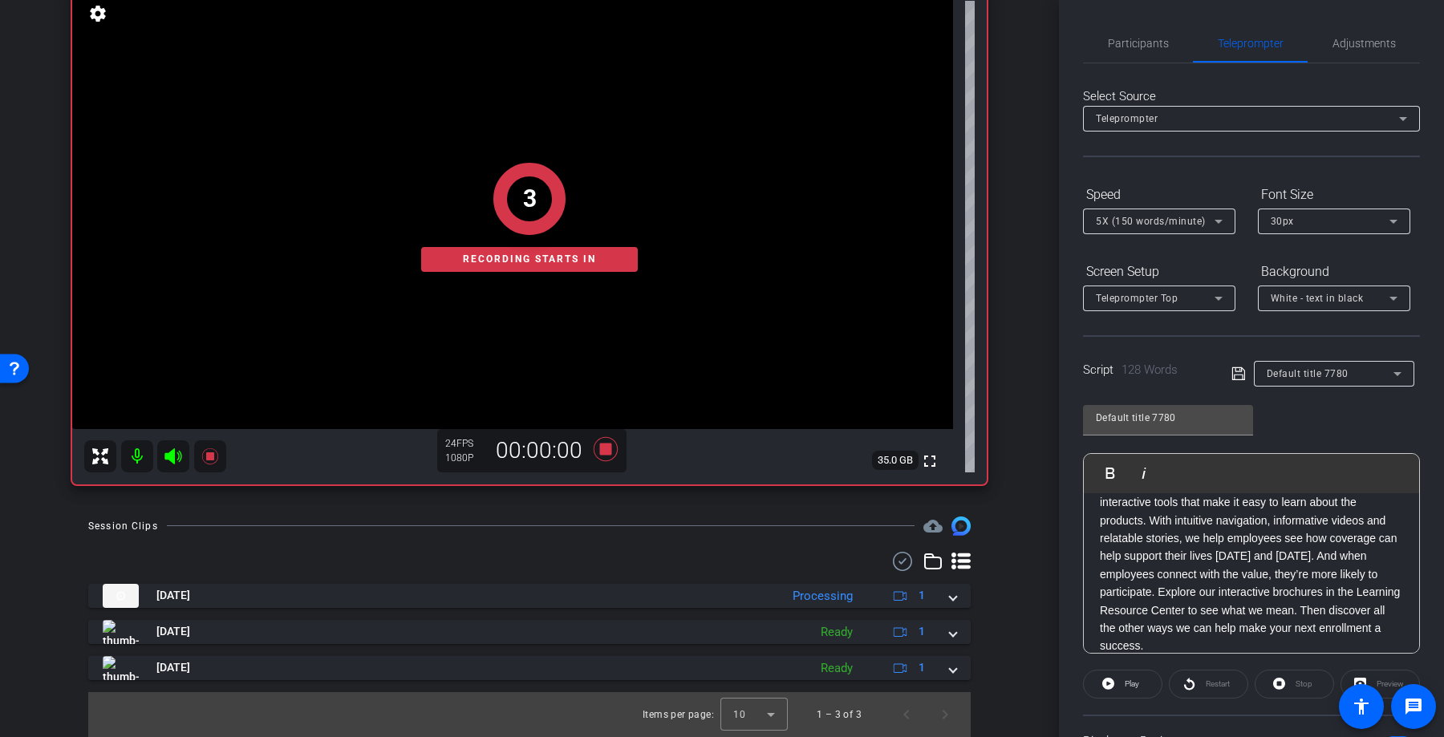
scroll to position [0, 0]
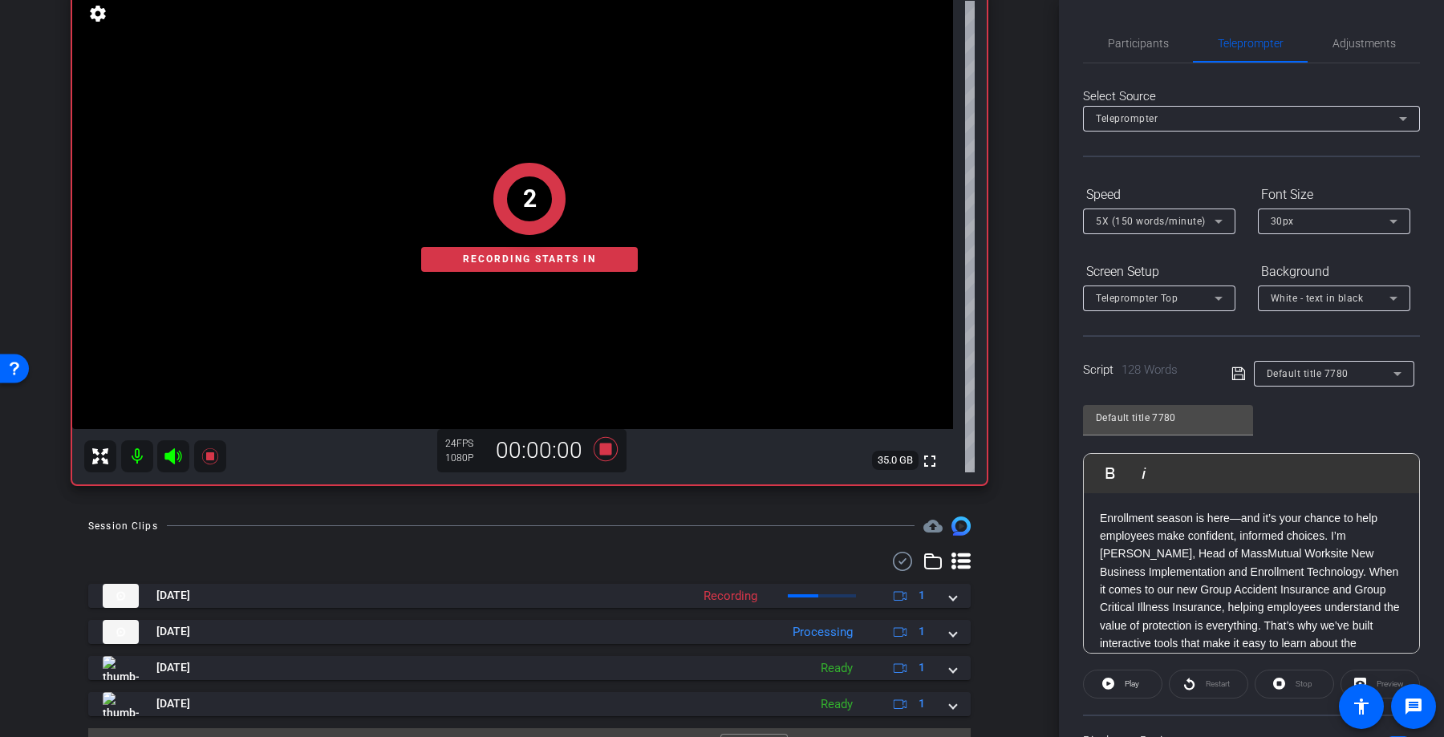
click at [1094, 508] on div "Enrollment season is here—and it’s your chance to help employees make confident…" at bounding box center [1251, 652] width 335 height 319
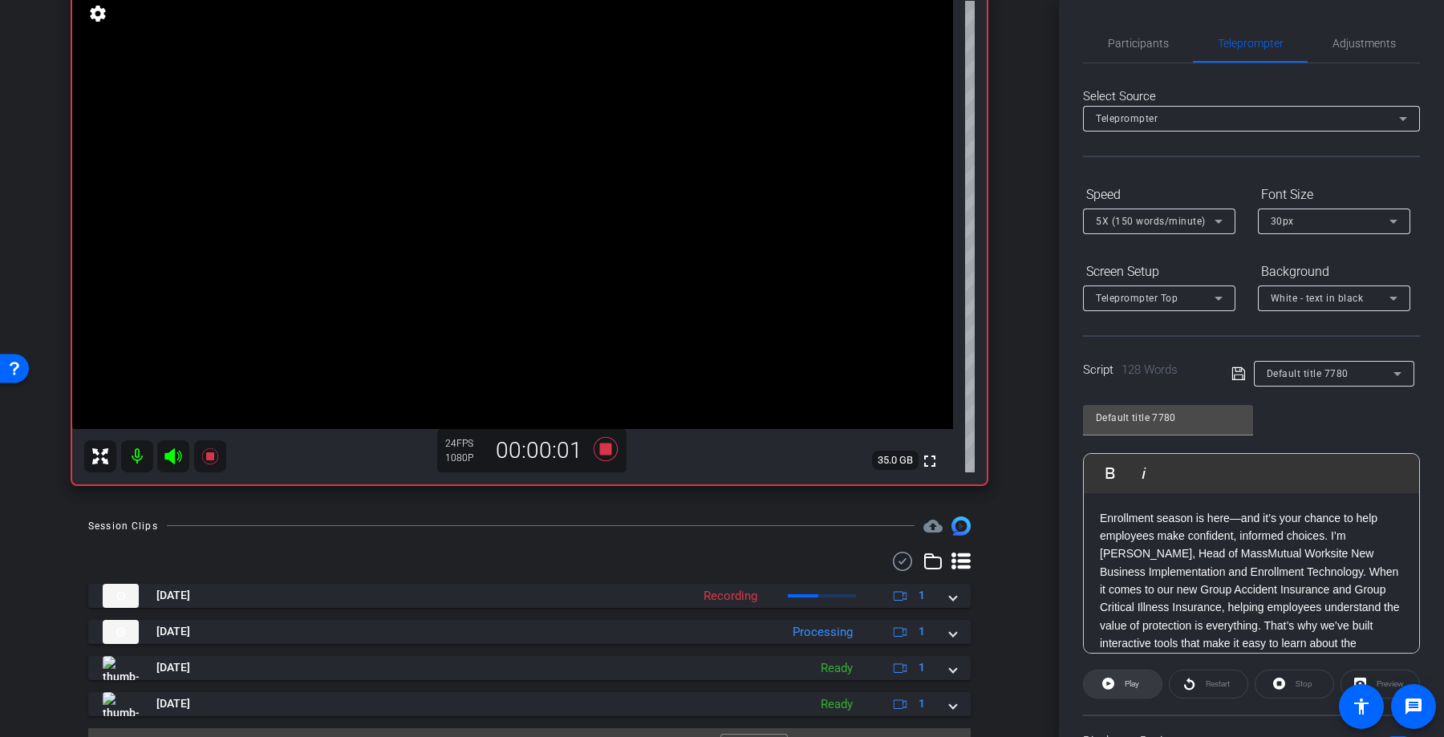
click at [1136, 687] on span "Play" at bounding box center [1131, 683] width 14 height 9
click at [1214, 691] on span "Restart" at bounding box center [1215, 684] width 28 height 22
click at [1213, 681] on span "Restart" at bounding box center [1217, 683] width 24 height 9
click at [606, 455] on icon at bounding box center [605, 449] width 38 height 29
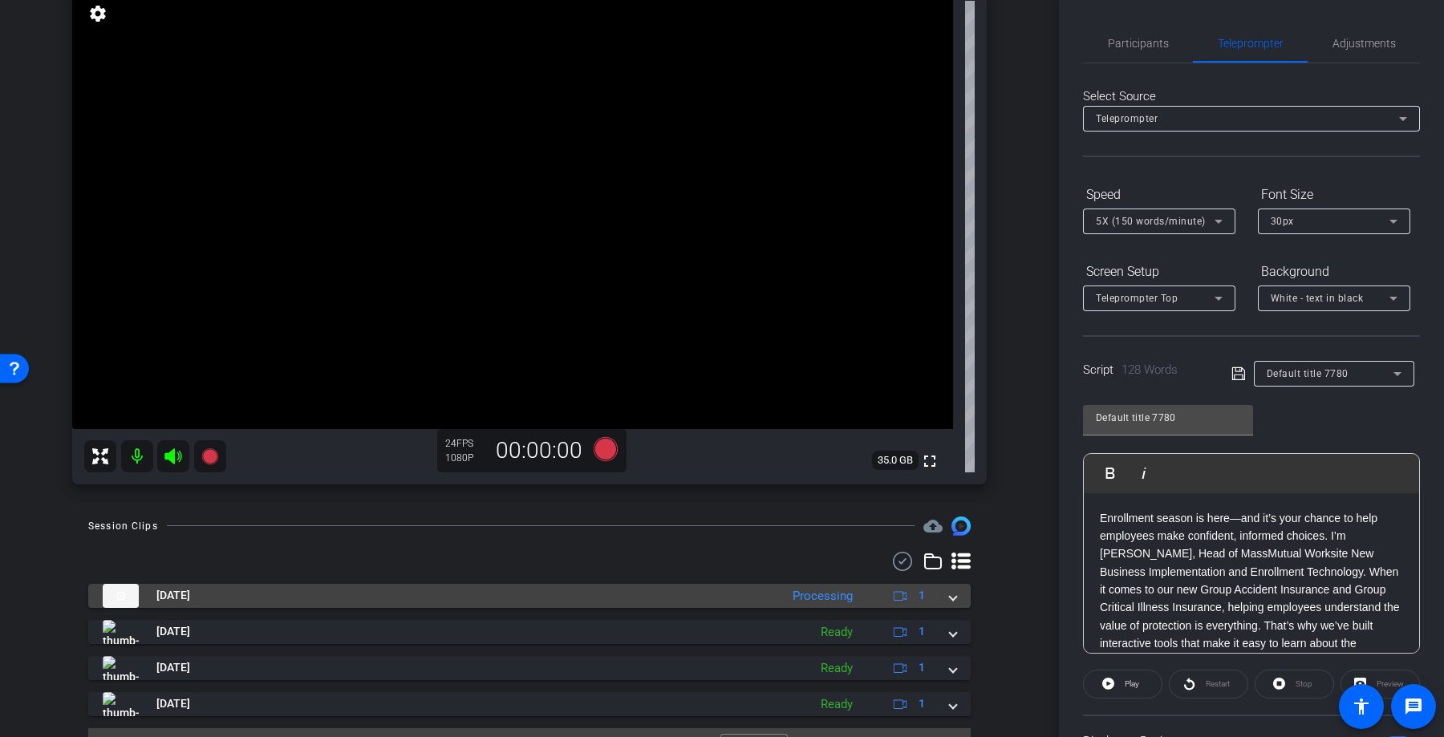
click at [950, 593] on span at bounding box center [953, 595] width 6 height 17
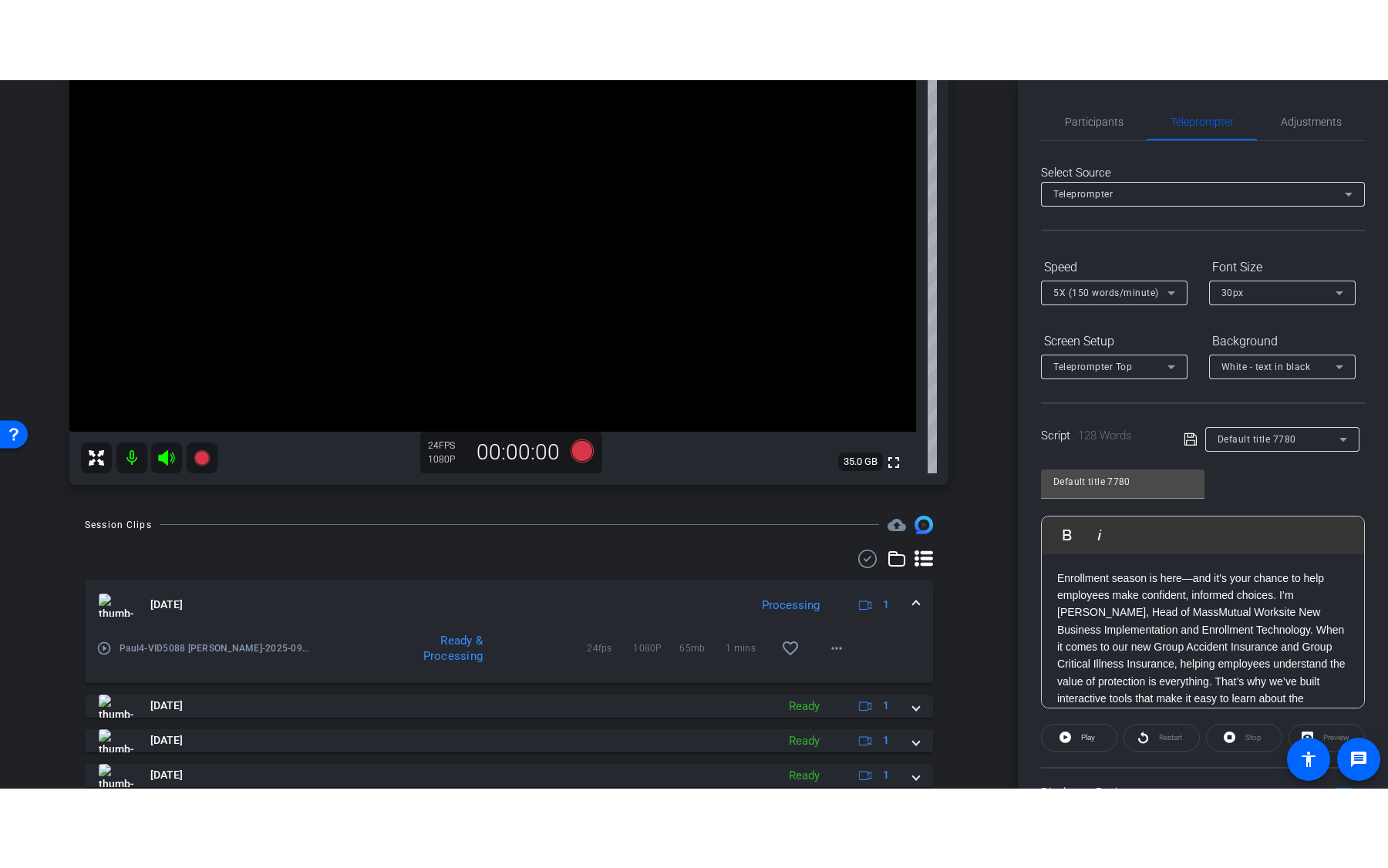
scroll to position [209, 0]
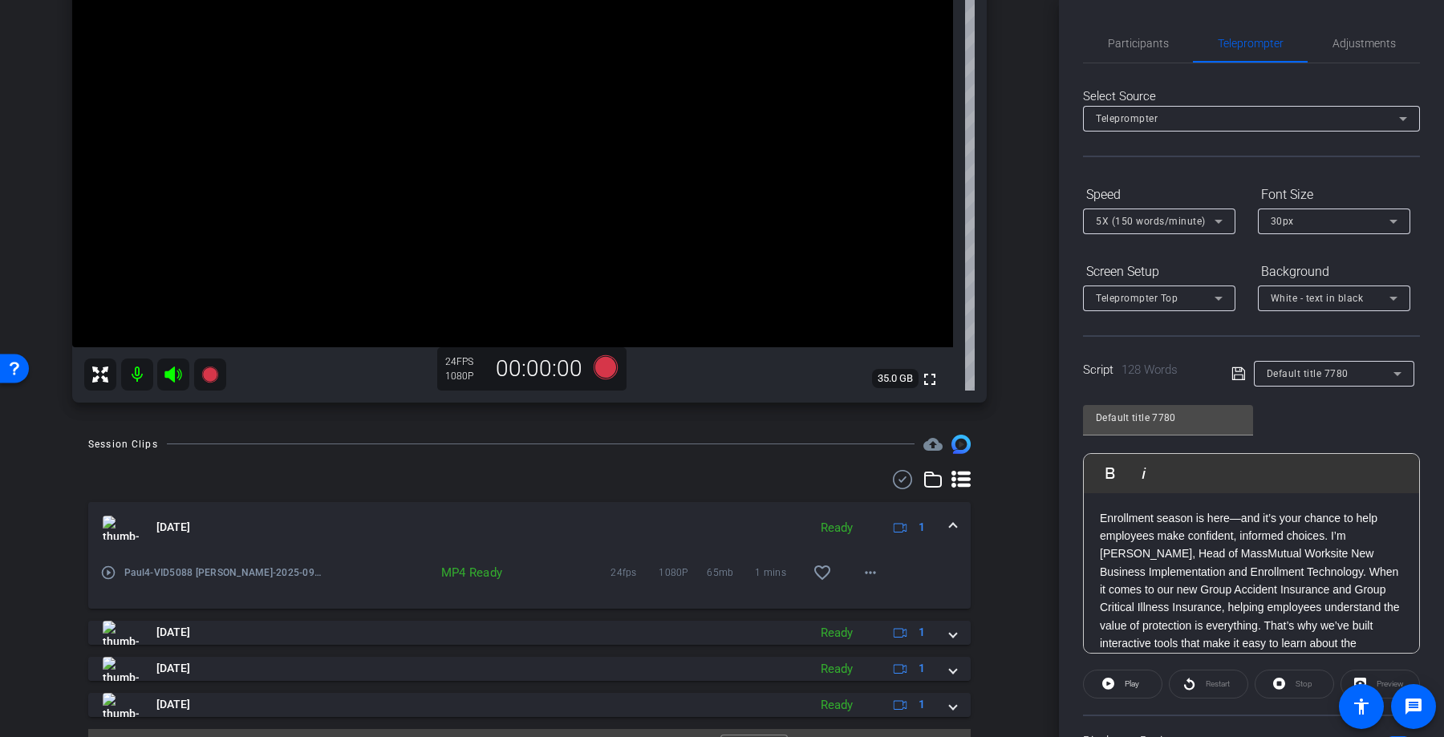
click at [106, 577] on mat-icon "play_circle_outline" at bounding box center [108, 573] width 16 height 16
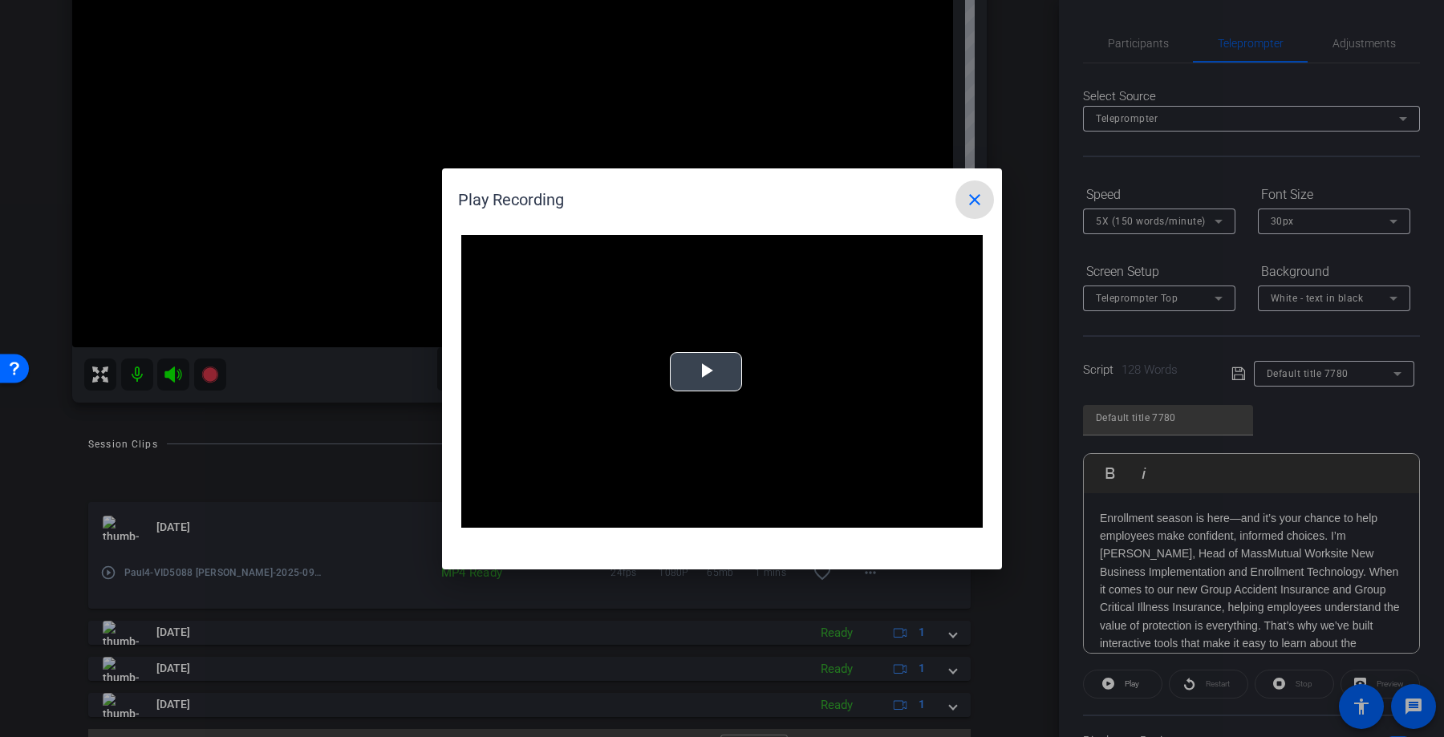
click at [706, 371] on span "Video Player" at bounding box center [706, 371] width 0 height 0
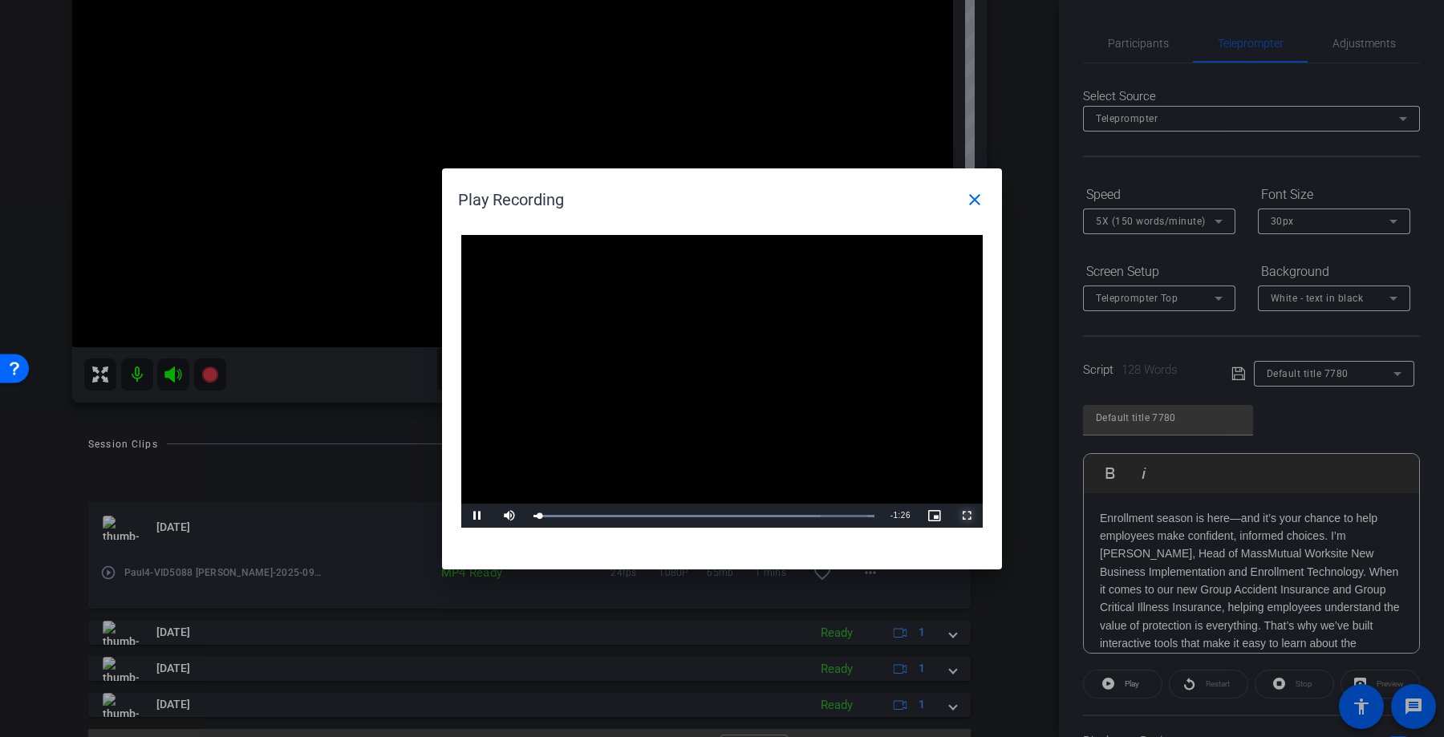
click at [965, 516] on span "Video Player" at bounding box center [966, 516] width 32 height 0
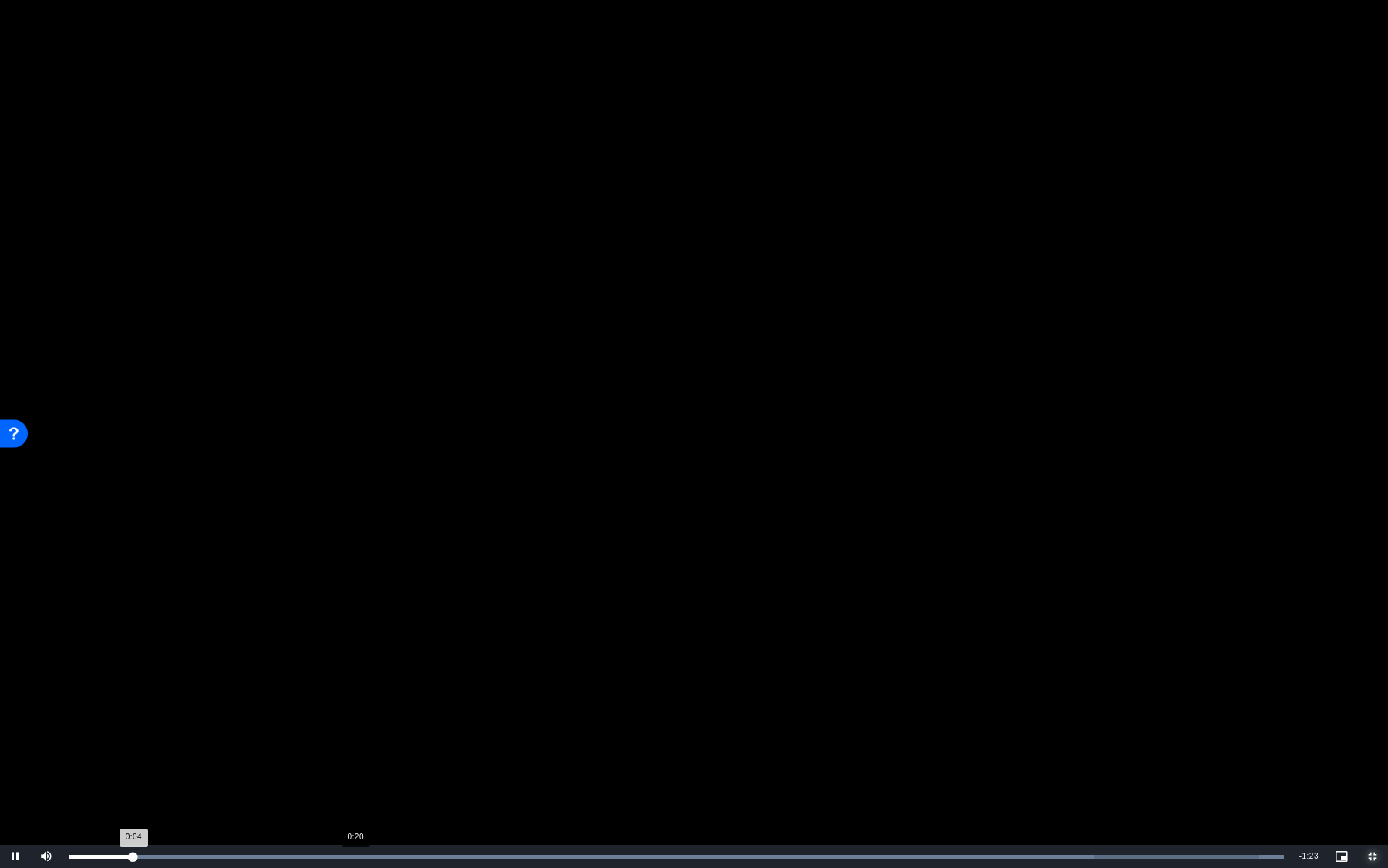
click at [355, 707] on div "Loaded : 100.00% 0:20 0:04" at bounding box center [676, 856] width 1214 height 4
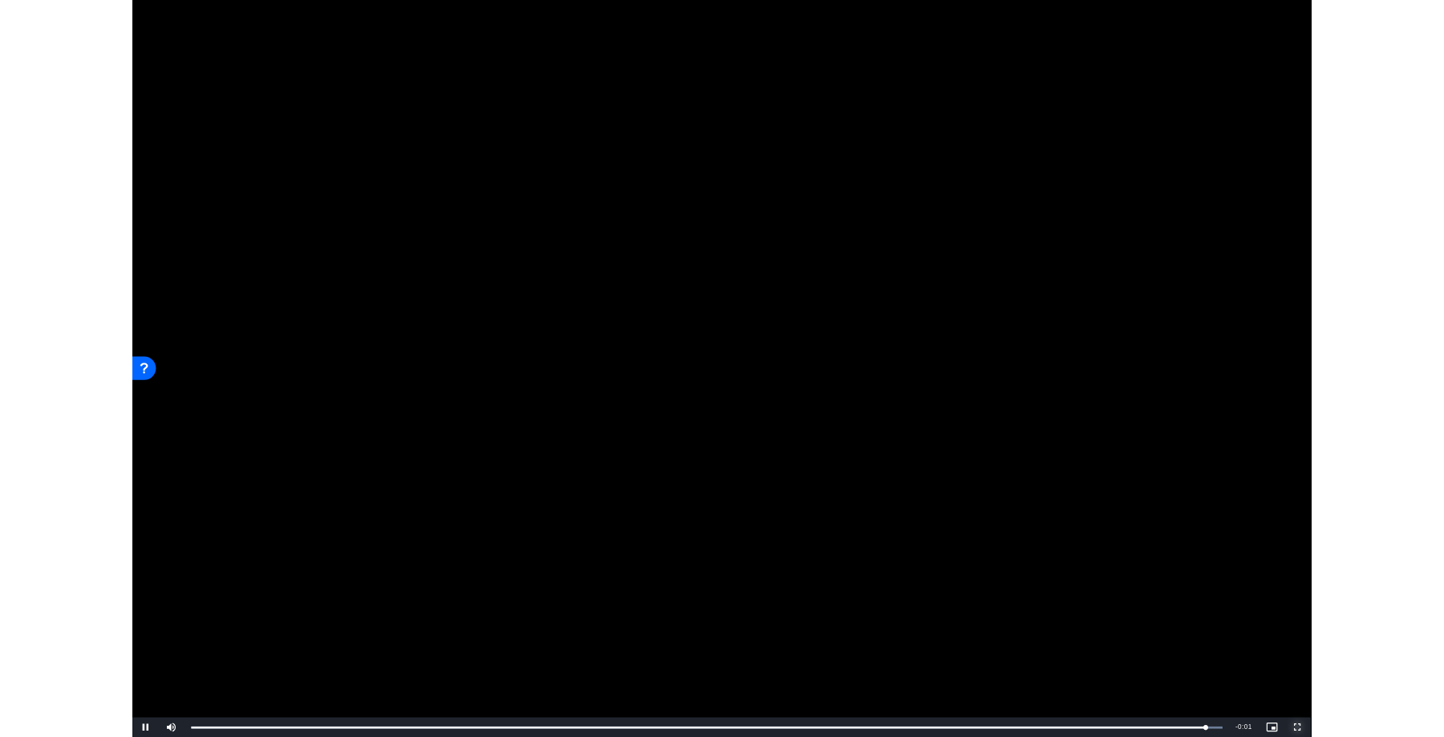
scroll to position [217, 0]
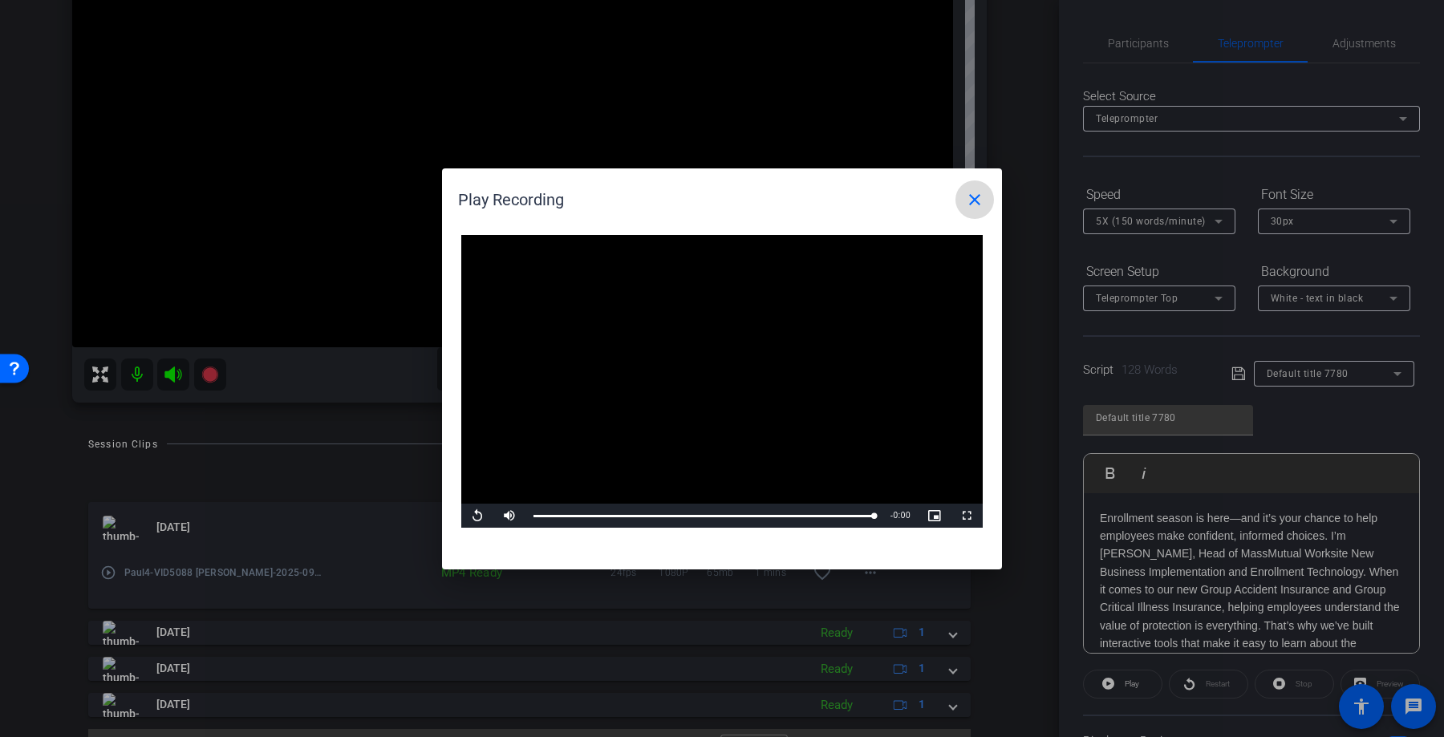
click at [978, 188] on span at bounding box center [974, 199] width 38 height 38
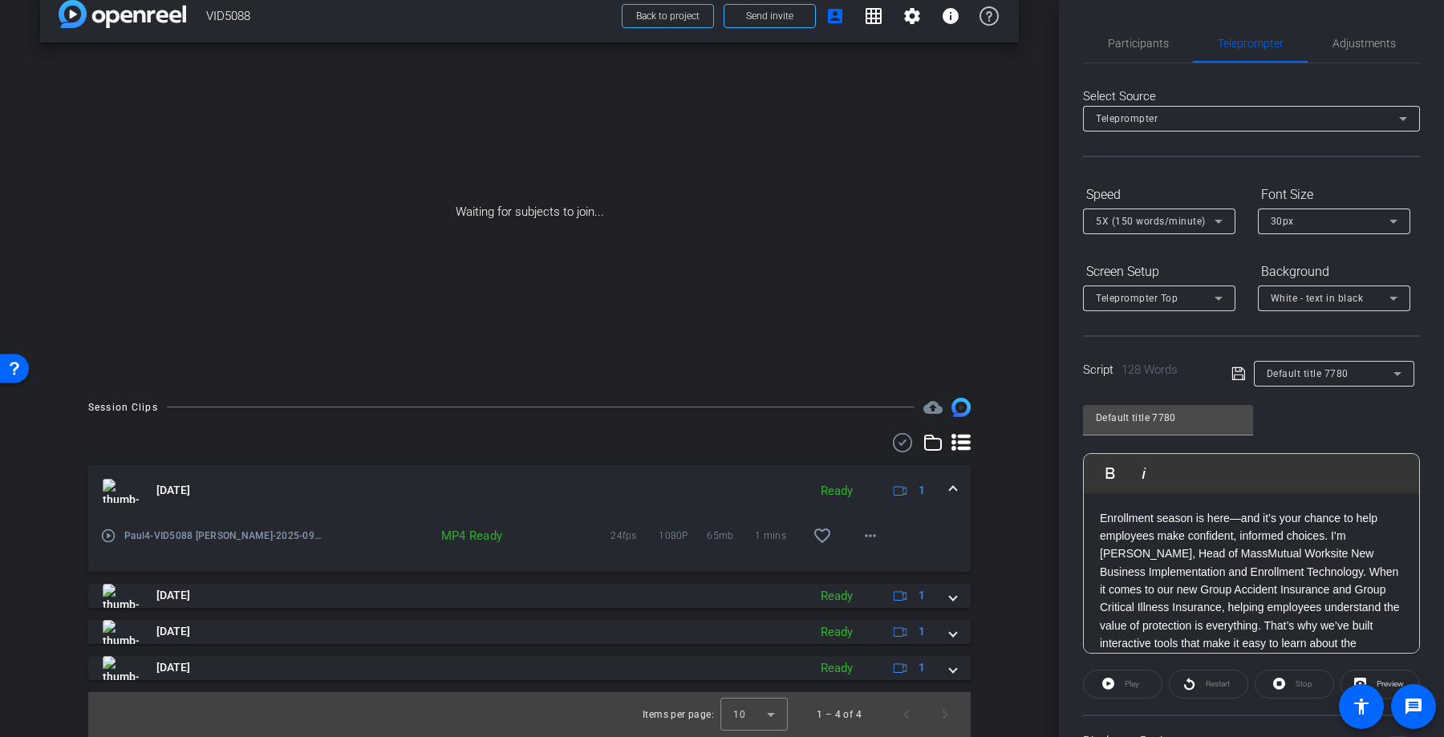
scroll to position [0, 0]
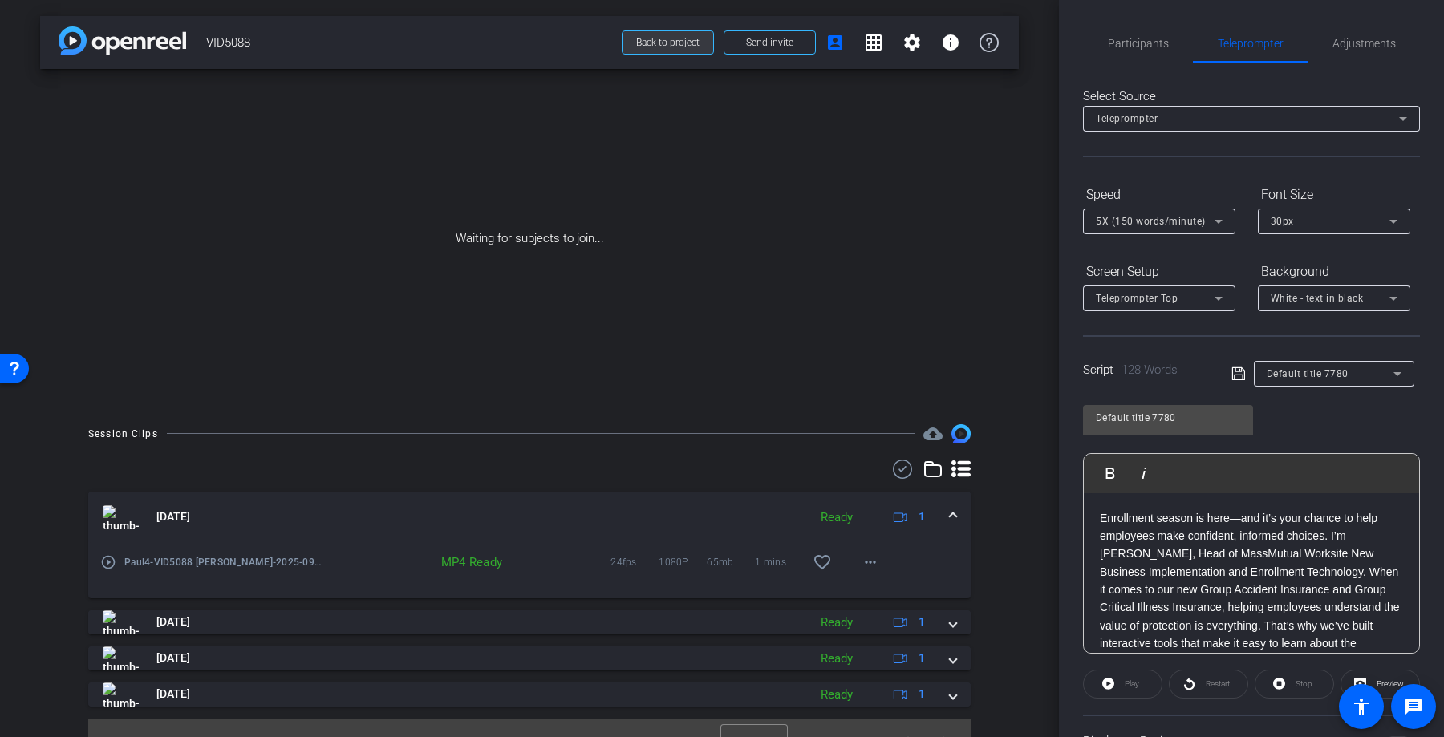
click at [658, 39] on span "Back to project" at bounding box center [667, 42] width 63 height 11
